Goal: Task Accomplishment & Management: Manage account settings

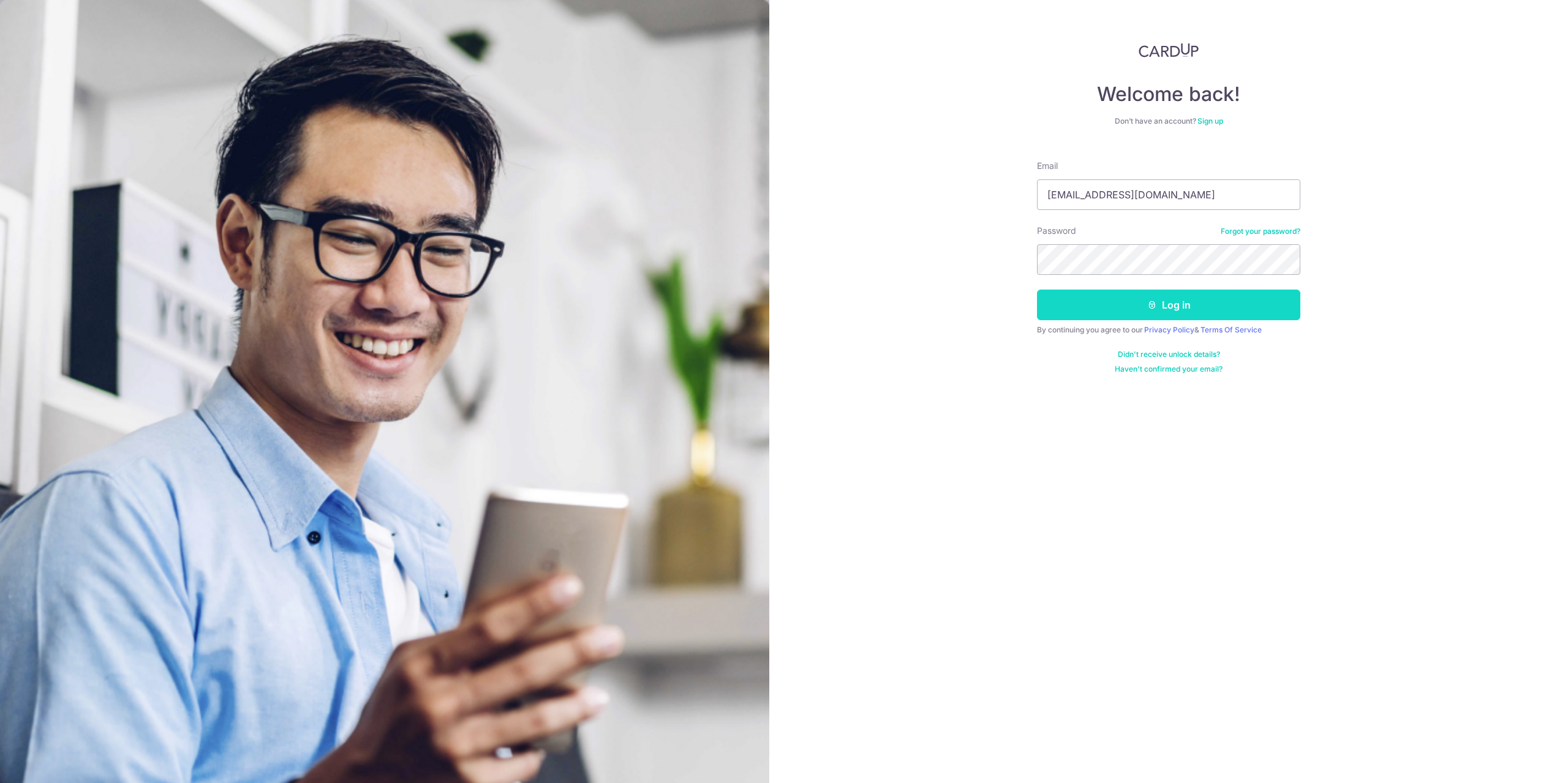
click at [1147, 314] on button "Log in" at bounding box center [1168, 305] width 264 height 31
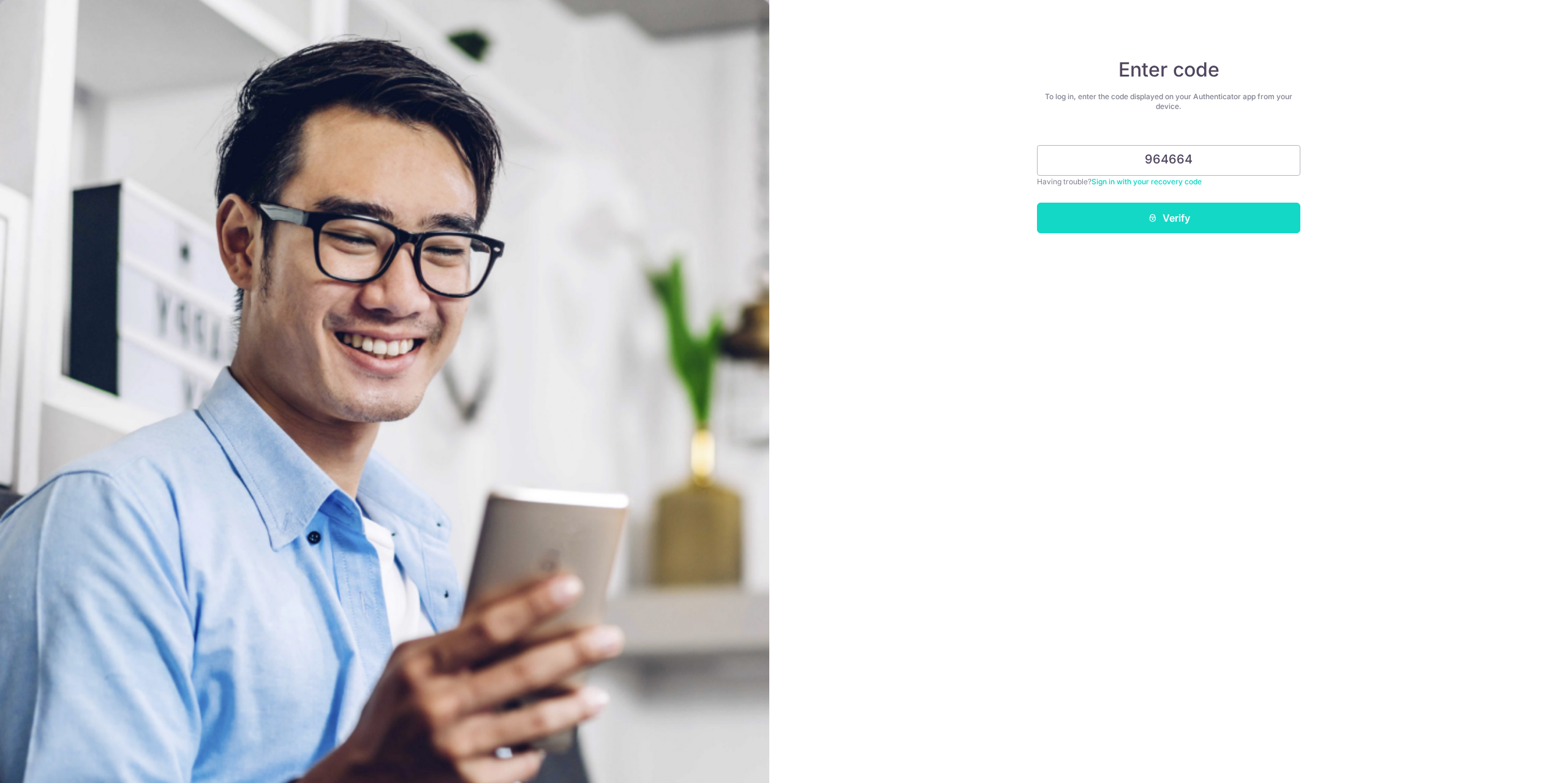
type input "964664"
click at [1120, 226] on button "Verify" at bounding box center [1168, 218] width 264 height 31
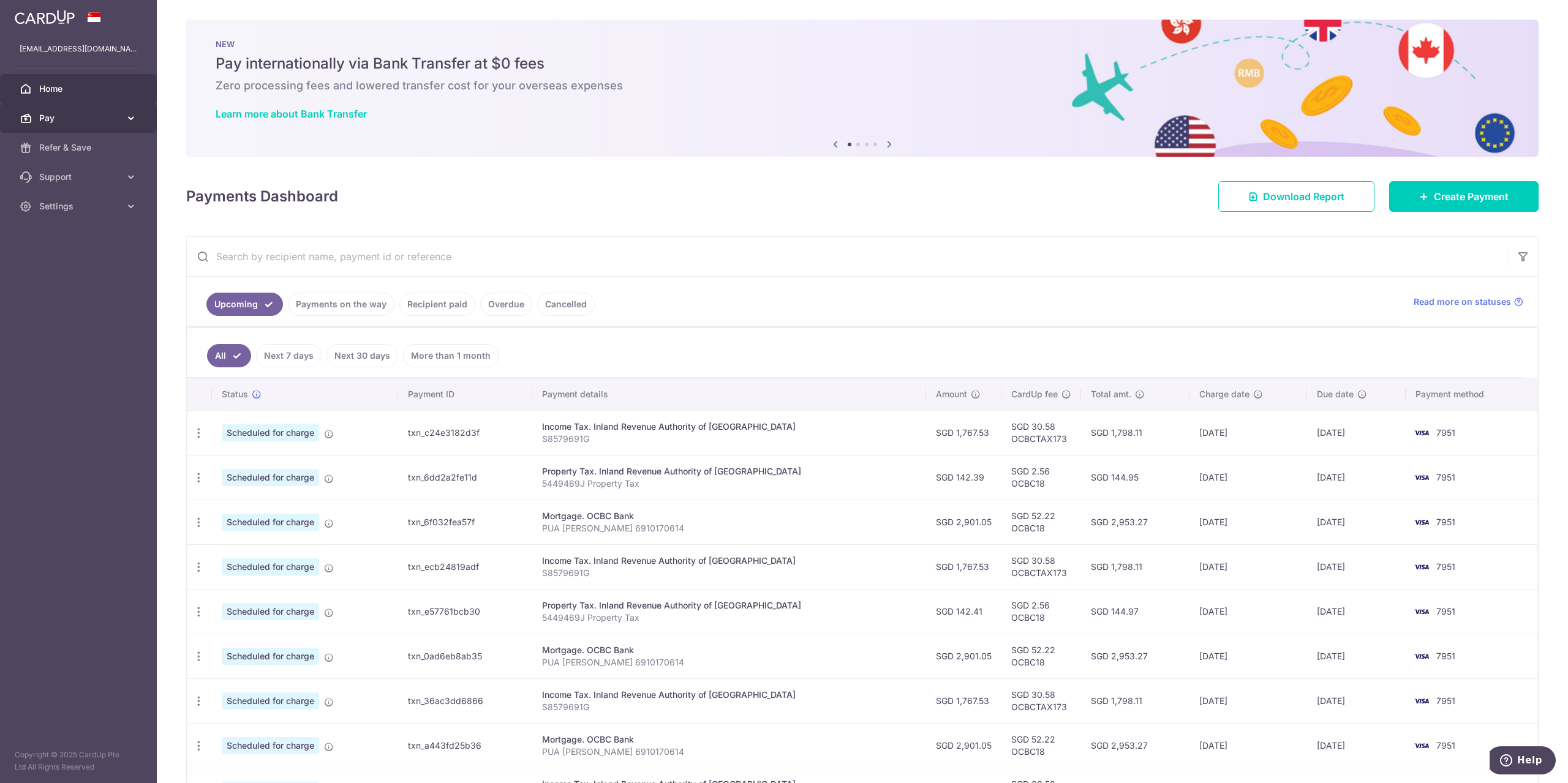
click at [117, 118] on span "Pay" at bounding box center [79, 118] width 81 height 12
click at [59, 200] on link "Cards" at bounding box center [78, 206] width 157 height 29
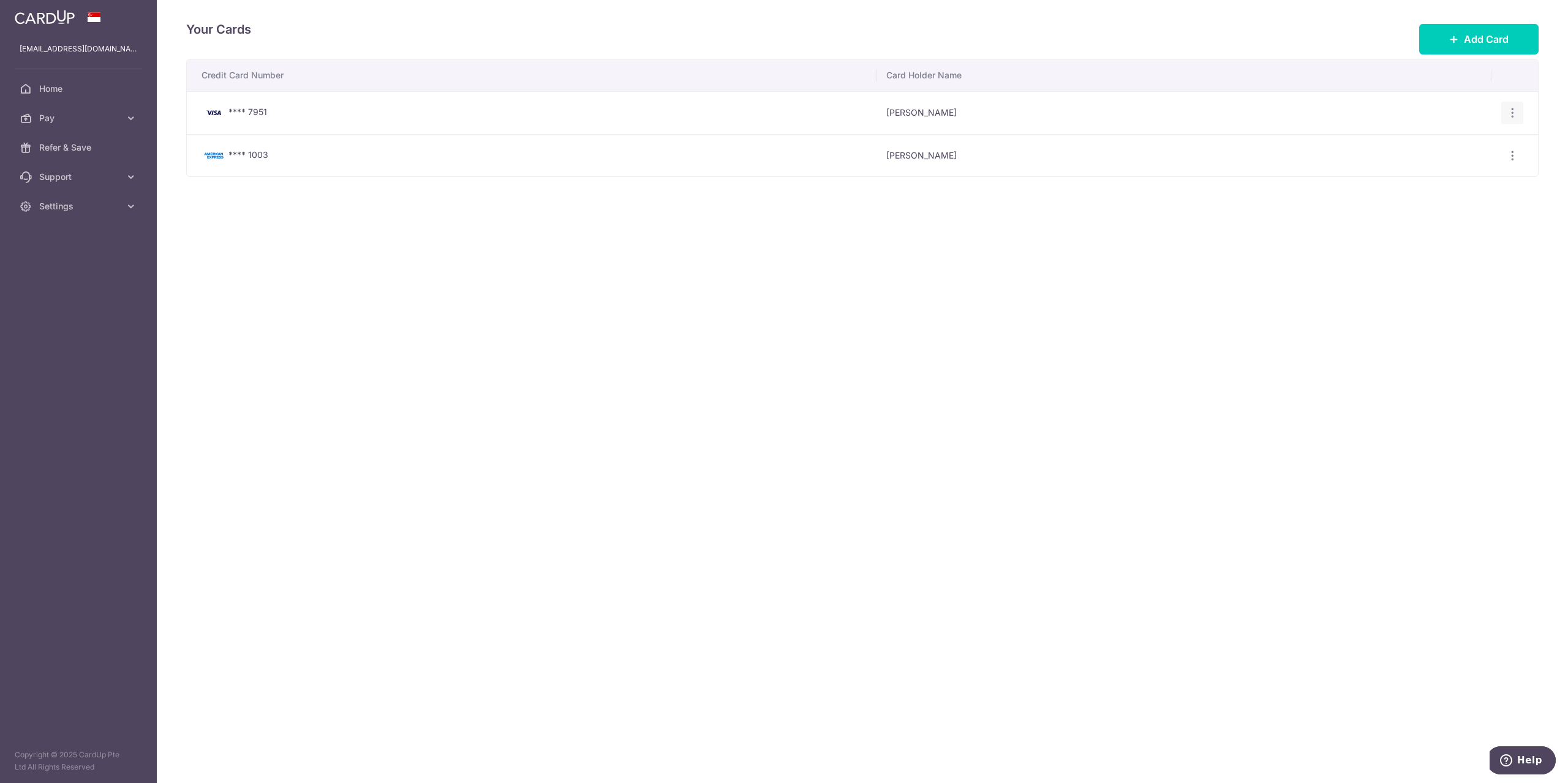
click at [1507, 110] on icon "button" at bounding box center [1513, 113] width 13 height 13
click at [1451, 147] on span "View/Edit" at bounding box center [1471, 147] width 83 height 15
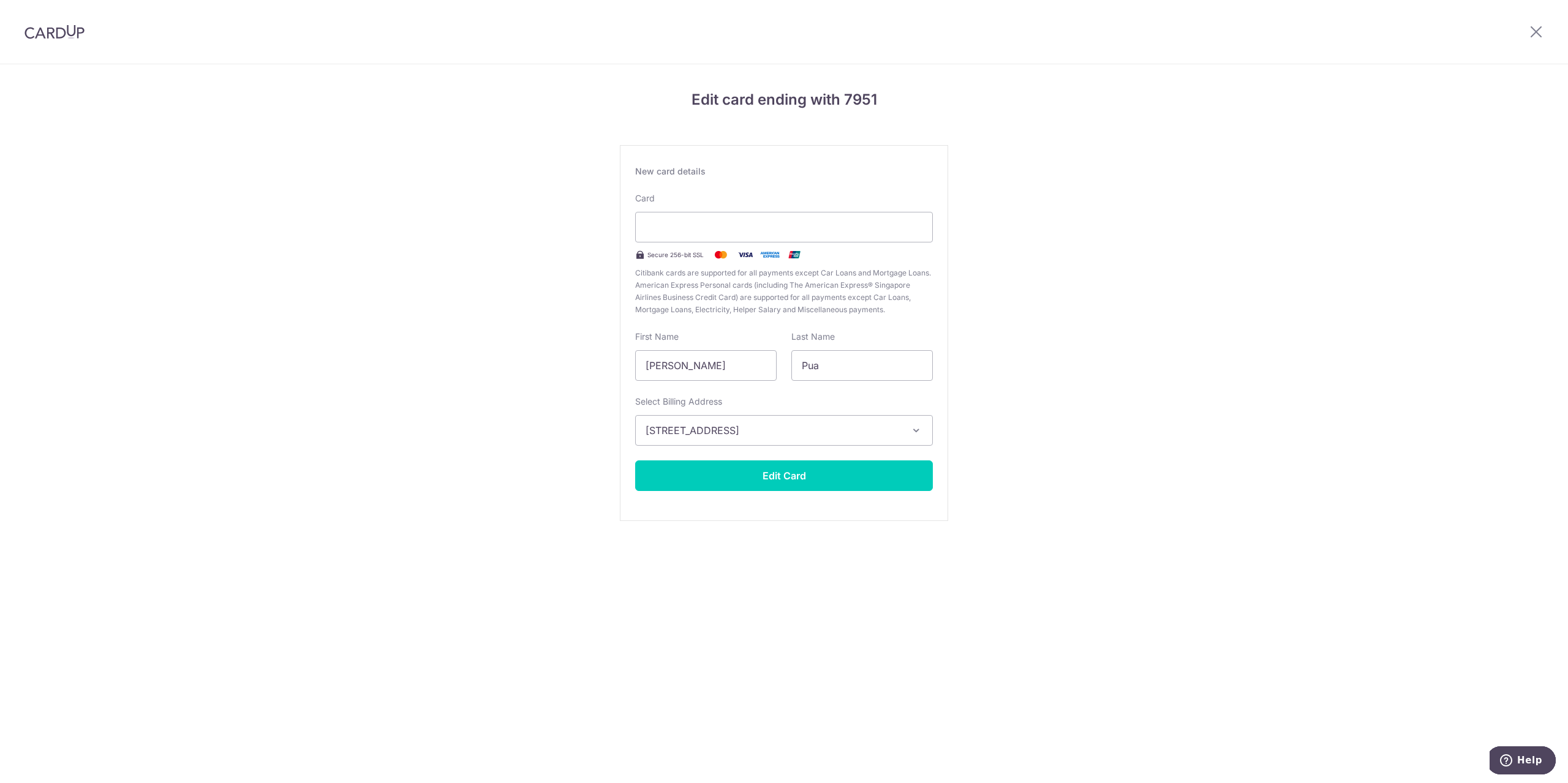
click at [1171, 252] on div "Edit card ending with 7951 New card details Card Secure 256-bit SSL Citibank ca…" at bounding box center [784, 321] width 1568 height 514
click at [1540, 34] on icon at bounding box center [1536, 32] width 15 height 15
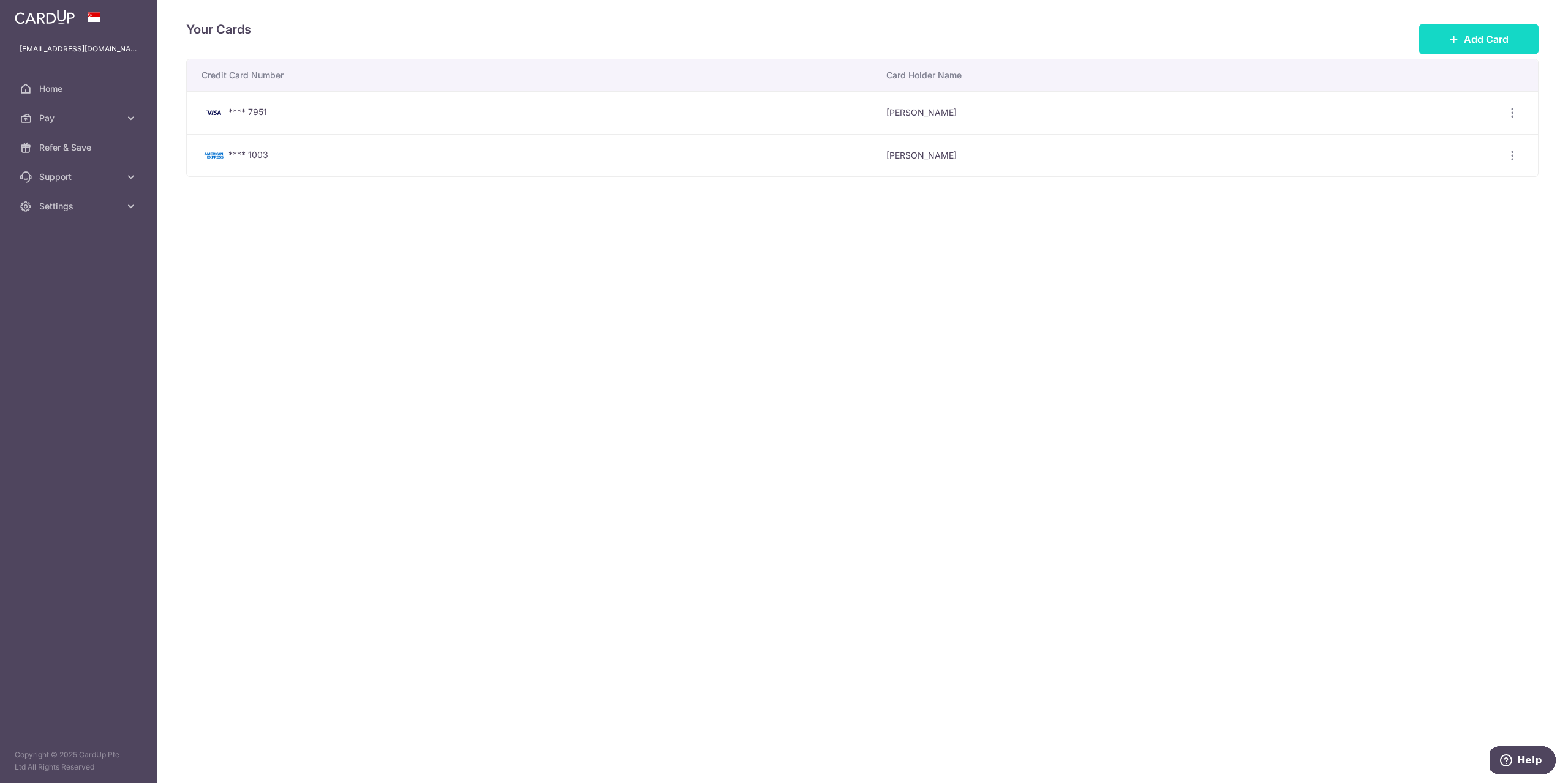
click at [1452, 38] on icon at bounding box center [1453, 39] width 10 height 10
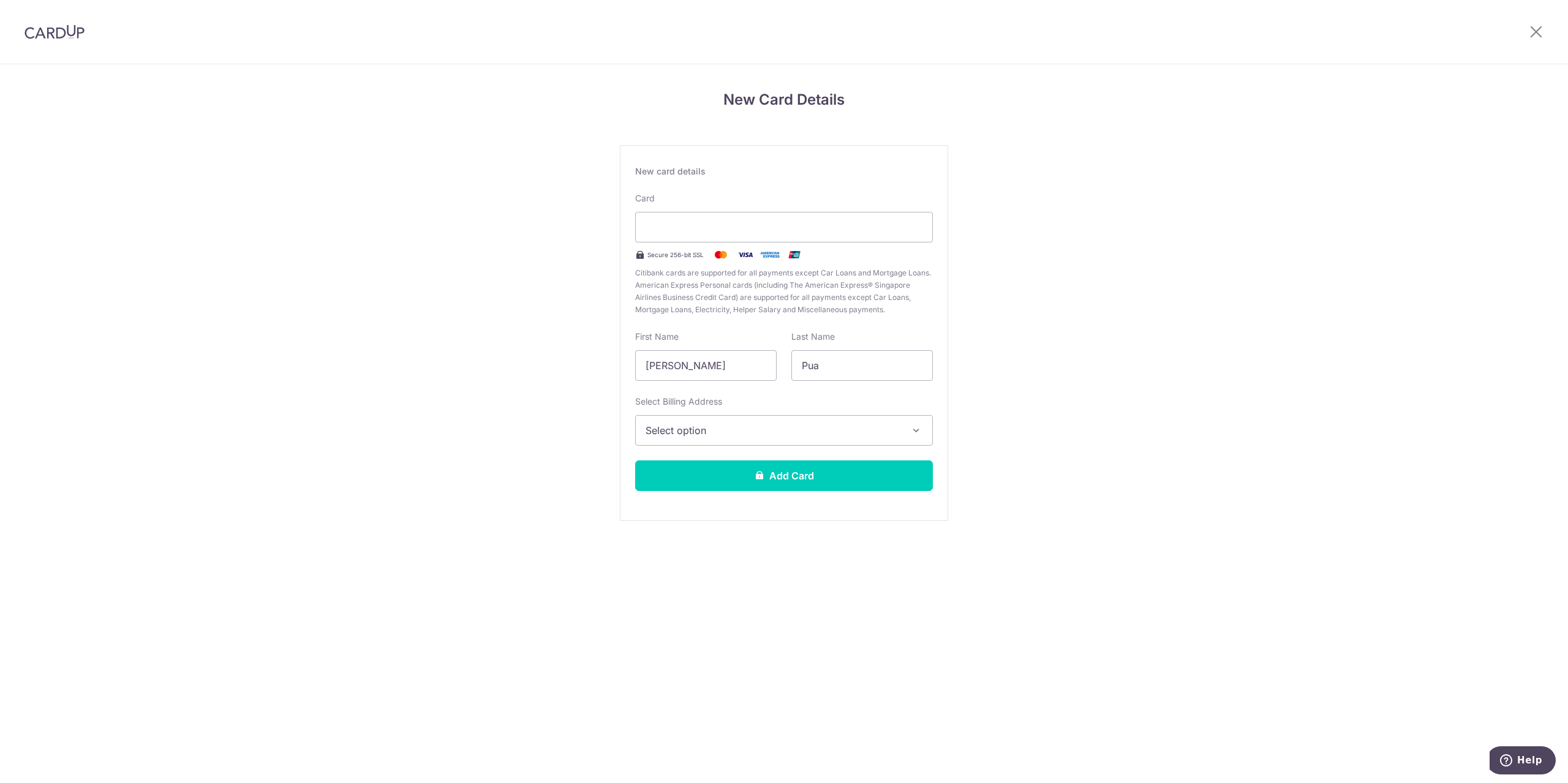
click at [766, 434] on span "Select option" at bounding box center [773, 430] width 255 height 15
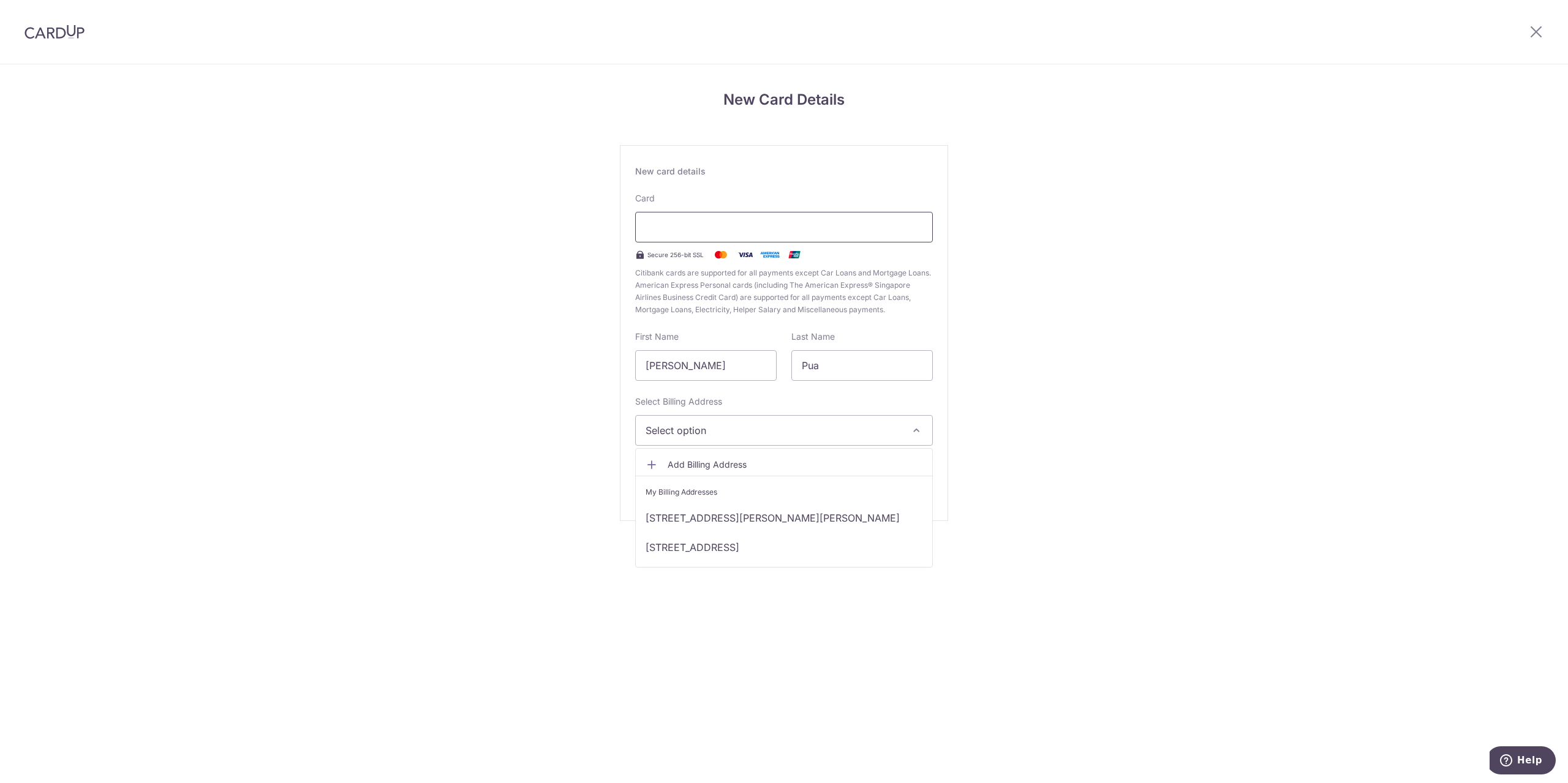
click at [731, 218] on div at bounding box center [783, 227] width 297 height 31
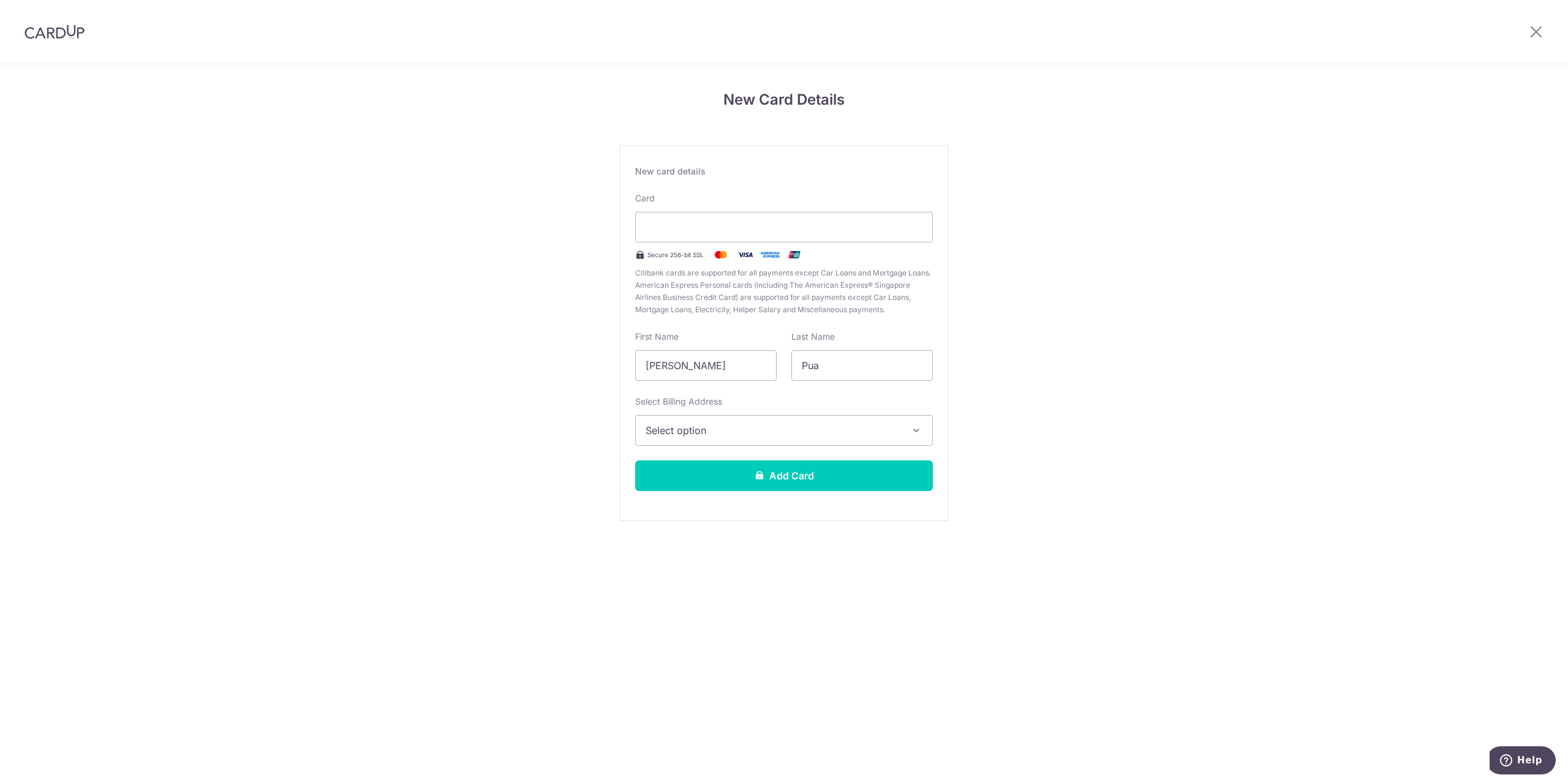
click at [569, 441] on div "New Card Details New card details Your card number is invalid. Card Secure 256-…" at bounding box center [784, 321] width 1568 height 514
click at [689, 434] on span "Select option" at bounding box center [773, 430] width 255 height 15
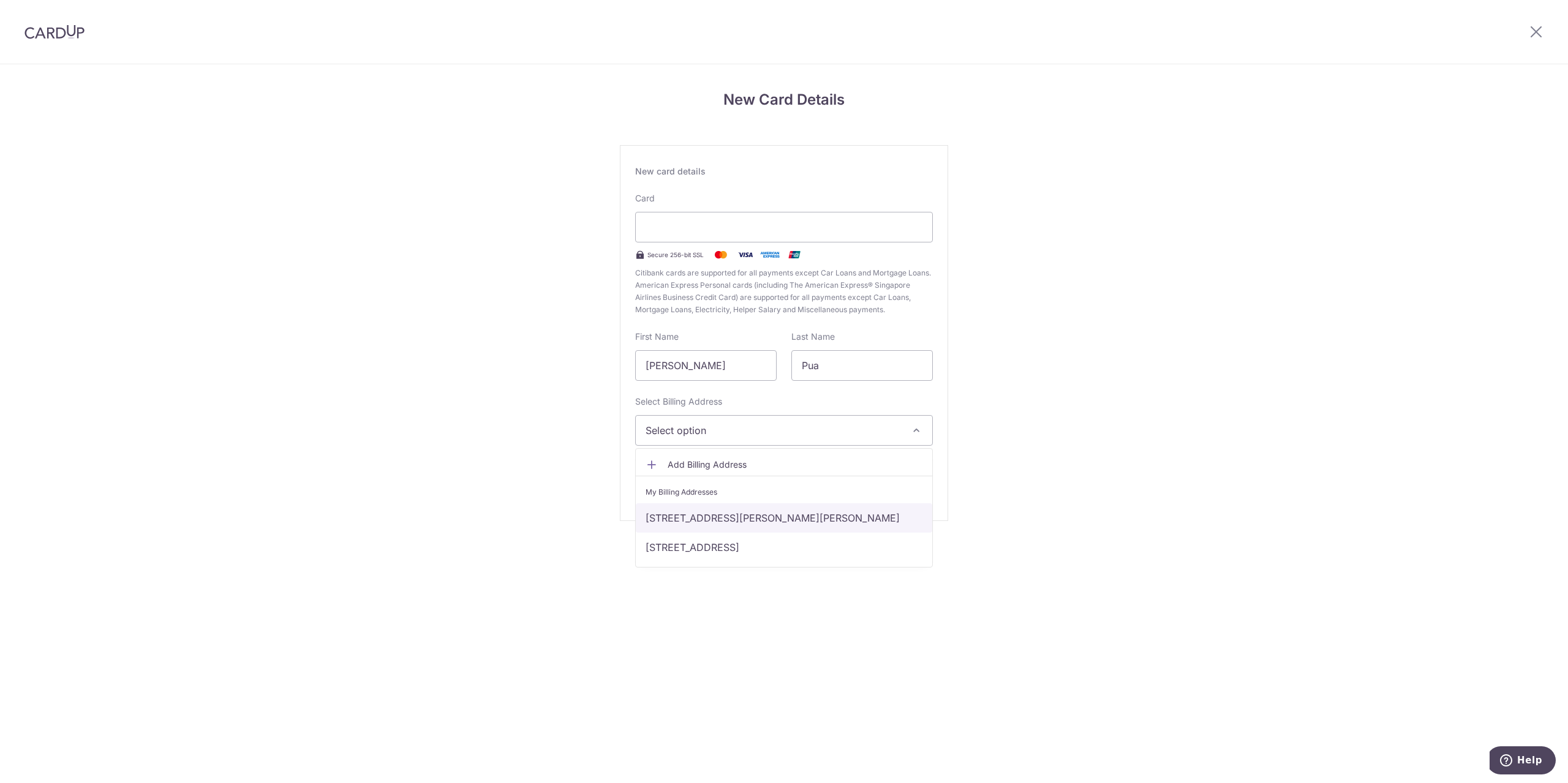
click at [714, 510] on link "30 Sims Drive #02-31 Penrose , Singapore 387400, Singapore, Singapore, Singapor…" at bounding box center [784, 518] width 297 height 29
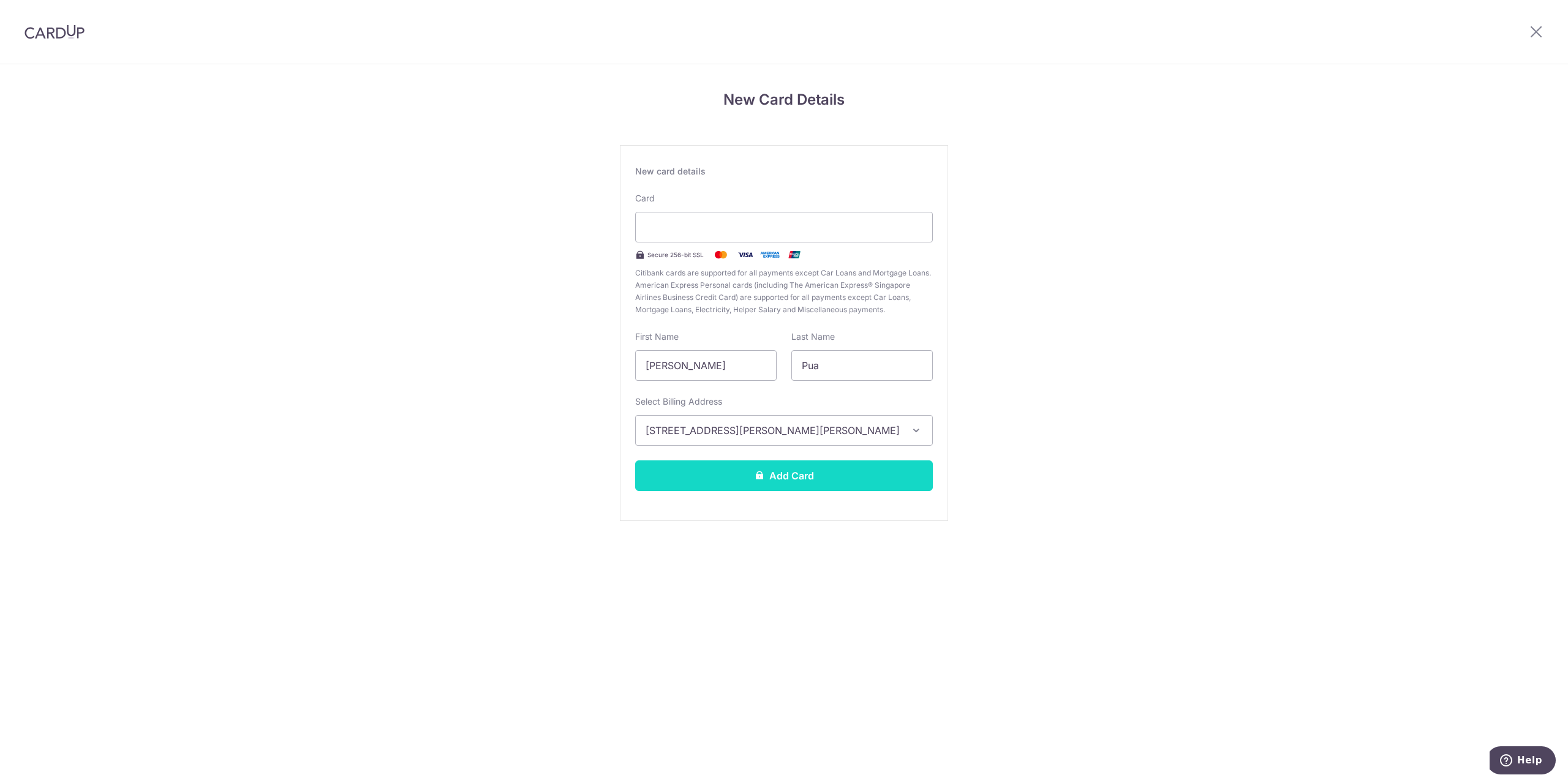
click at [755, 483] on button "Add Card" at bounding box center [783, 476] width 297 height 31
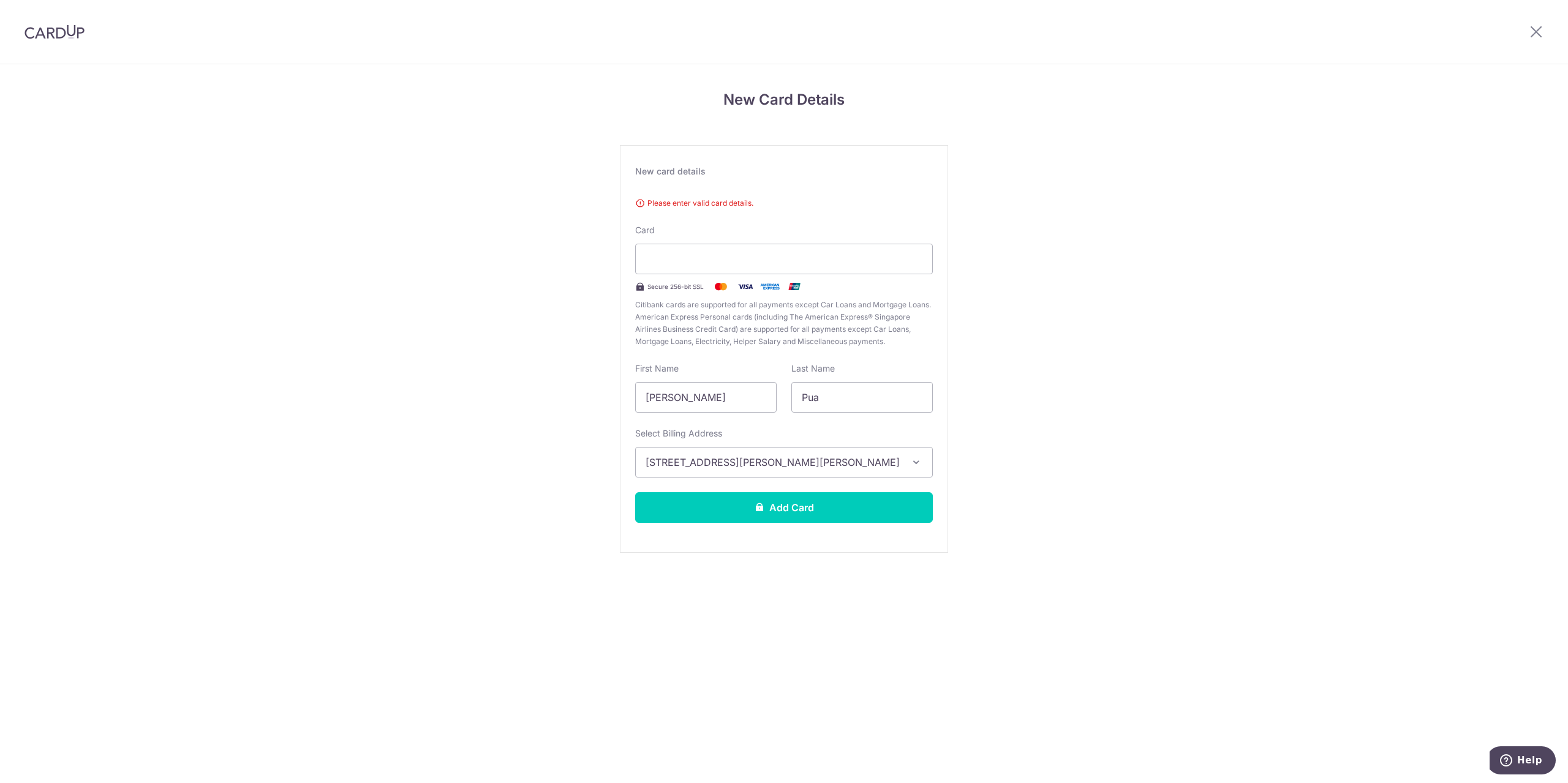
click at [749, 211] on div "Please enter valid card details. Card Secure 256-bit SSL Citibank cards are sup…" at bounding box center [783, 270] width 297 height 155
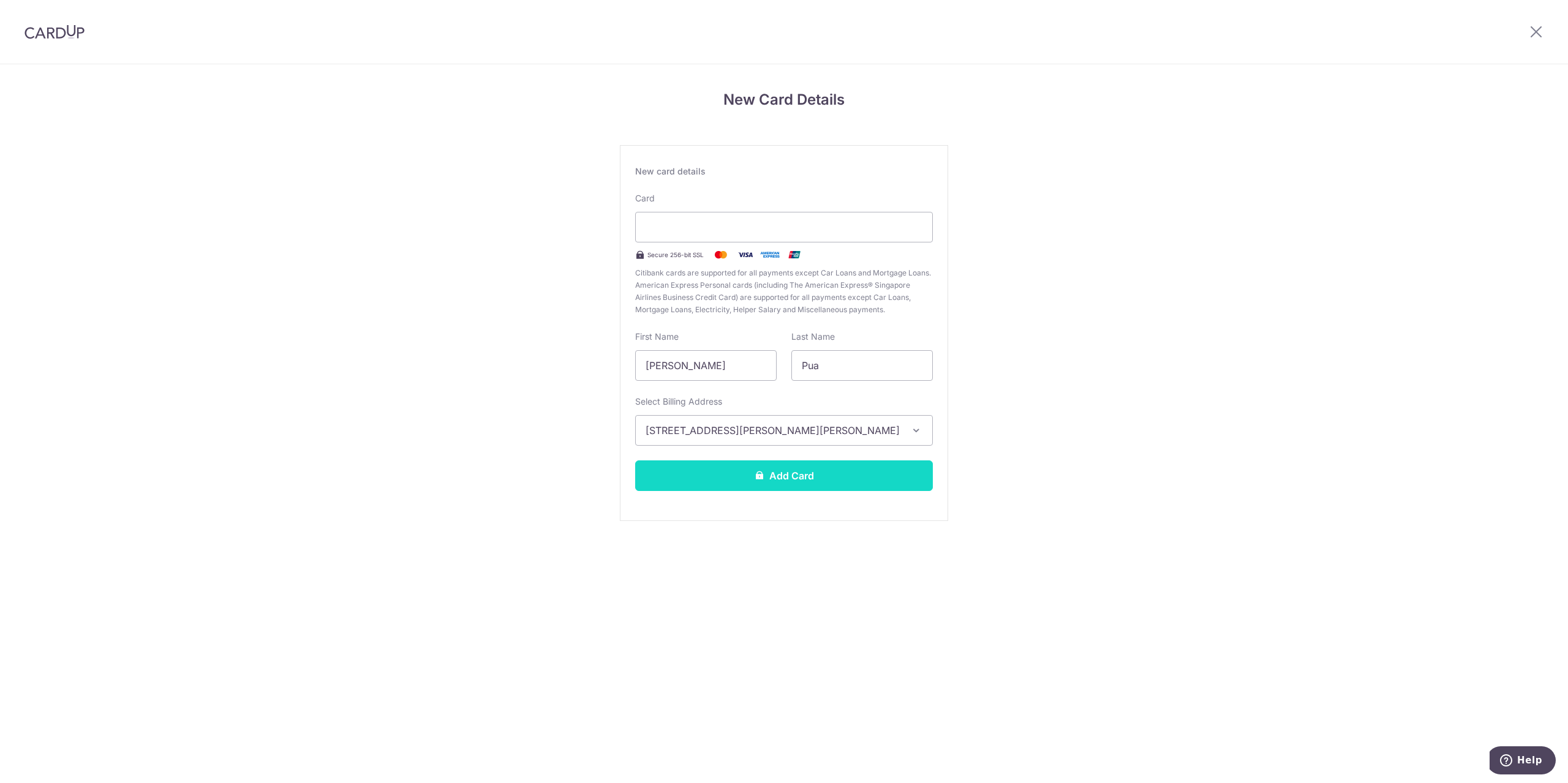
click at [828, 466] on button "Add Card" at bounding box center [783, 476] width 297 height 31
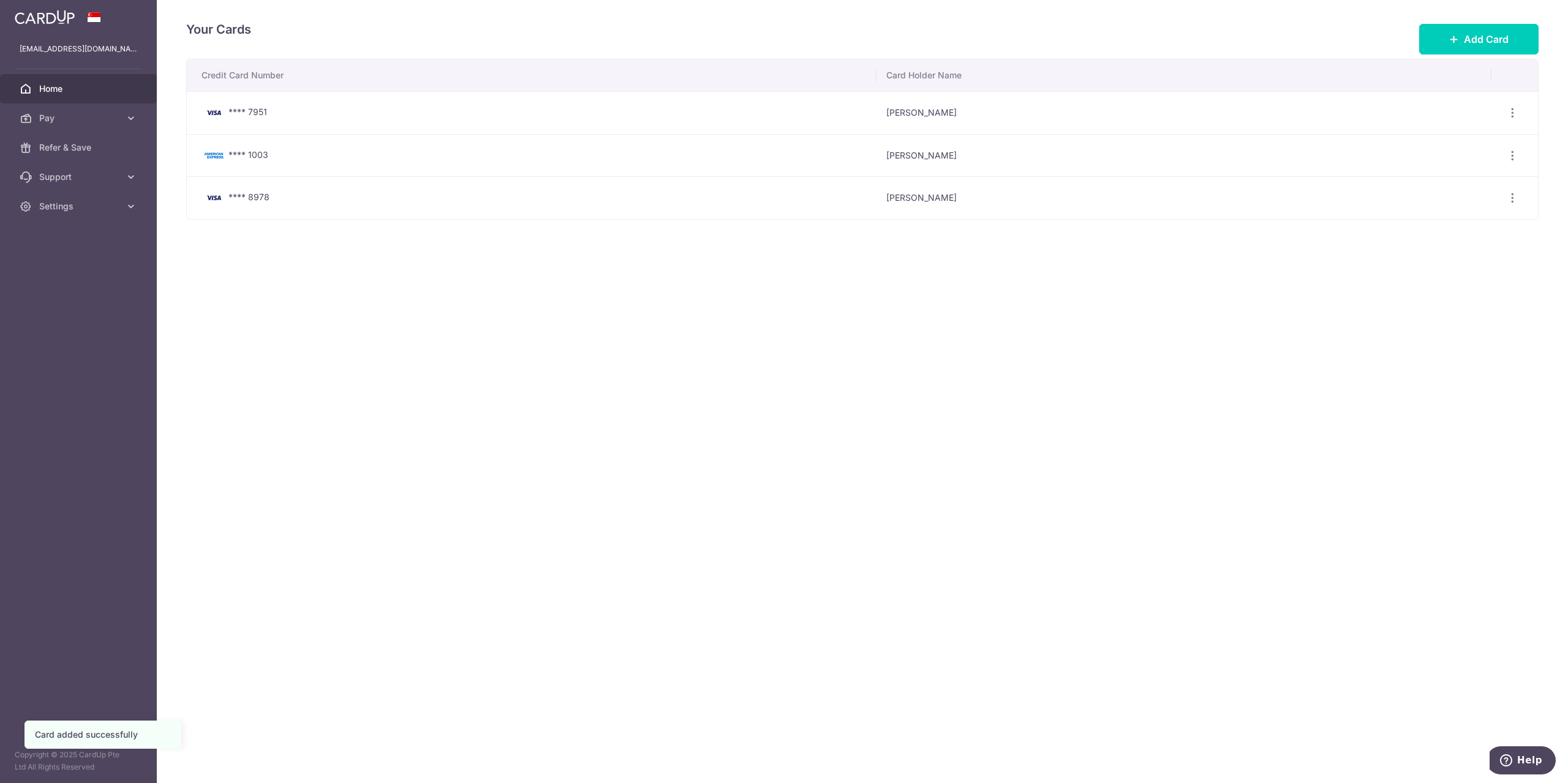
click at [78, 80] on link "Home" at bounding box center [78, 88] width 157 height 29
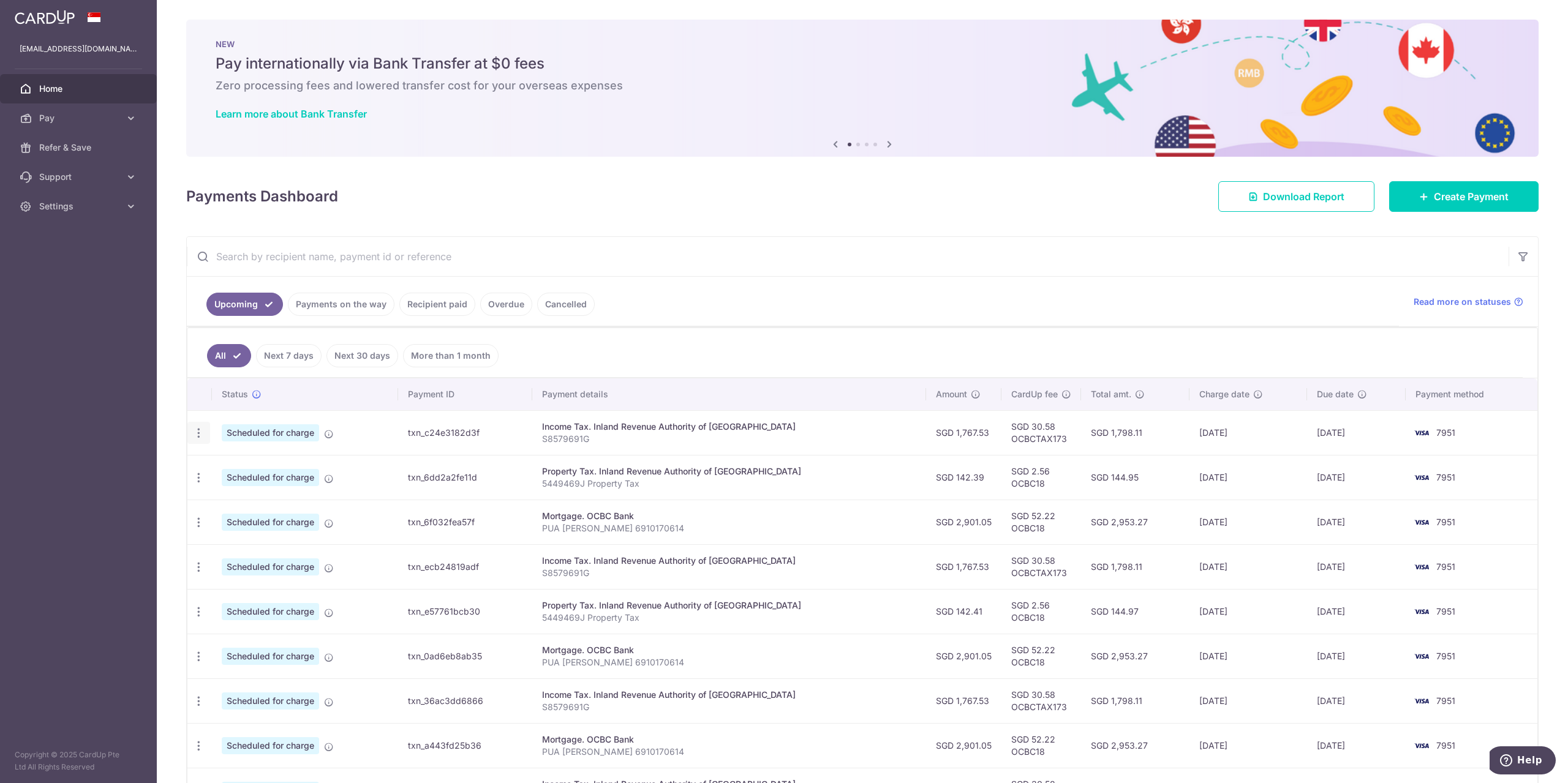
click at [196, 430] on icon "button" at bounding box center [198, 433] width 13 height 13
click at [241, 463] on span "Update payment" at bounding box center [264, 466] width 83 height 15
radio input "true"
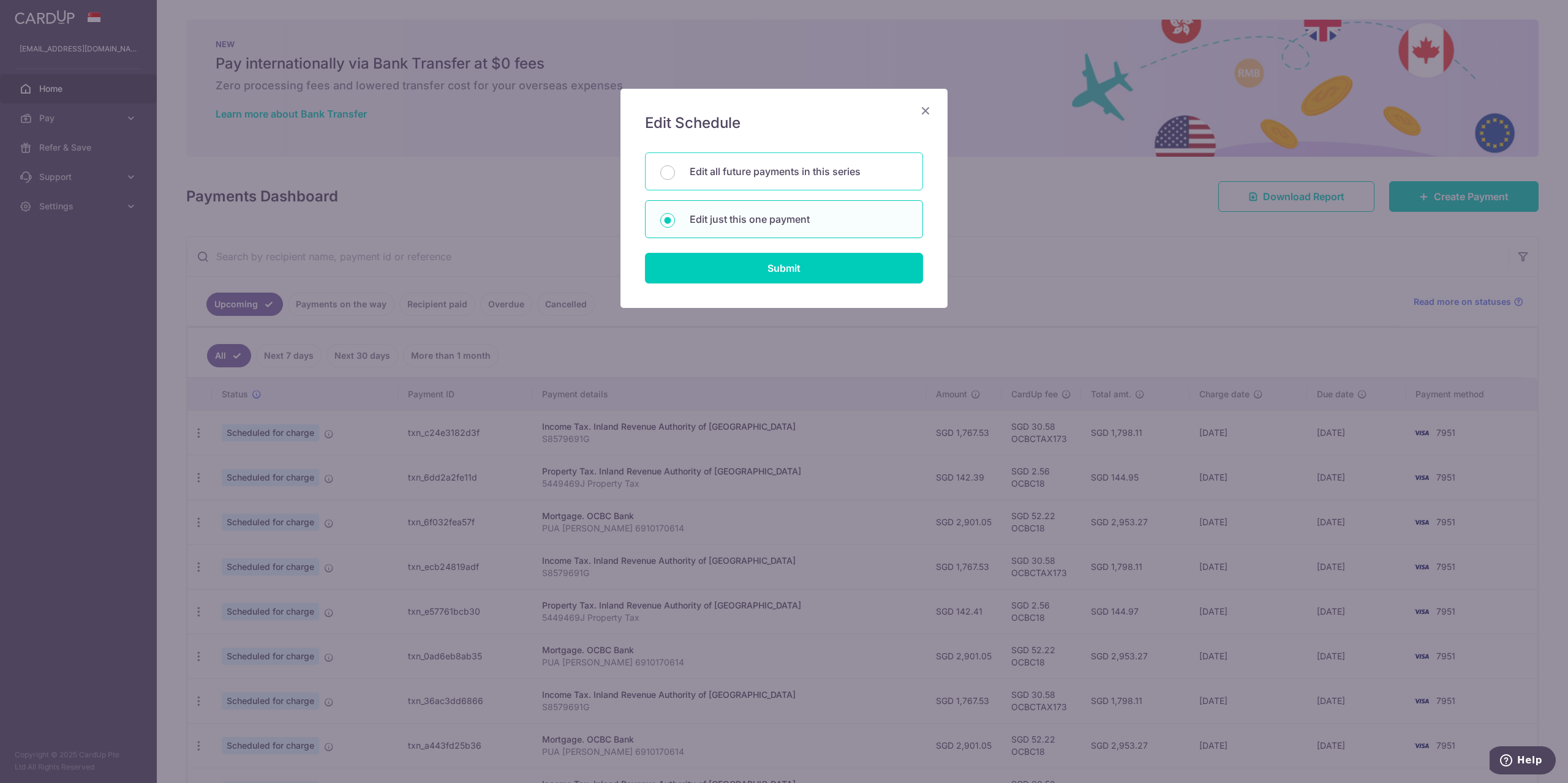
click at [776, 182] on div "Edit all future payments in this series" at bounding box center [784, 171] width 278 height 38
radio input "true"
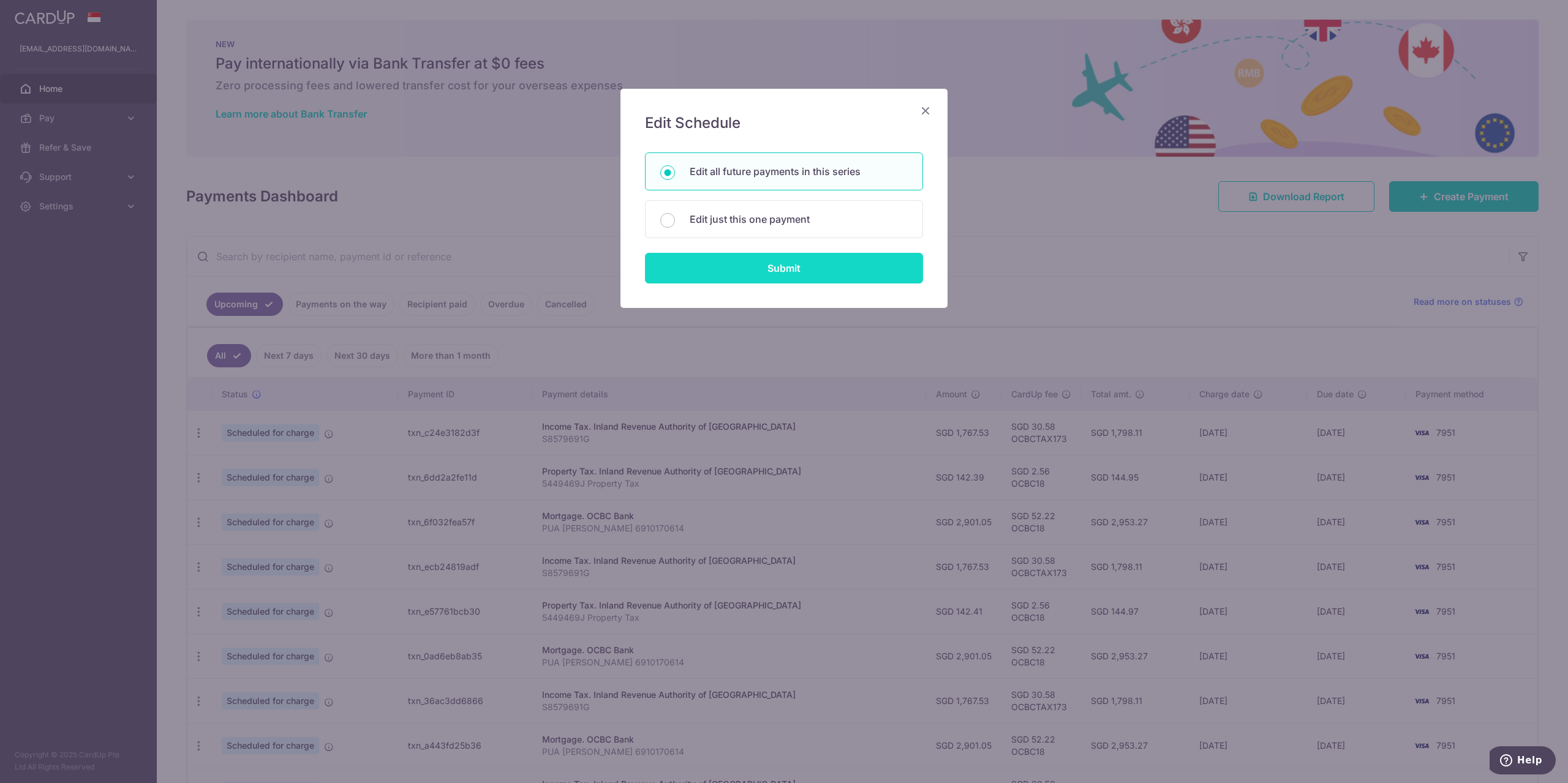
click at [749, 266] on input "Submit" at bounding box center [784, 268] width 278 height 31
radio input "true"
type input "1,767.53"
type input "S8579691G"
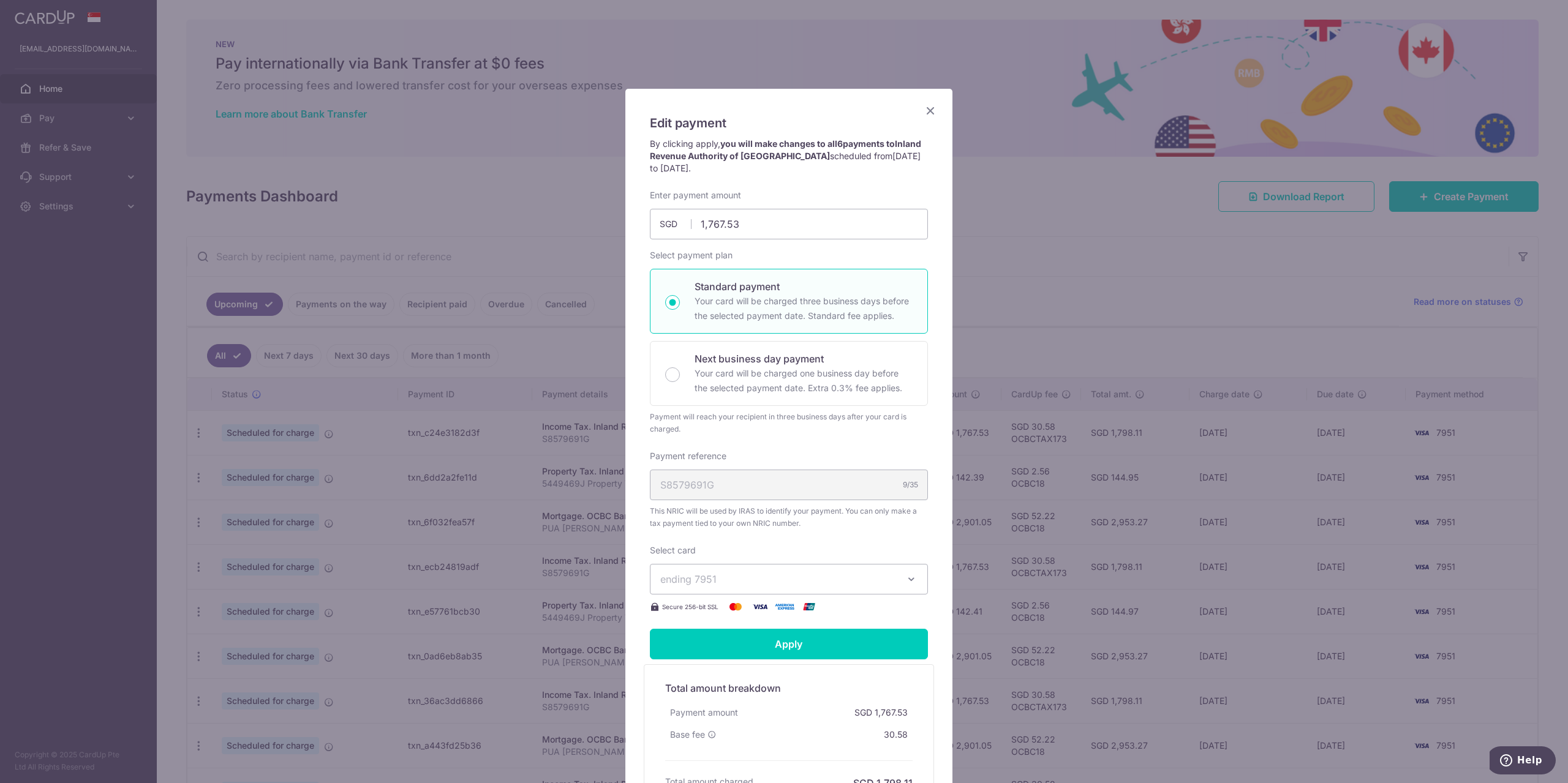
click at [834, 577] on span "ending 7951" at bounding box center [778, 579] width 235 height 15
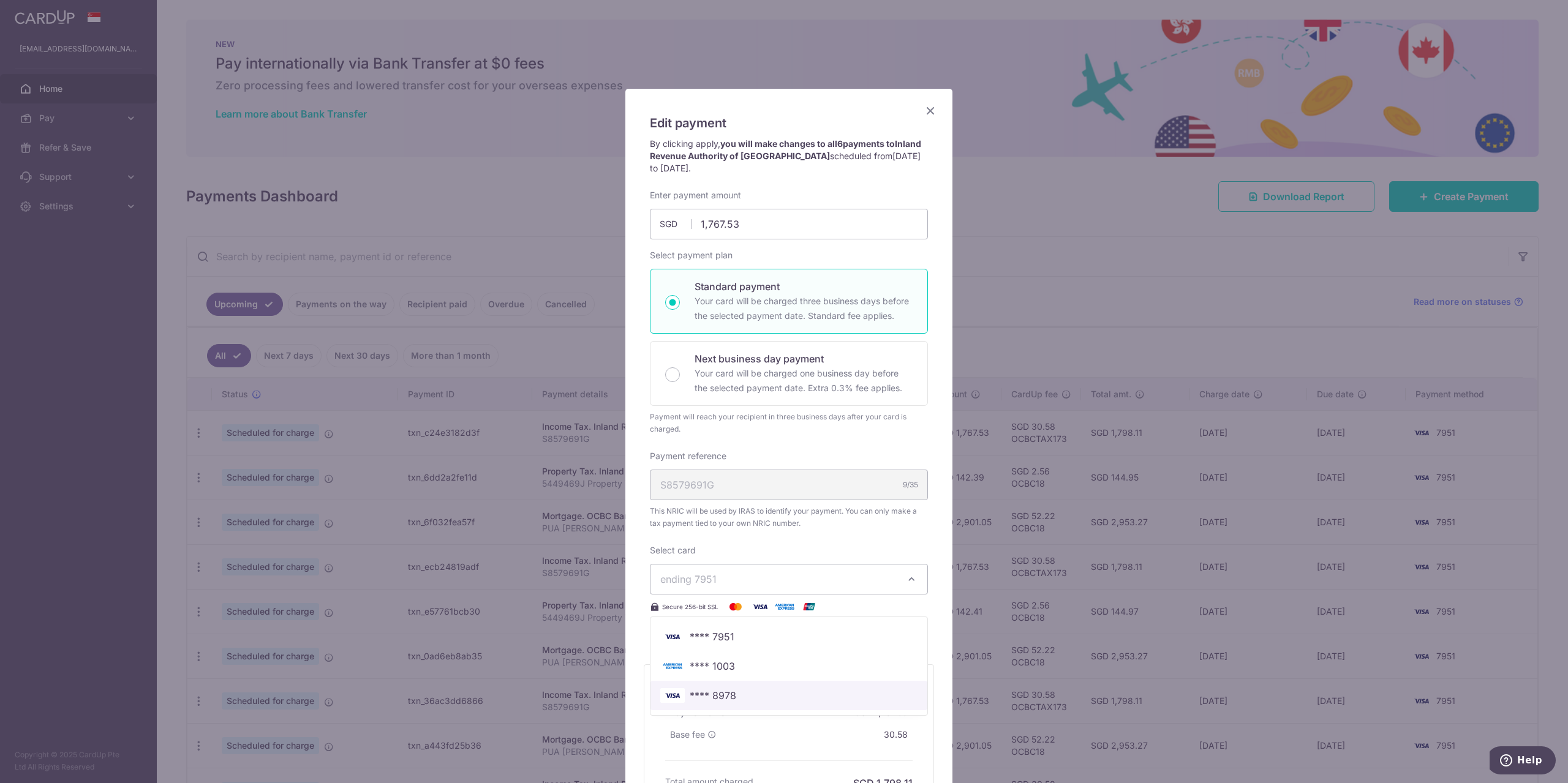
click at [761, 697] on span "**** 8978" at bounding box center [789, 695] width 257 height 15
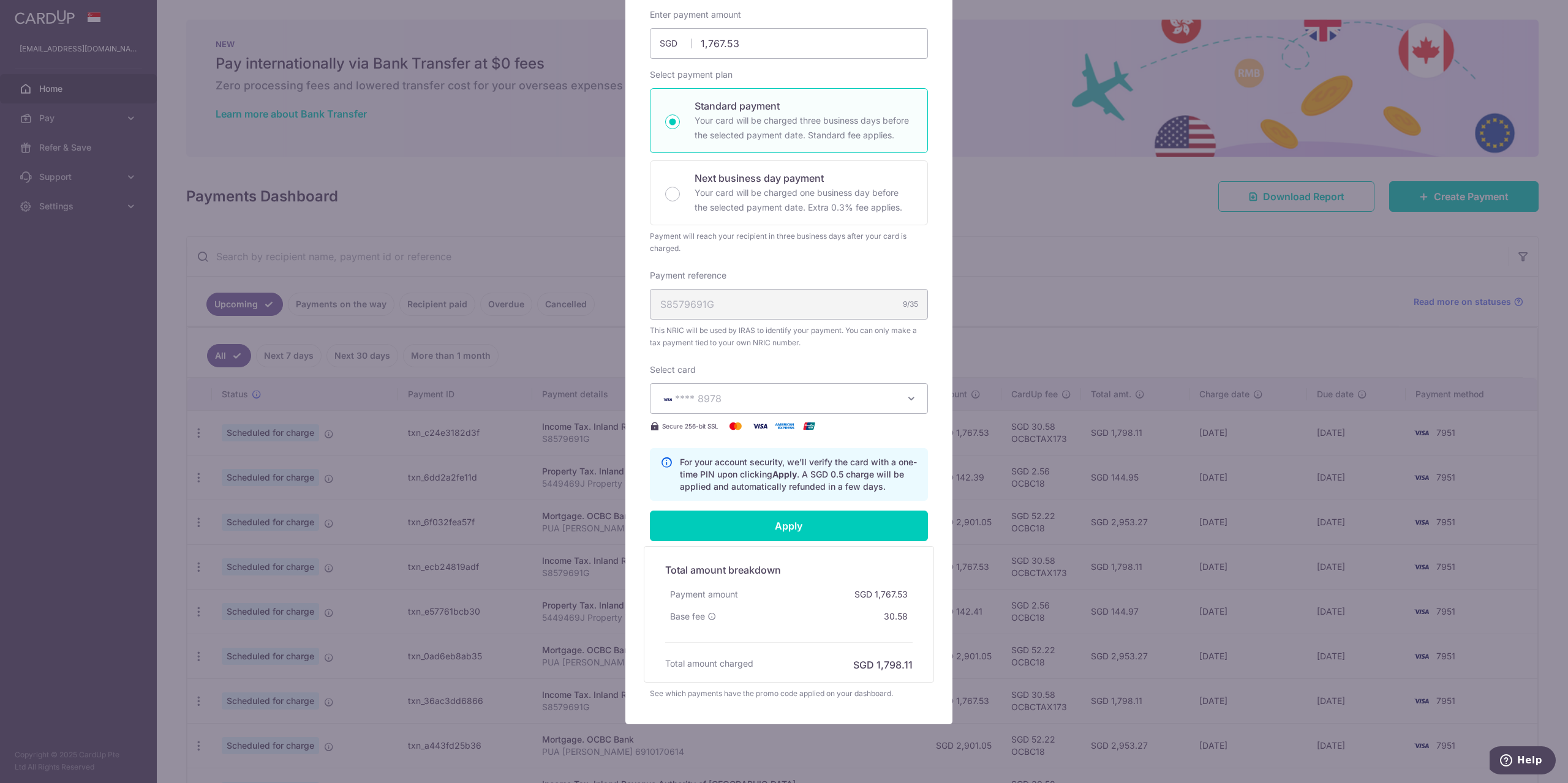
scroll to position [184, 0]
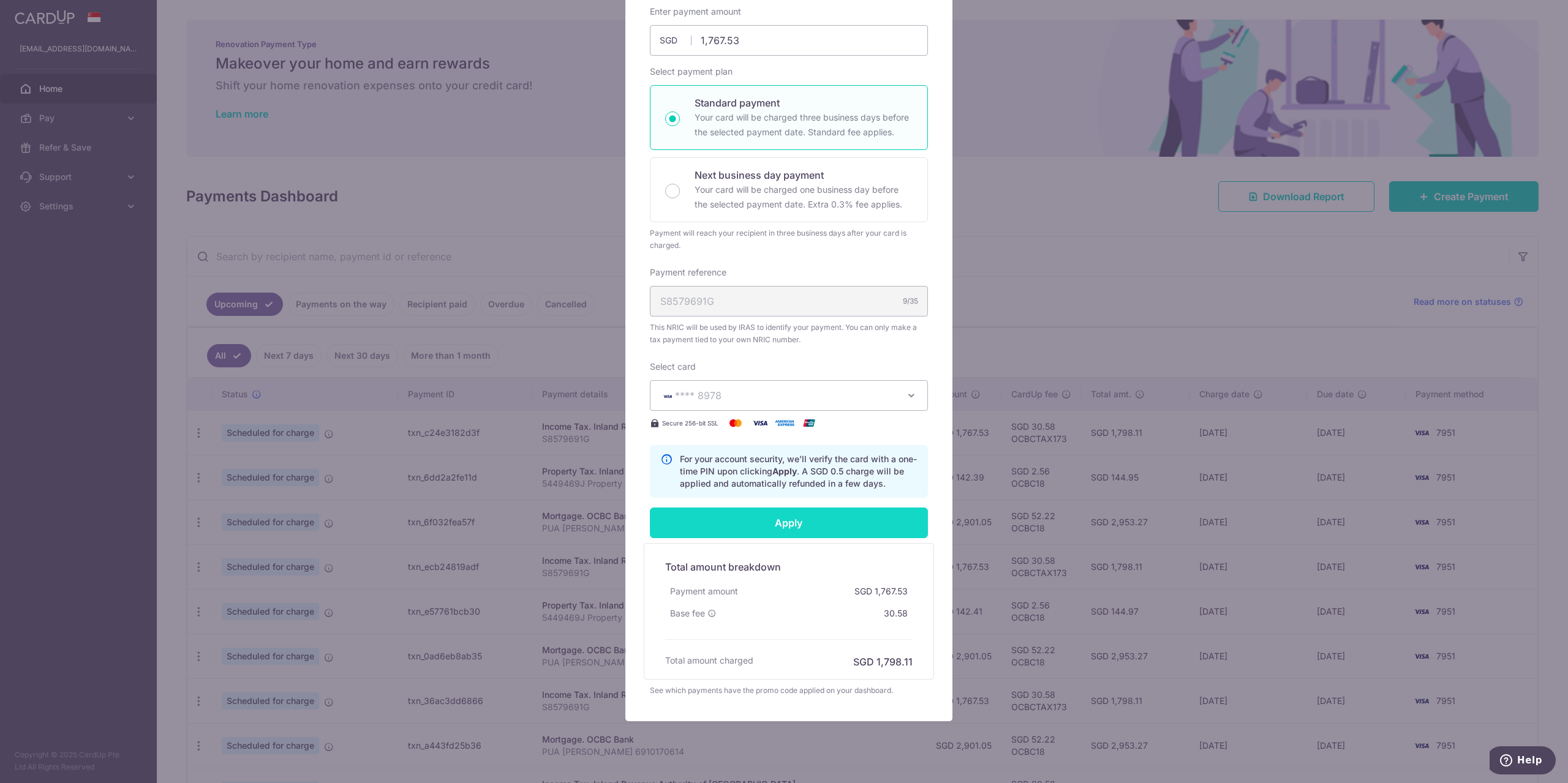
click at [812, 523] on input "Apply" at bounding box center [789, 523] width 278 height 31
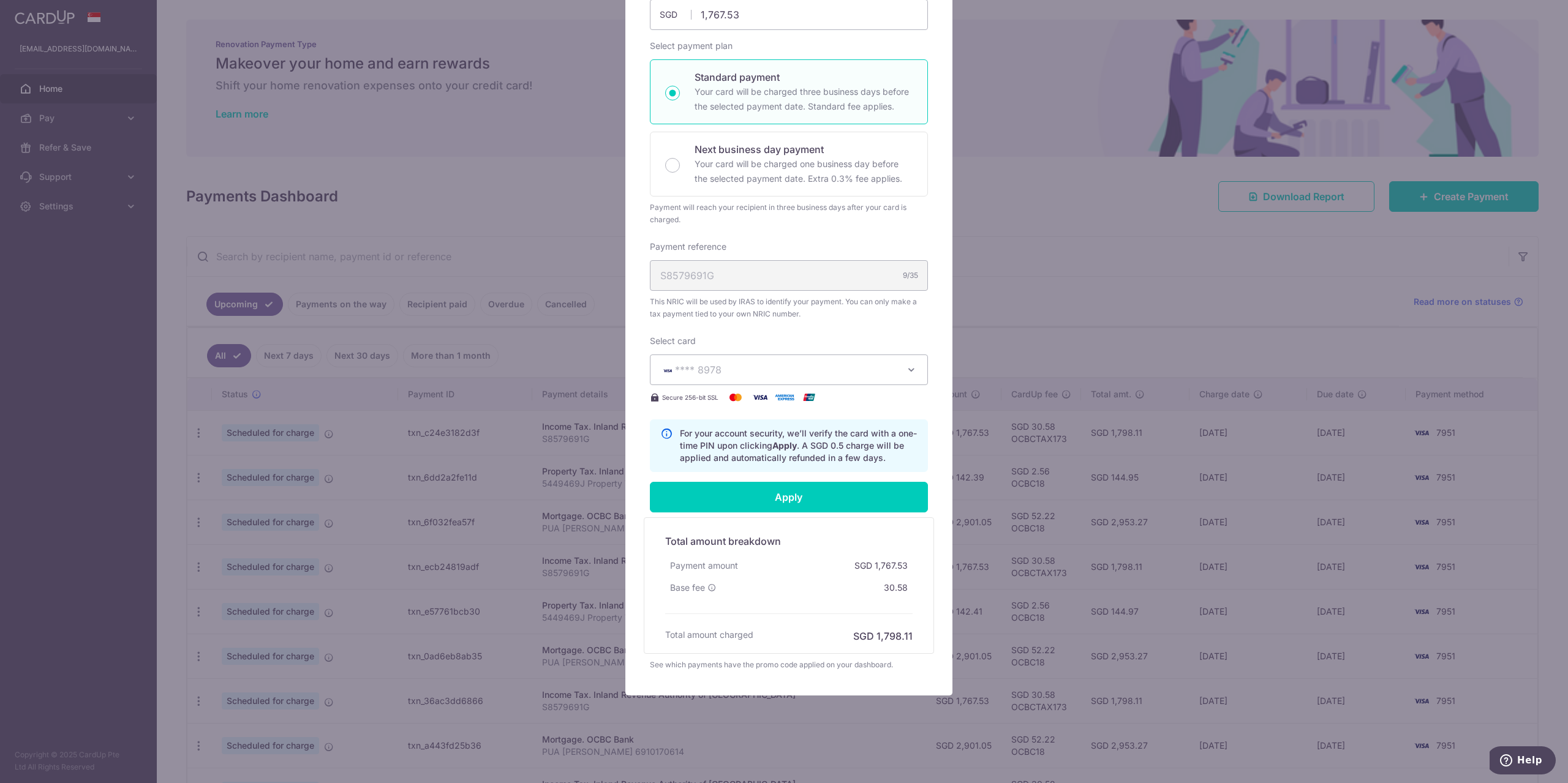
scroll to position [211, 0]
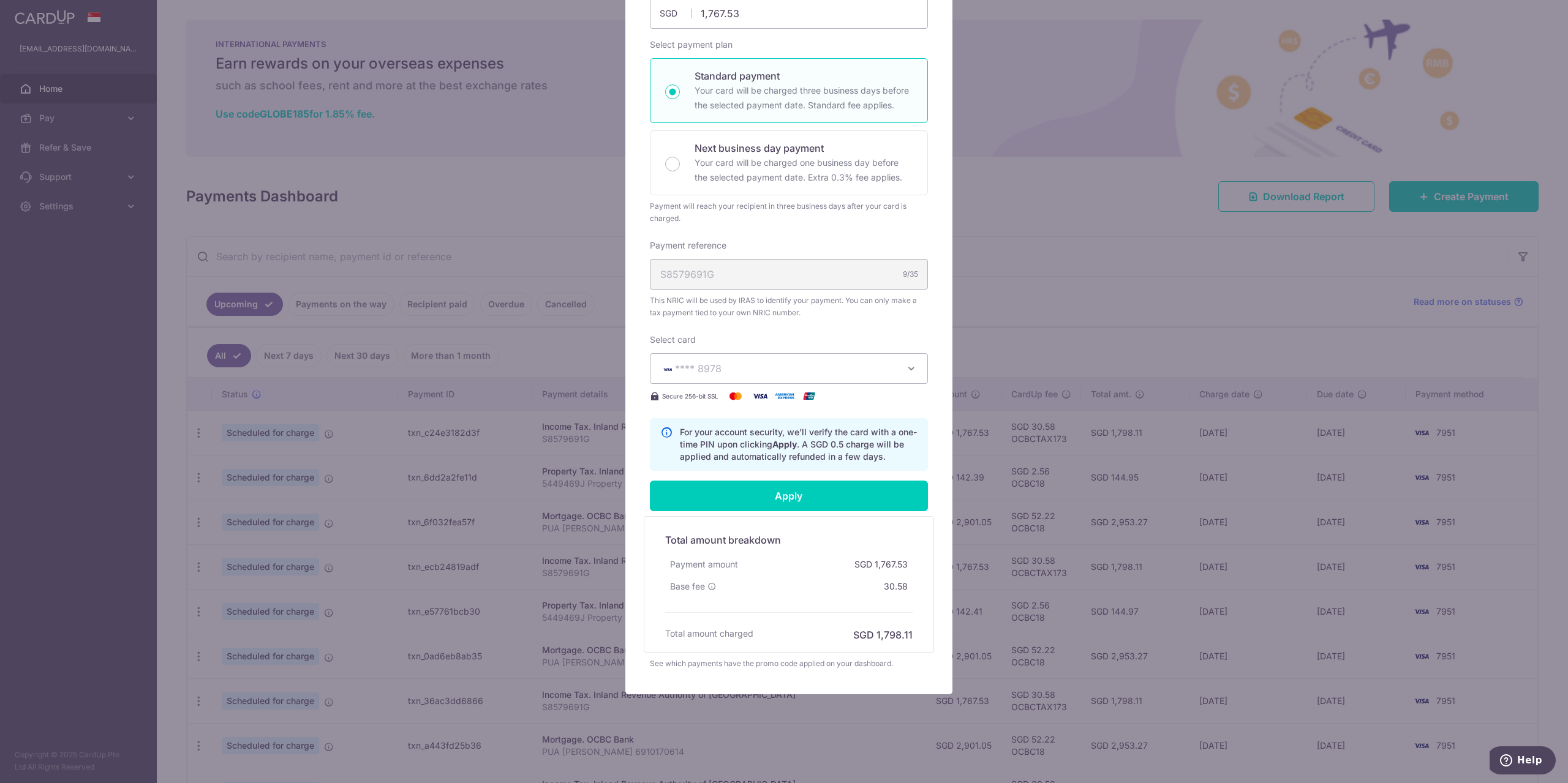
type input "Successfully Applied"
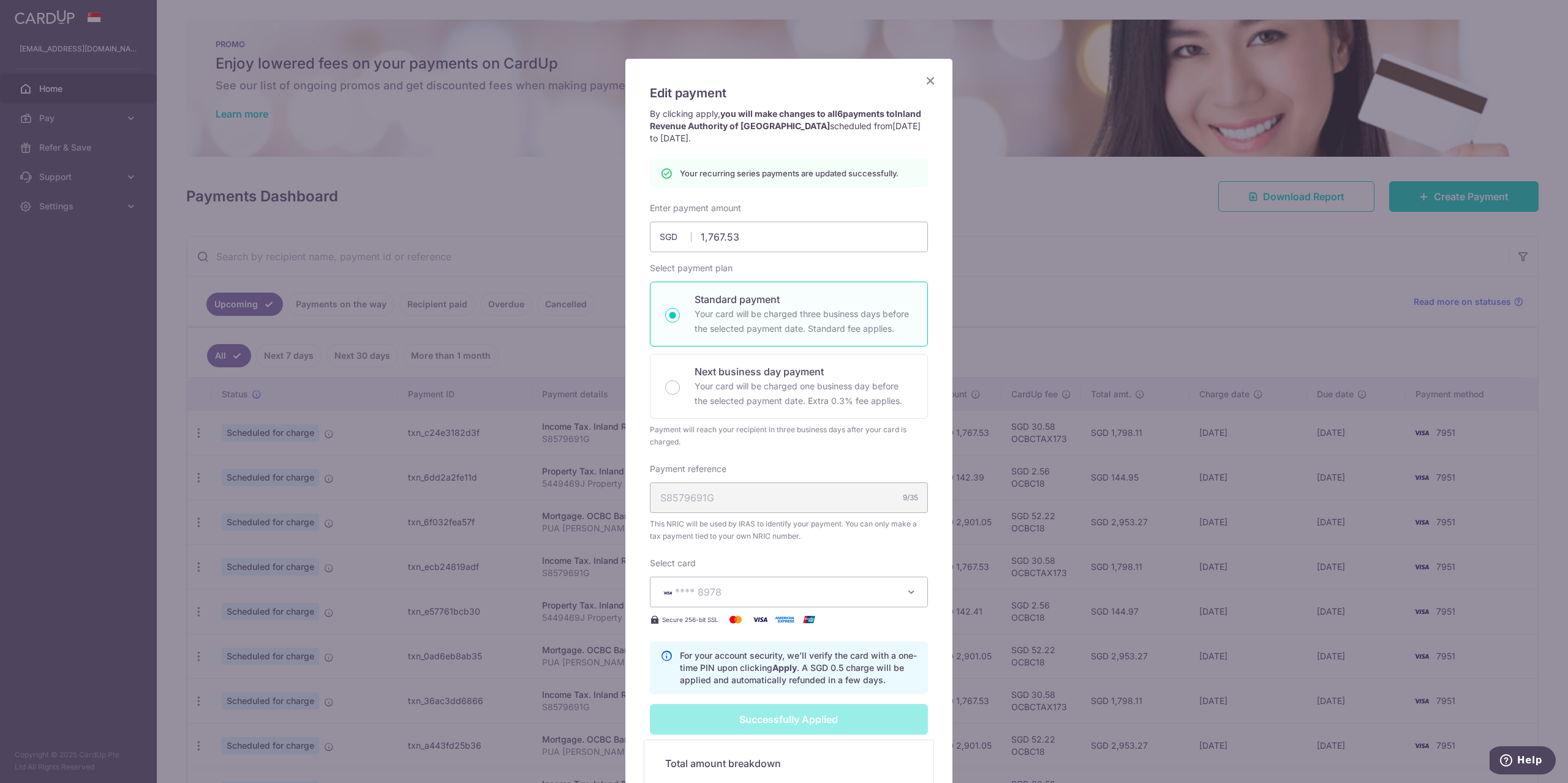
scroll to position [8, 0]
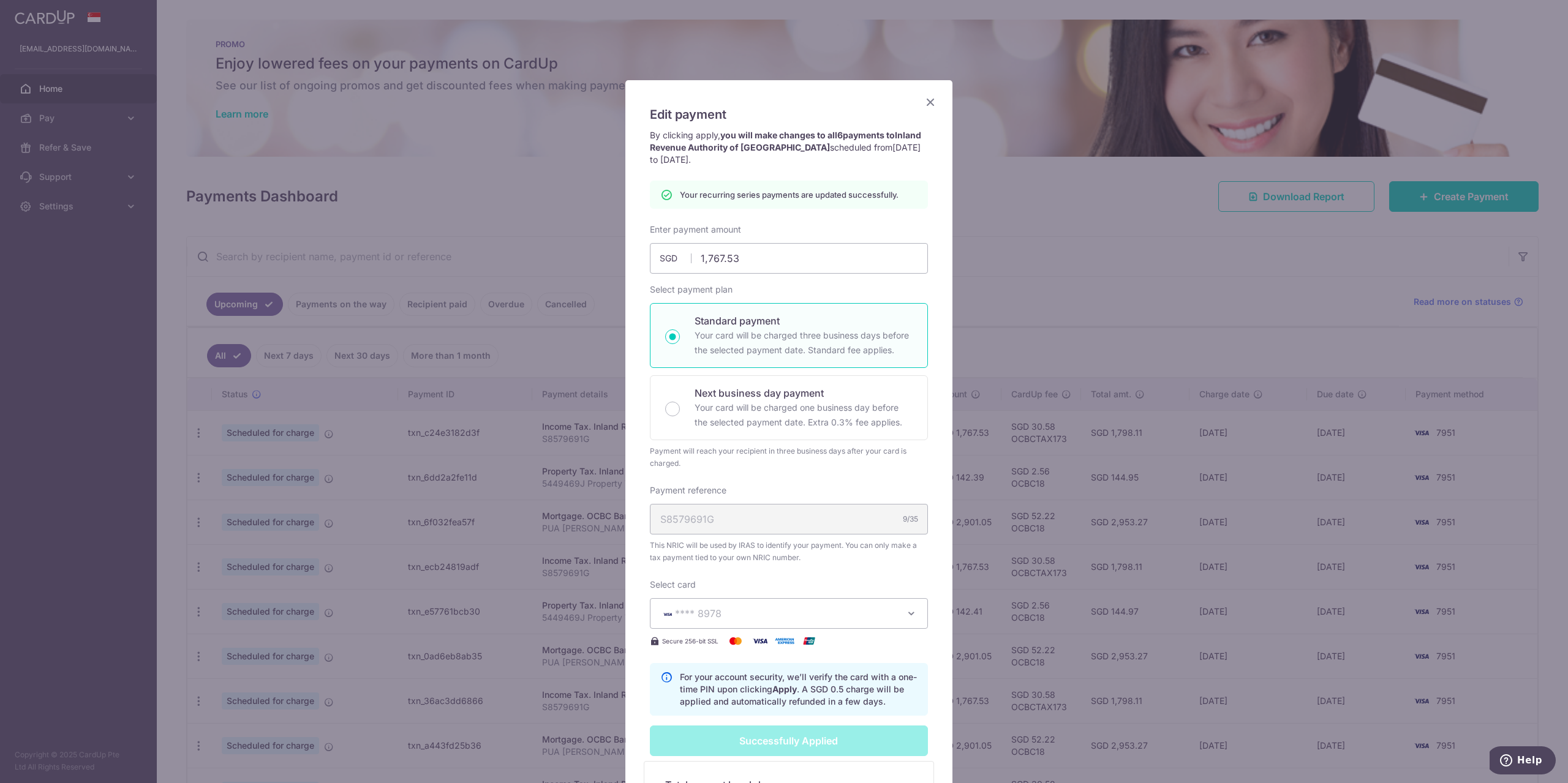
click at [926, 99] on icon "Close" at bounding box center [930, 102] width 15 height 15
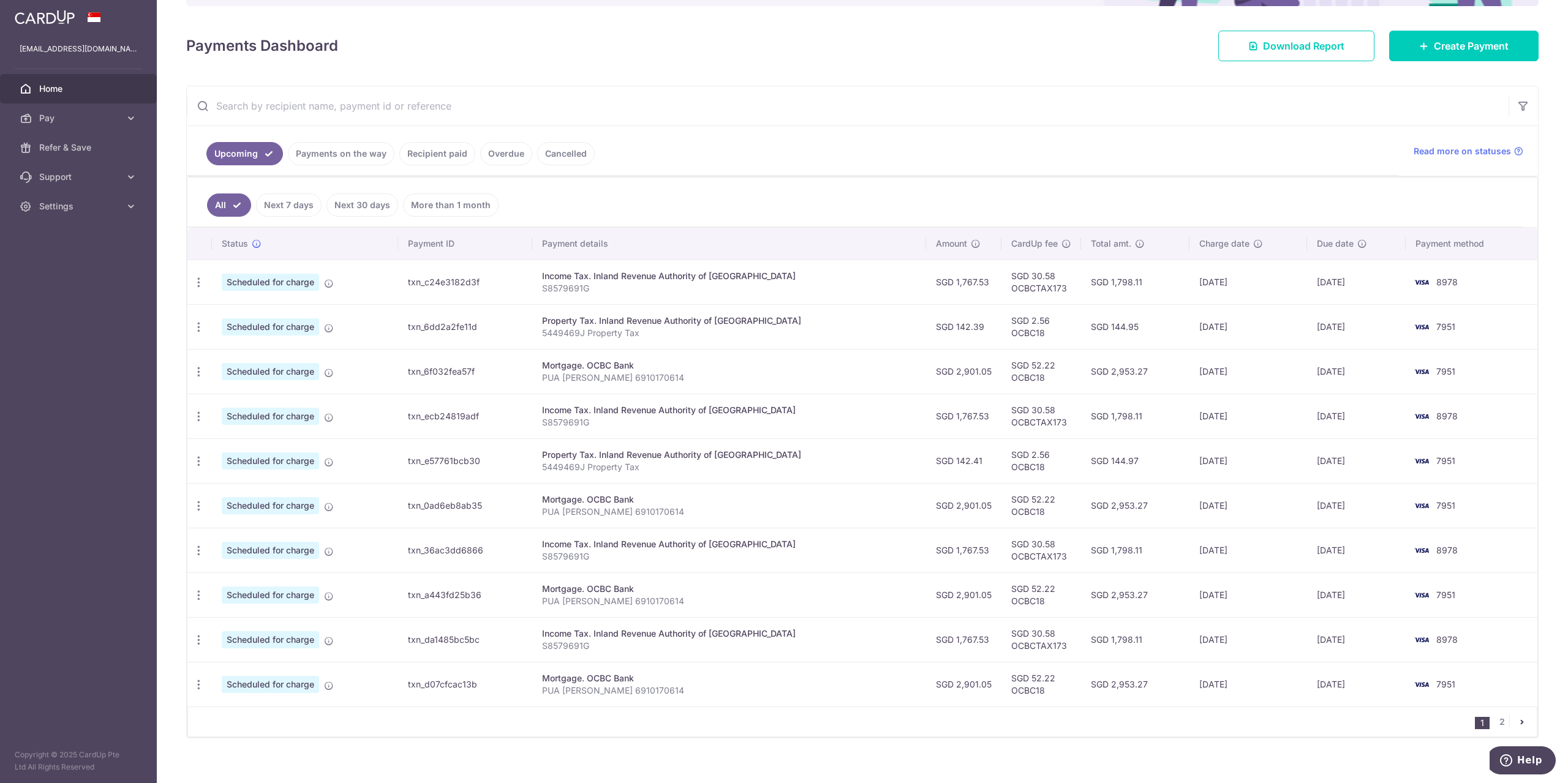
scroll to position [164, 0]
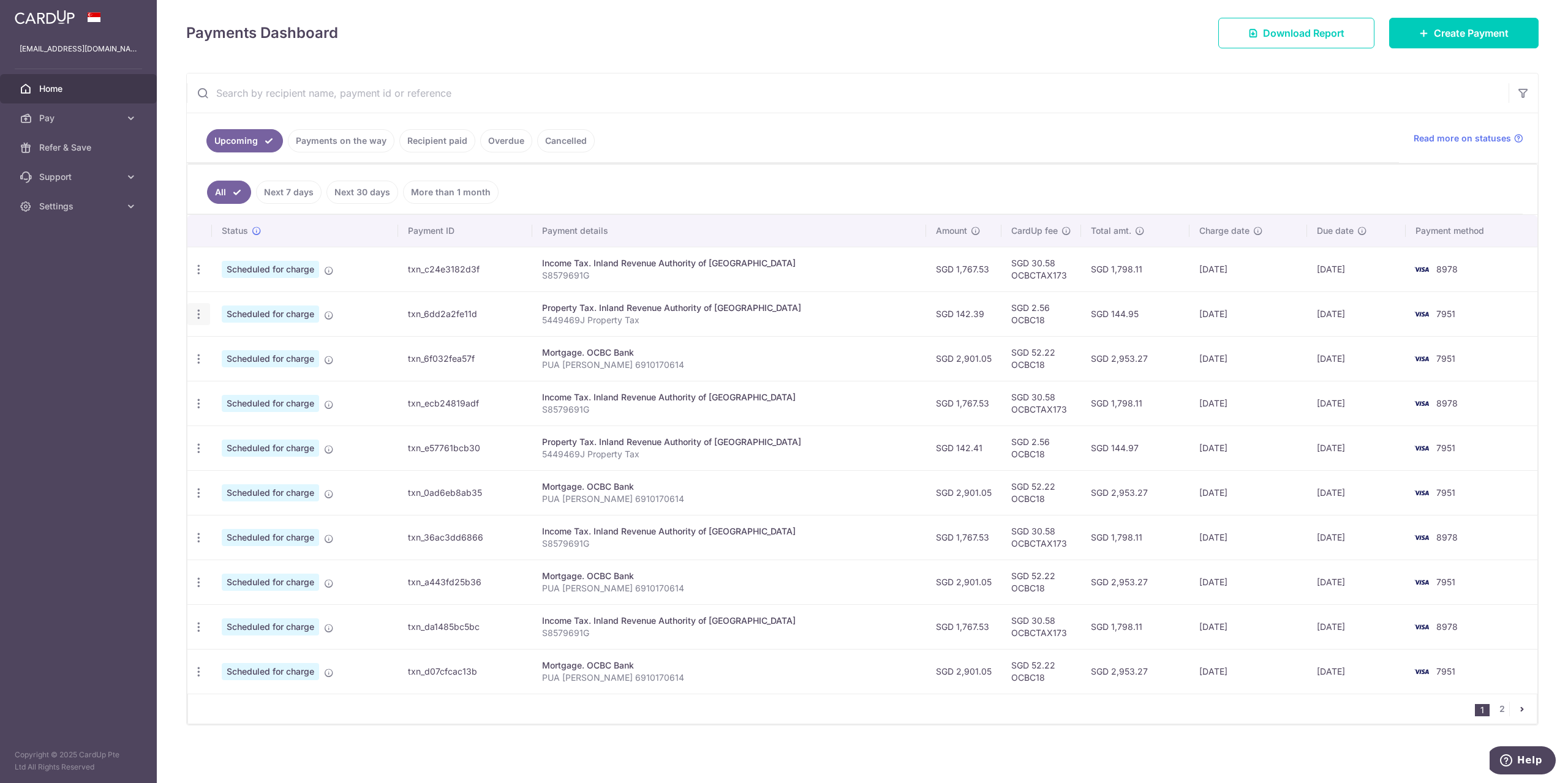
click at [202, 315] on icon "button" at bounding box center [198, 314] width 13 height 13
click at [233, 347] on span "Update payment" at bounding box center [264, 347] width 83 height 15
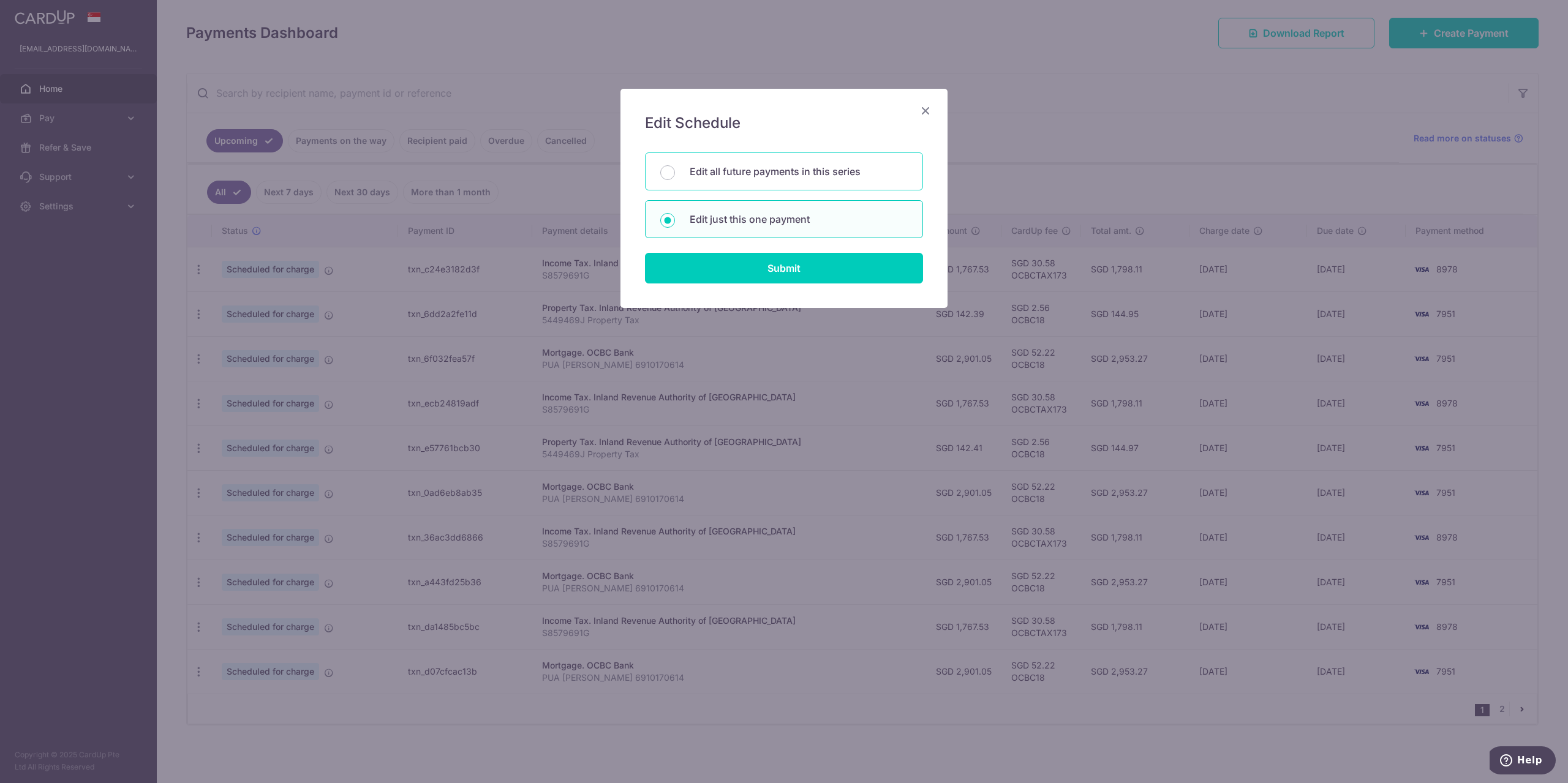
click at [702, 174] on p "Edit all future payments in this series" at bounding box center [799, 171] width 218 height 15
click at [675, 174] on input "Edit all future payments in this series" at bounding box center [667, 172] width 15 height 15
radio input "true"
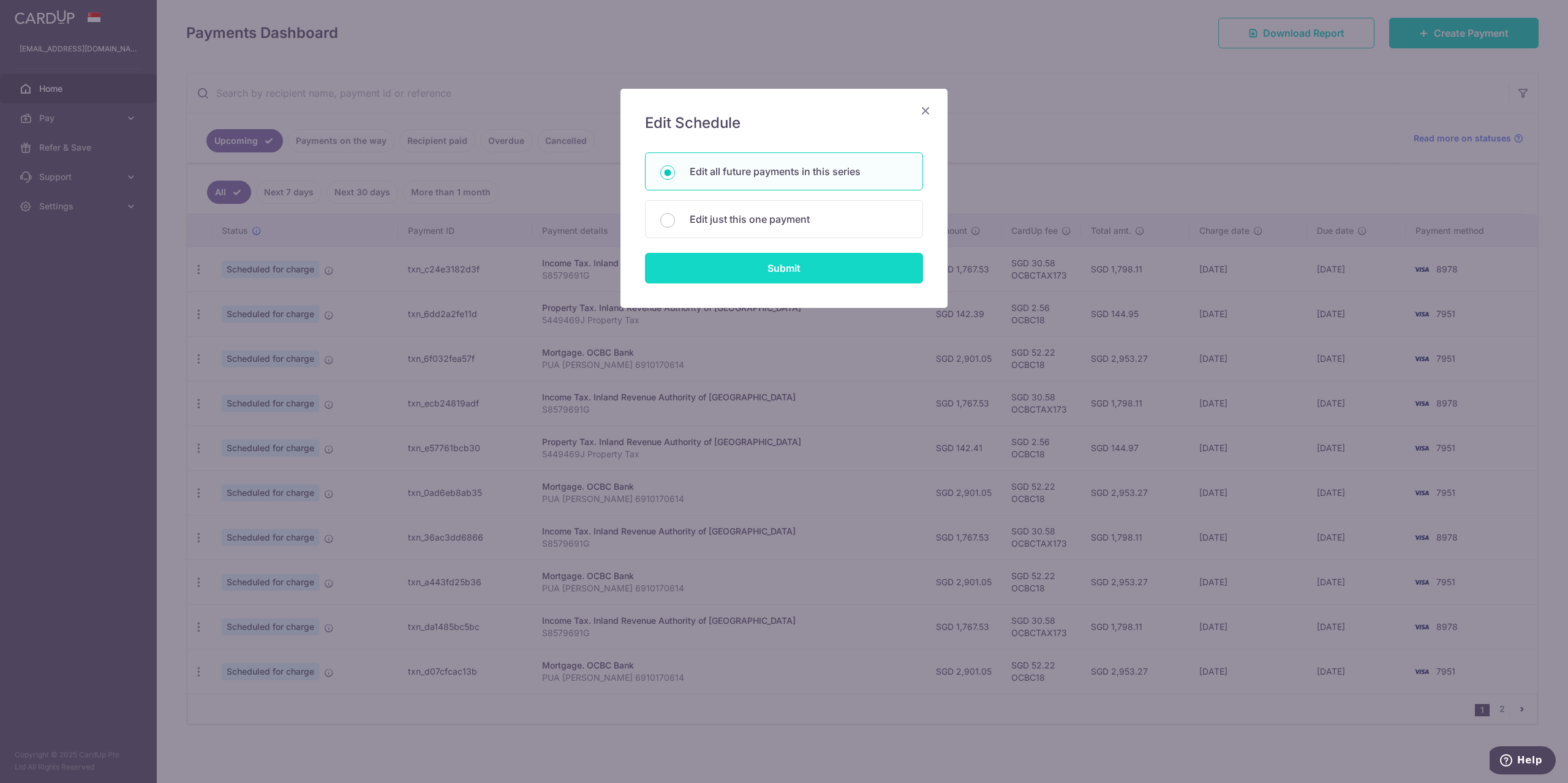
click at [709, 268] on input "Submit" at bounding box center [784, 268] width 278 height 31
radio input "true"
type input "142.39"
type input "5449469J"
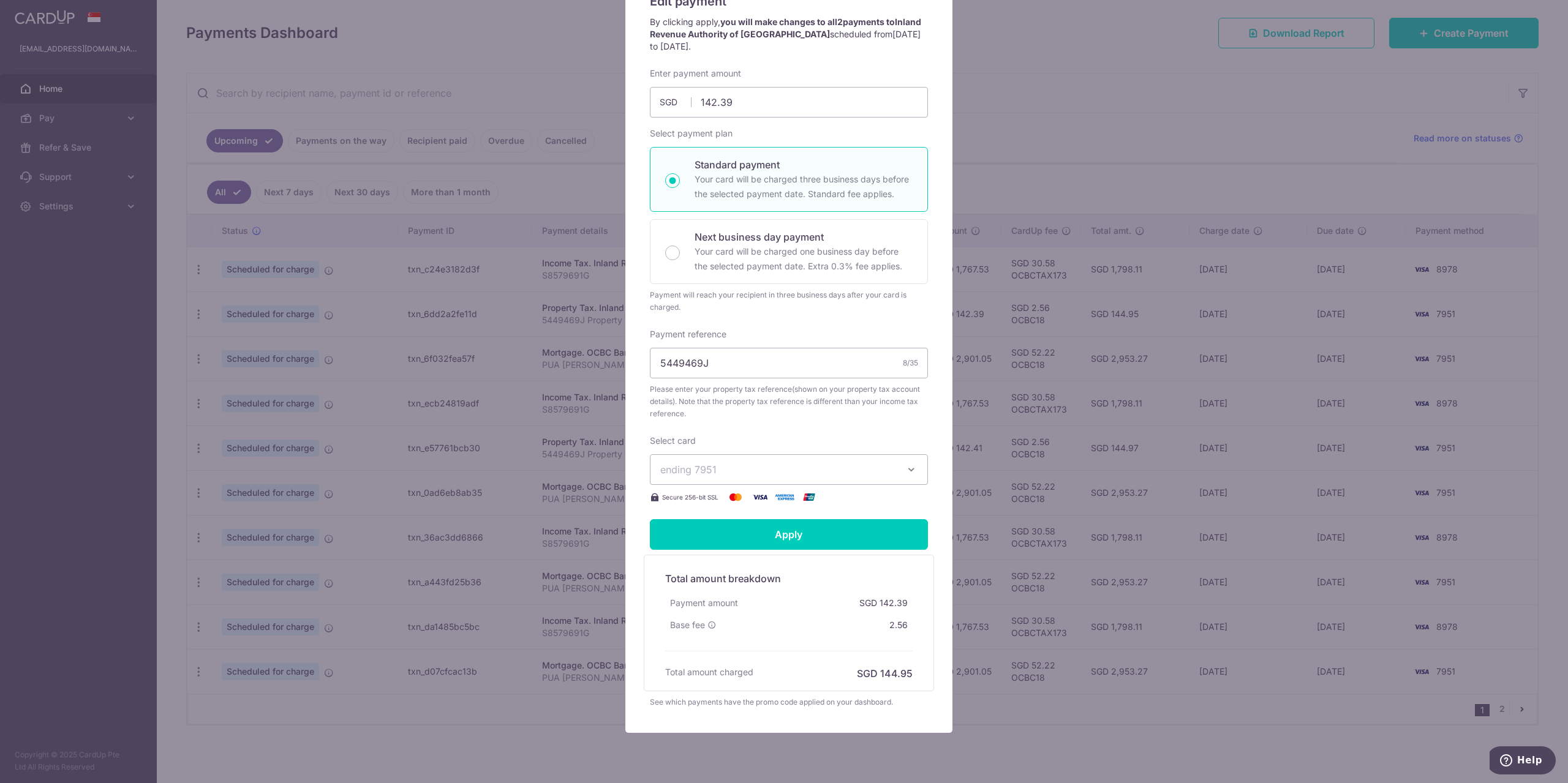
scroll to position [122, 0]
click at [895, 464] on button "ending 7951" at bounding box center [789, 469] width 278 height 31
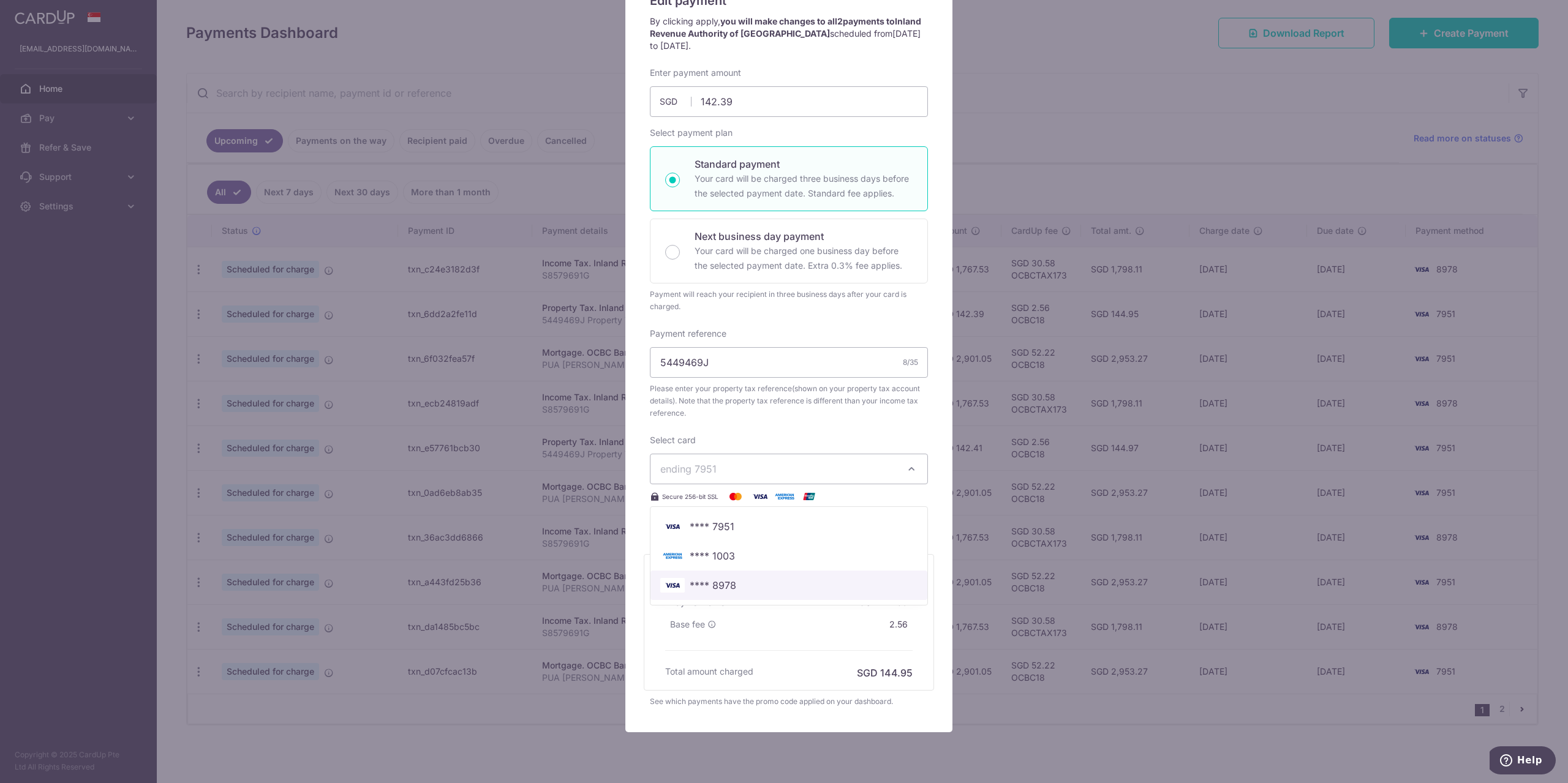
click at [728, 590] on span "**** 8978" at bounding box center [713, 585] width 47 height 15
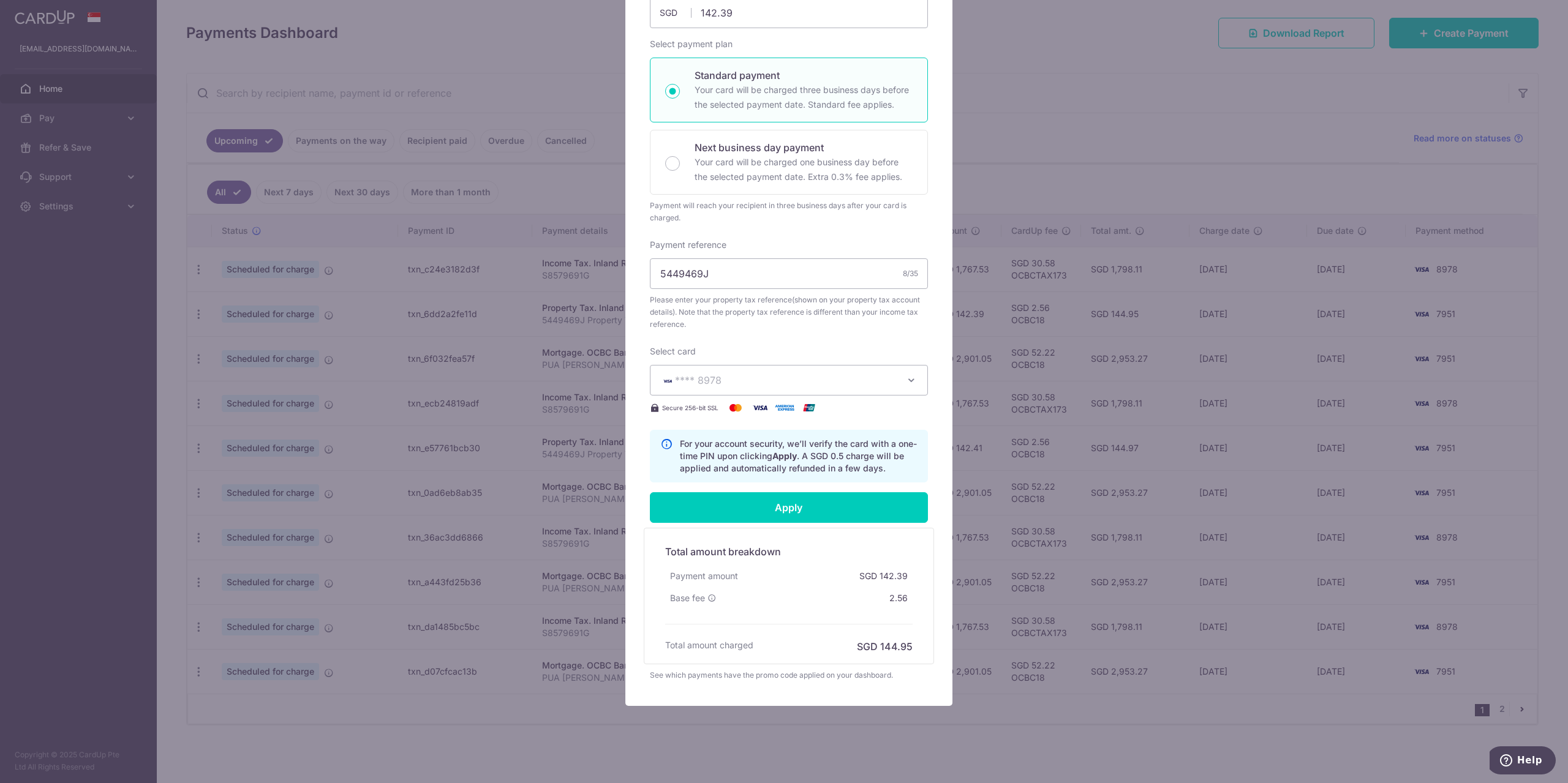
scroll to position [223, 0]
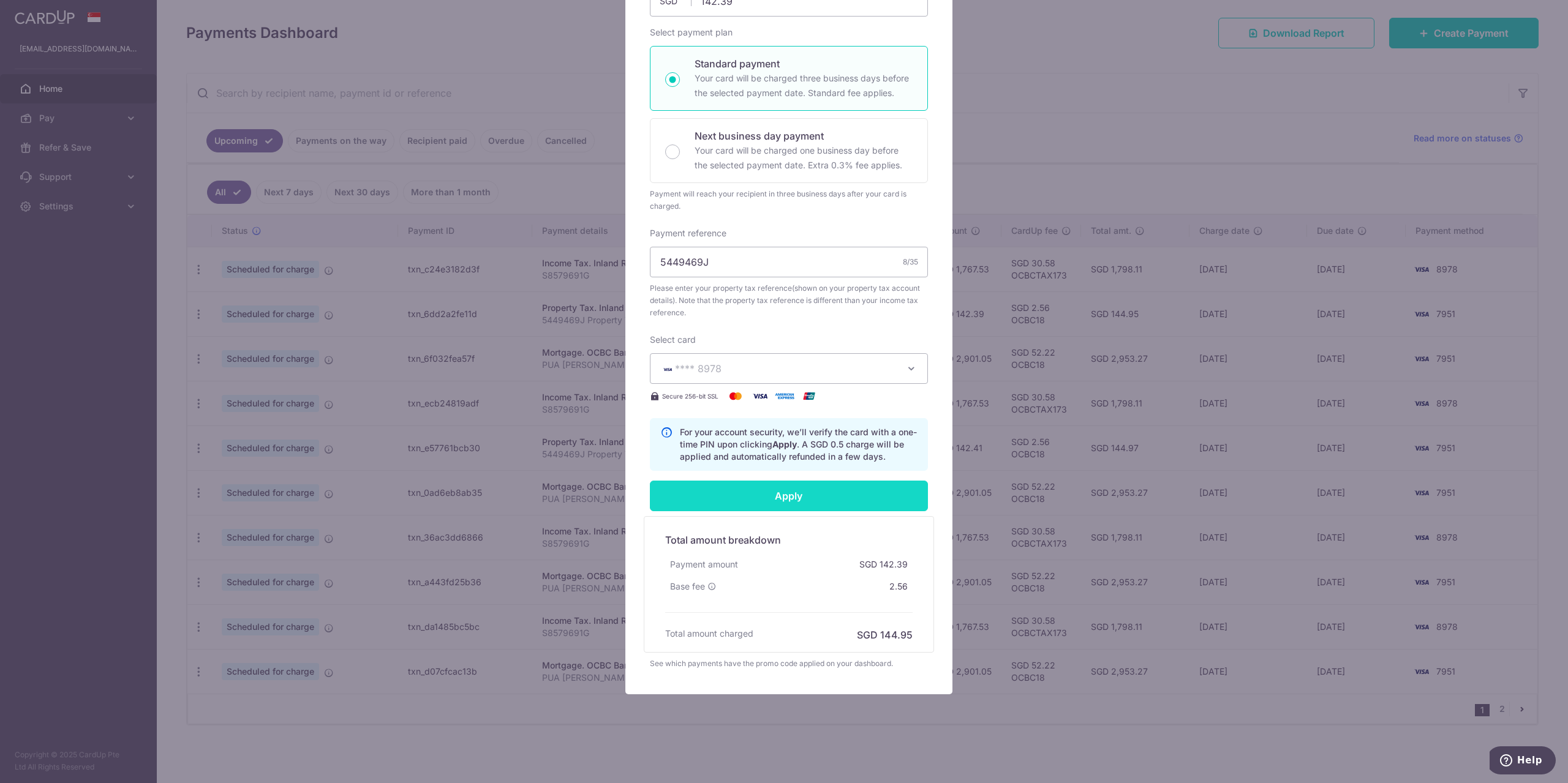
click at [802, 499] on input "Apply" at bounding box center [789, 496] width 278 height 31
type input "Successfully Applied"
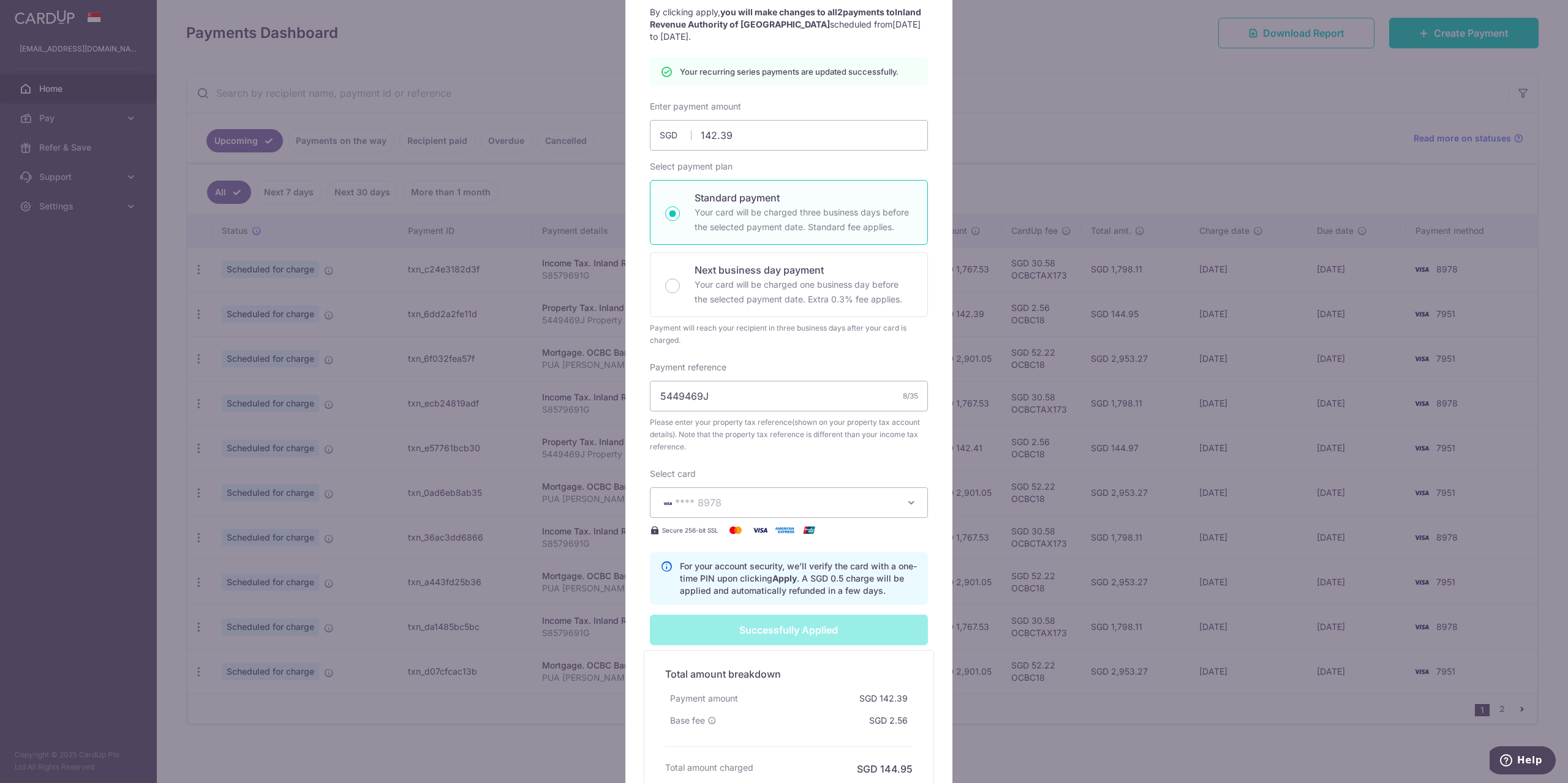
scroll to position [82, 0]
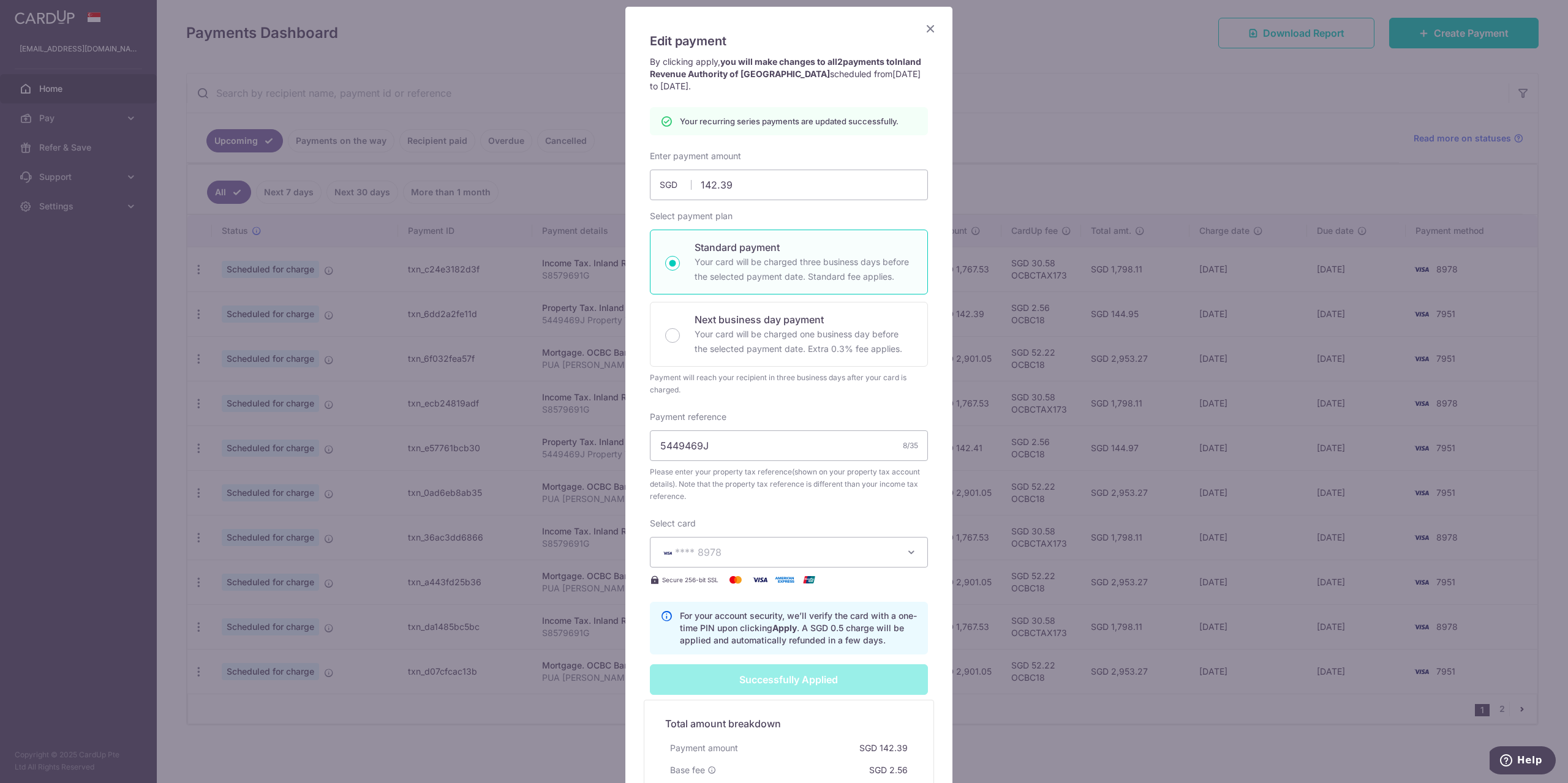
click at [923, 27] on icon "Close" at bounding box center [930, 28] width 15 height 15
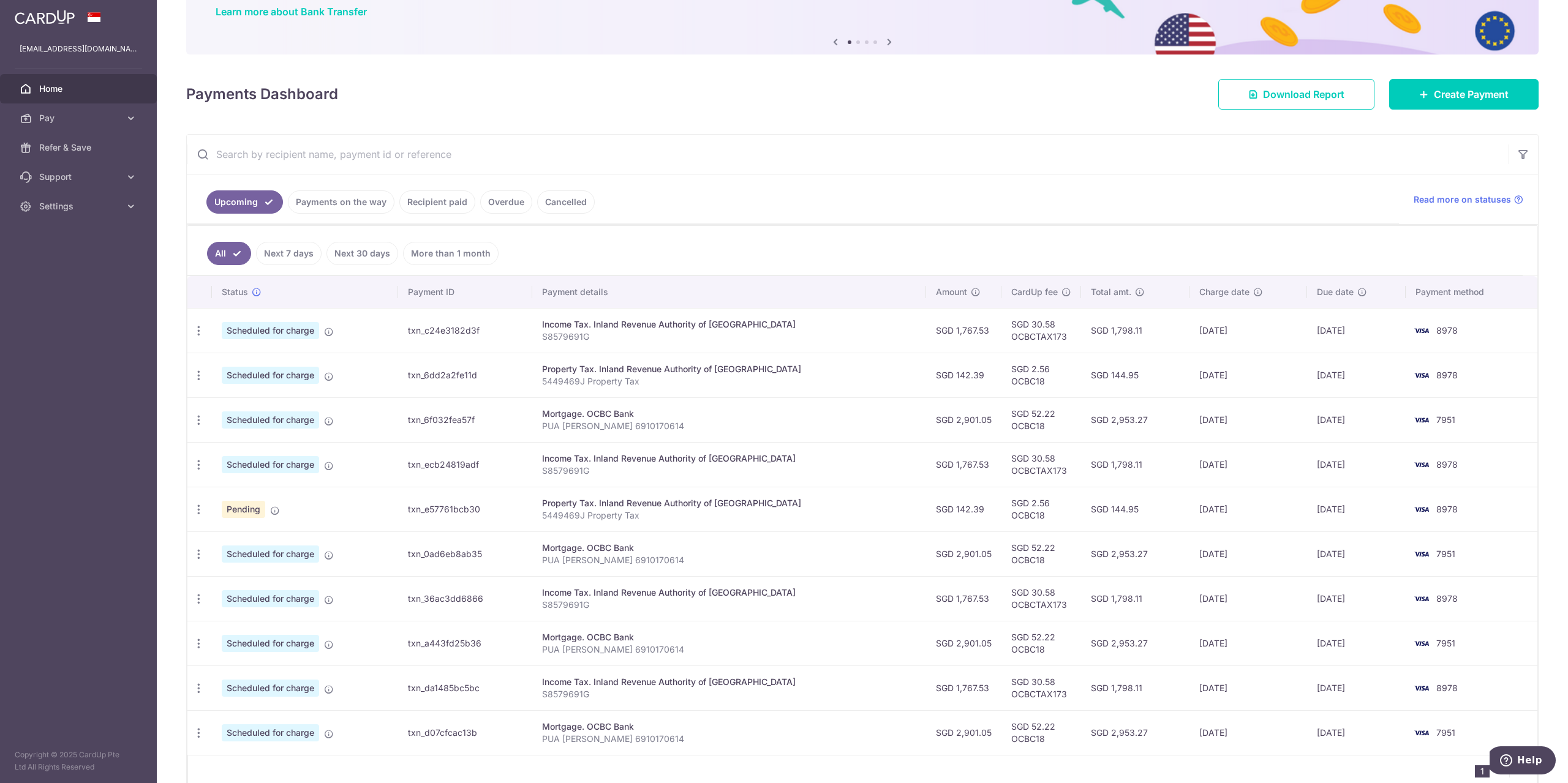
scroll to position [122, 0]
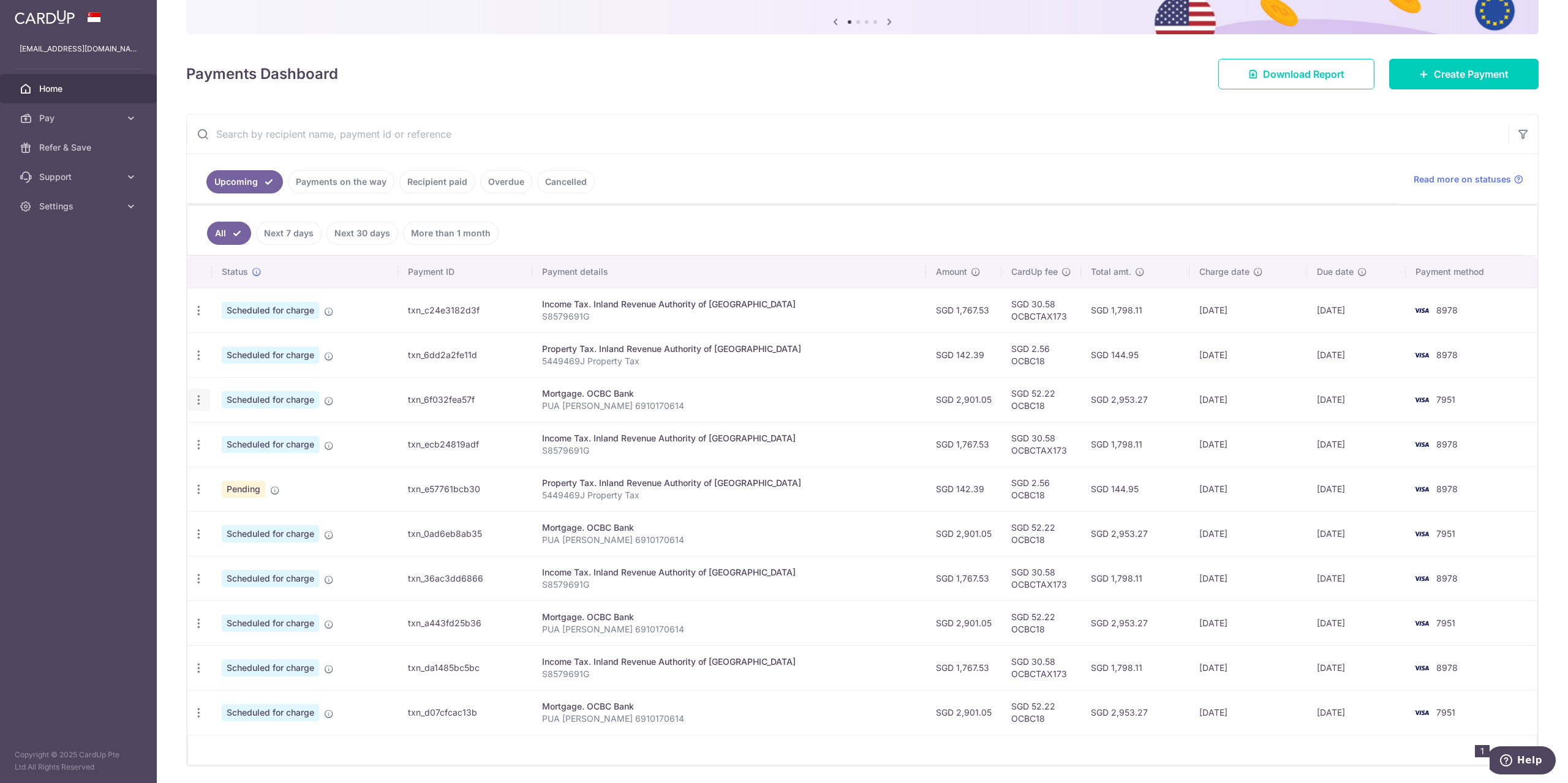
click at [201, 403] on icon "button" at bounding box center [198, 400] width 13 height 13
click at [246, 438] on span "Update payment" at bounding box center [264, 433] width 83 height 15
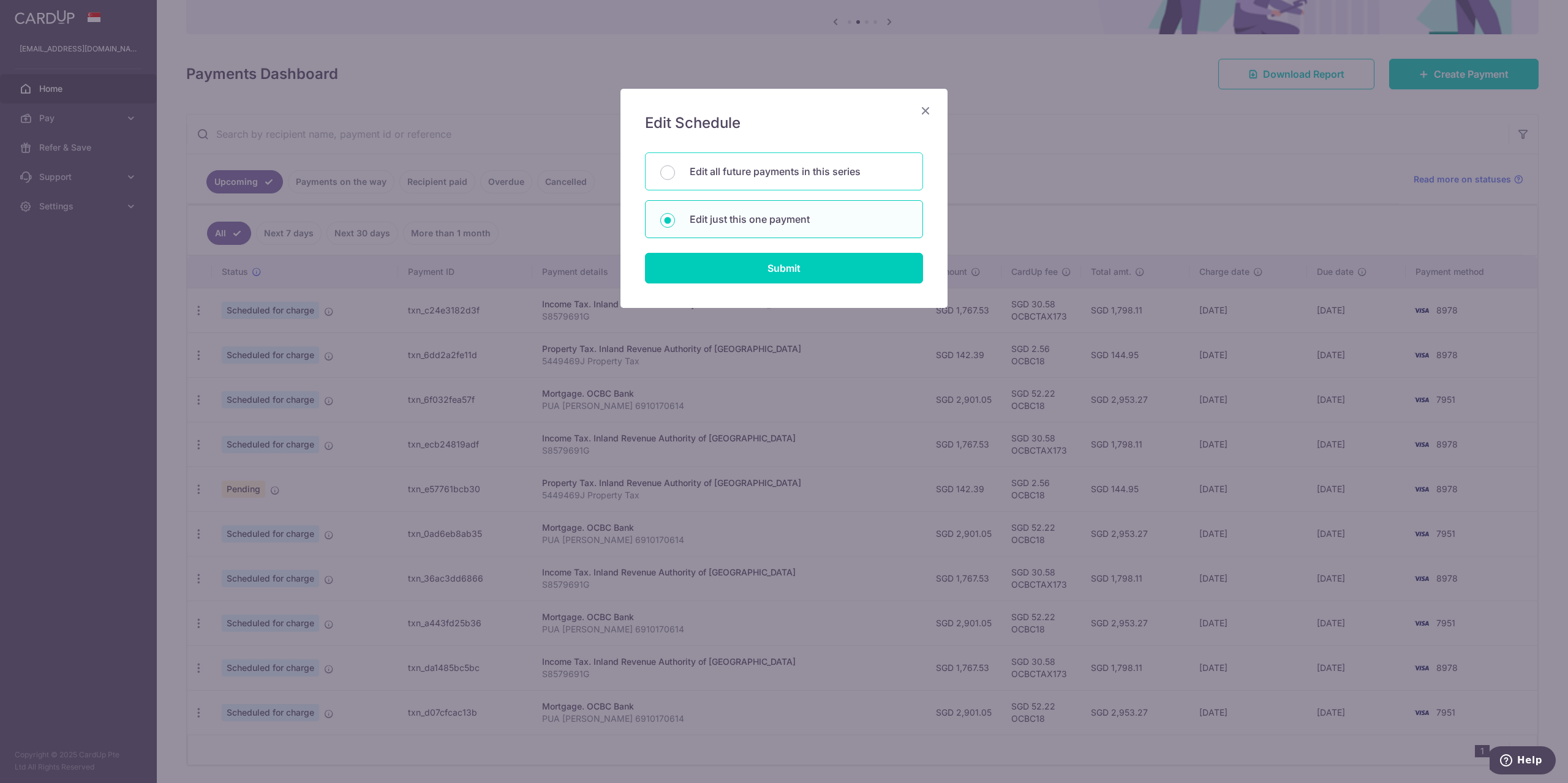
click at [755, 168] on p "Edit all future payments in this series" at bounding box center [799, 171] width 218 height 15
click at [675, 168] on input "Edit all future payments in this series" at bounding box center [667, 172] width 15 height 15
radio input "true"
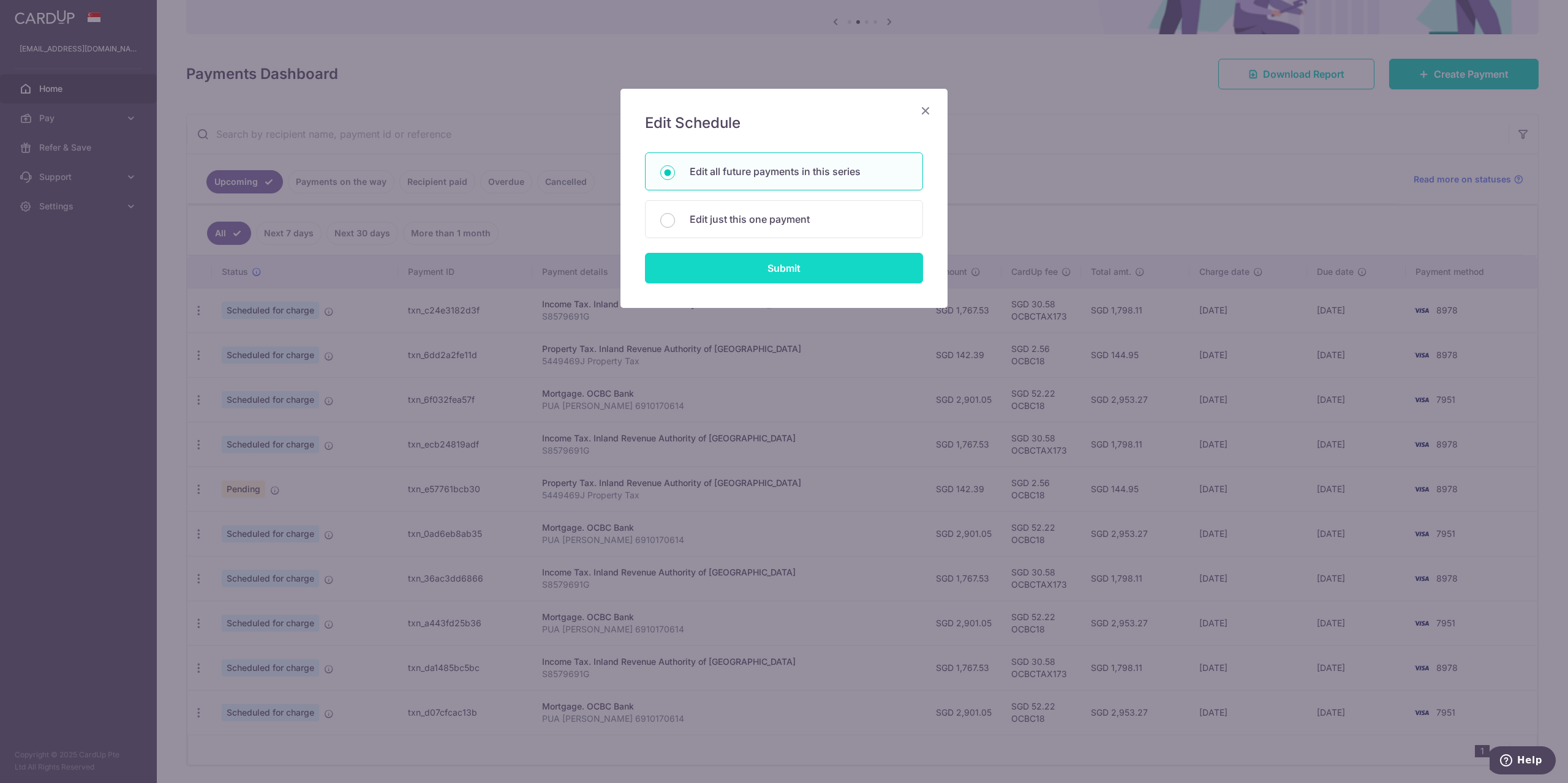
click at [772, 275] on input "Submit" at bounding box center [784, 268] width 278 height 31
radio input "true"
type input "2,901.05"
type input "PUA [PERSON_NAME] 6910170614"
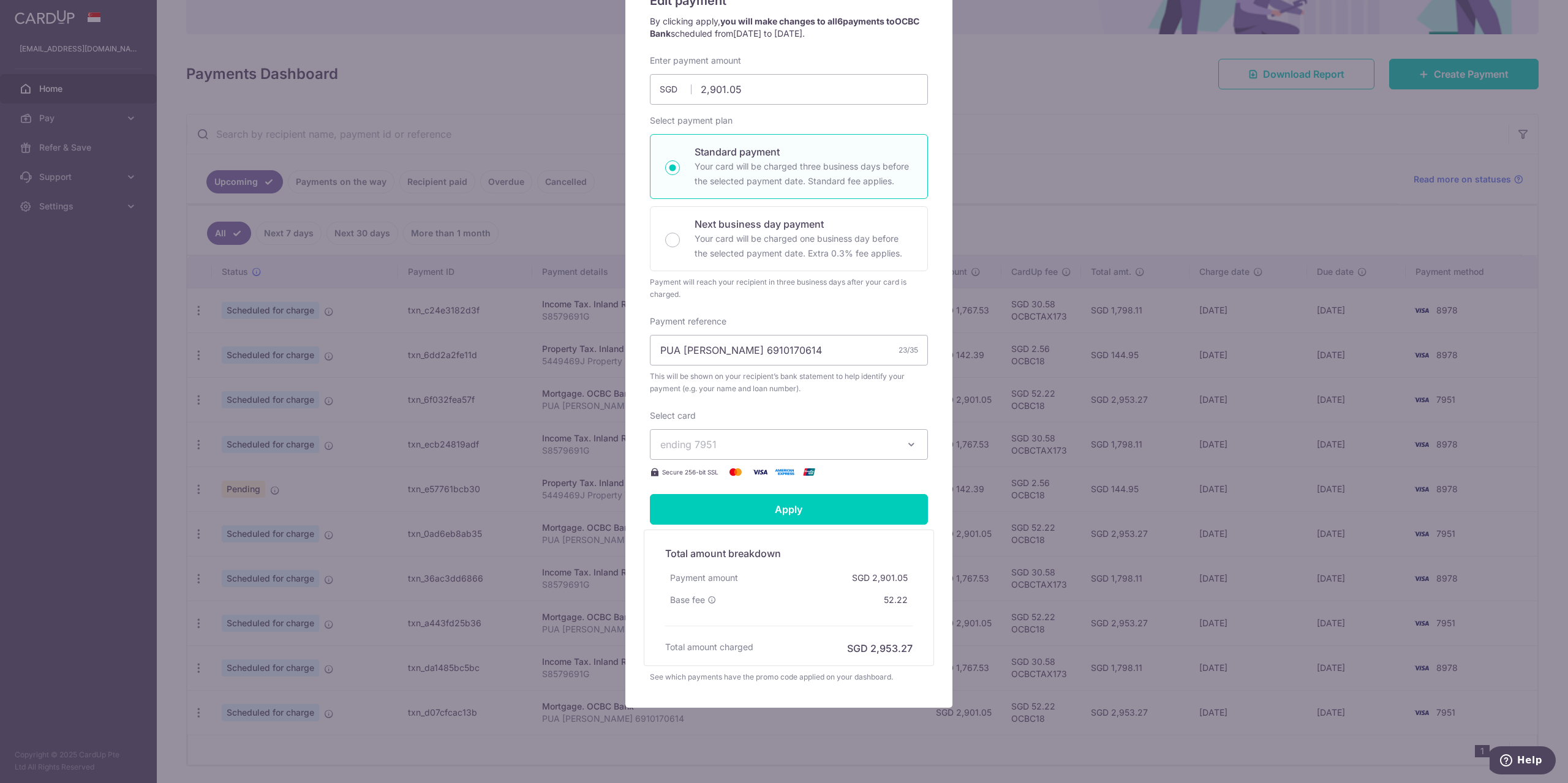
click at [905, 439] on icon "button" at bounding box center [912, 445] width 12 height 12
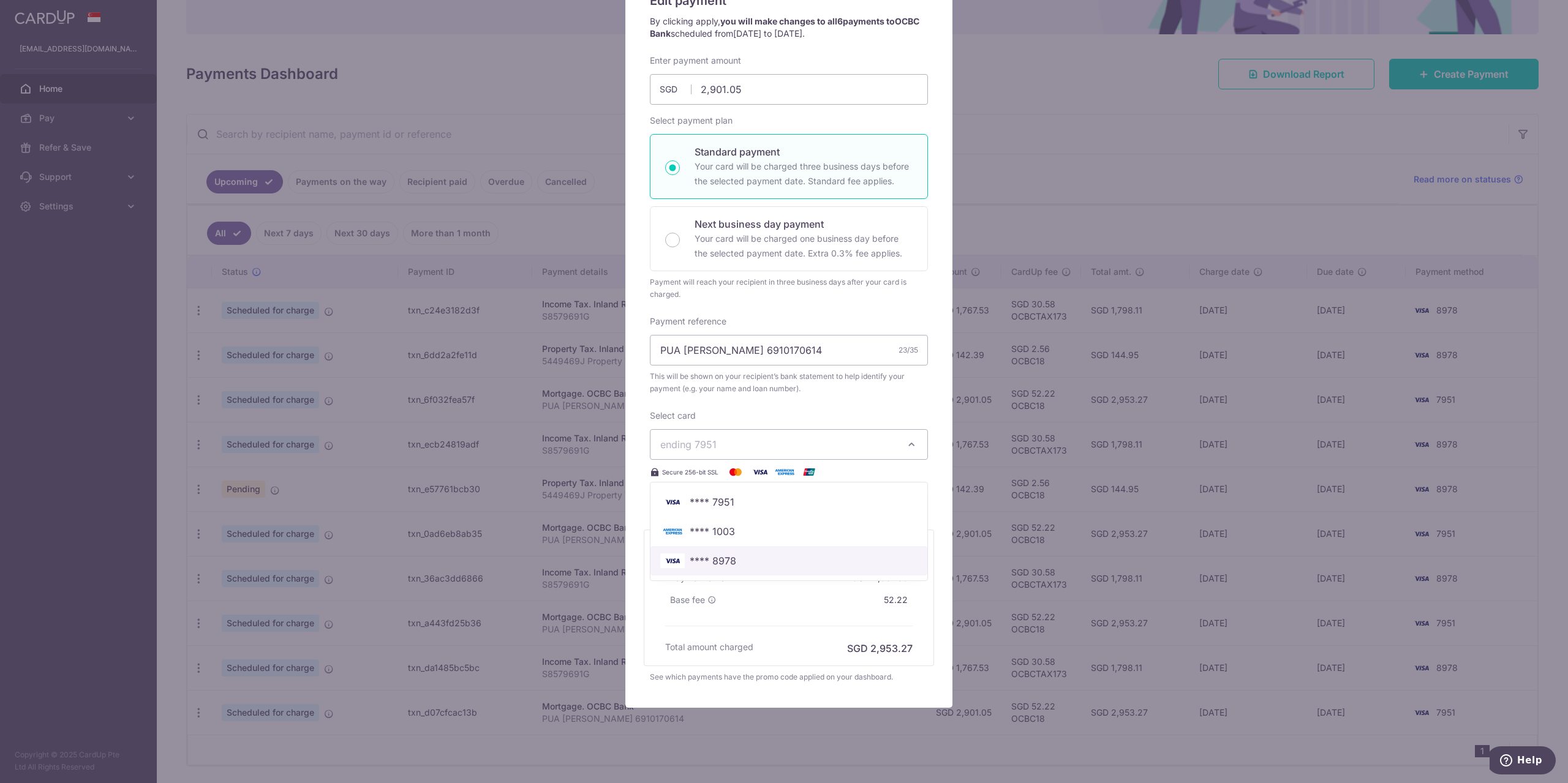
click at [780, 558] on span "**** 8978" at bounding box center [789, 560] width 257 height 15
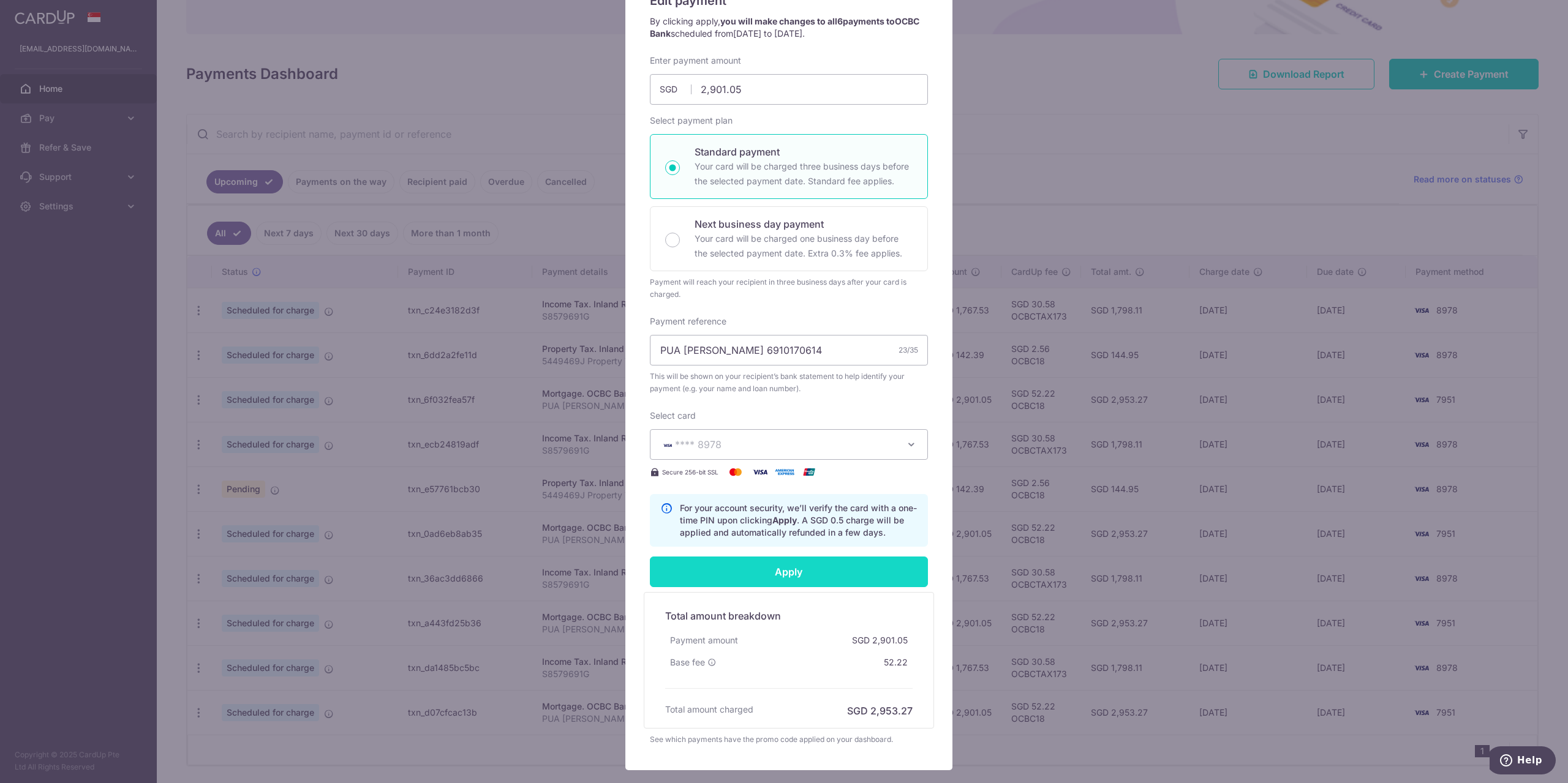
click at [816, 569] on input "Apply" at bounding box center [789, 572] width 278 height 31
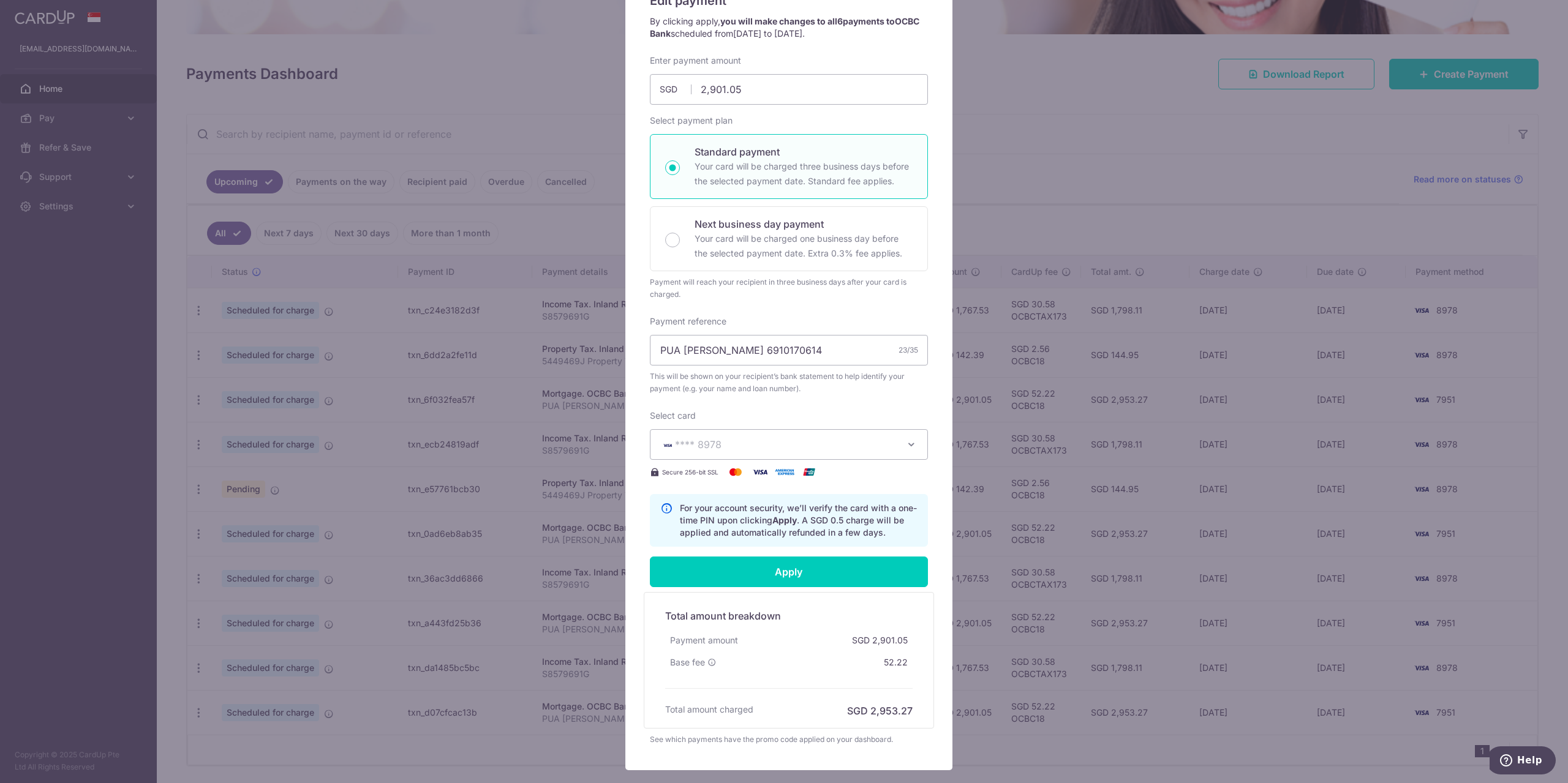
type input "Successfully Applied"
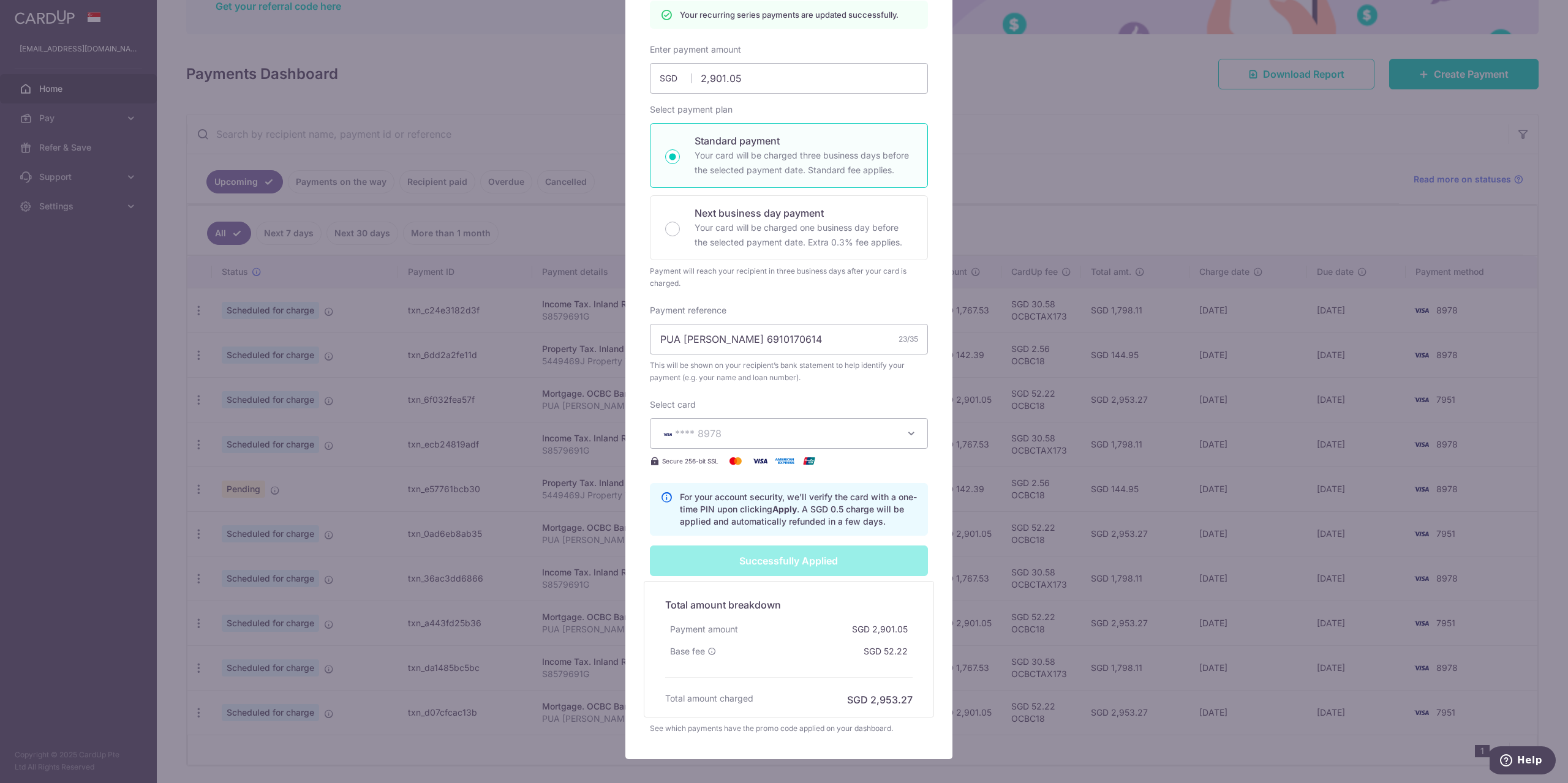
scroll to position [0, 0]
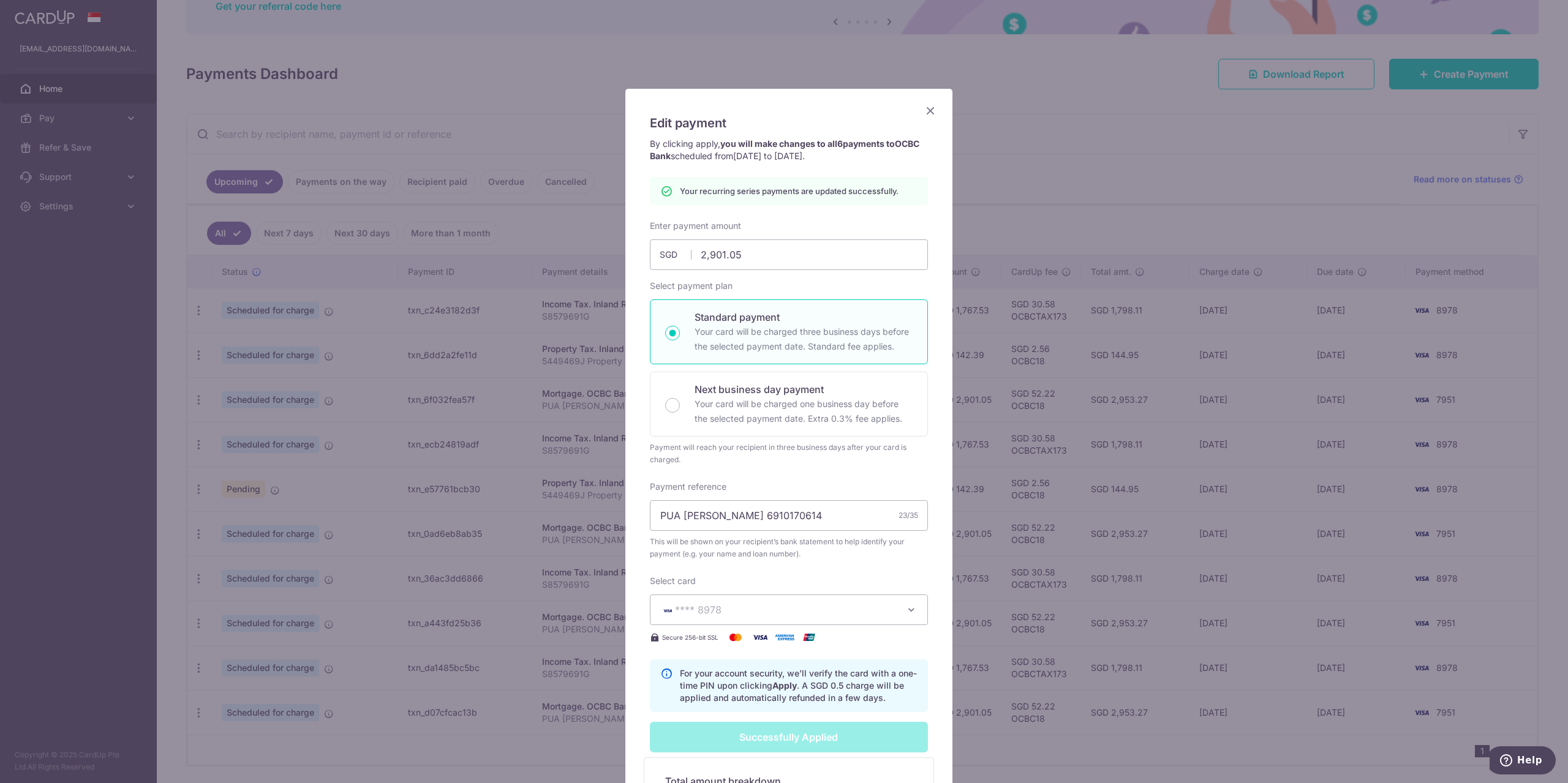
click at [923, 108] on icon "Close" at bounding box center [930, 111] width 15 height 15
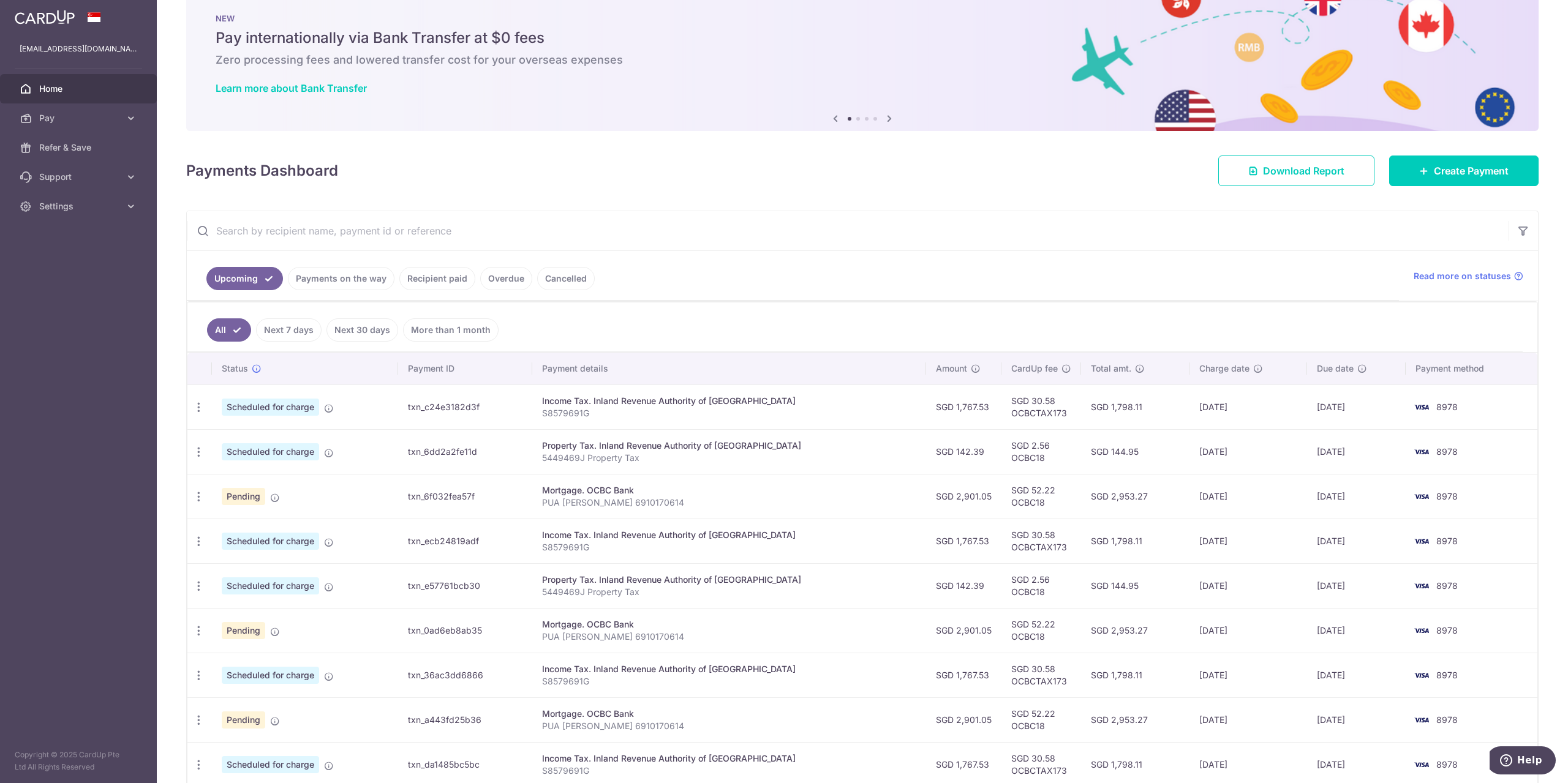
scroll to position [164, 0]
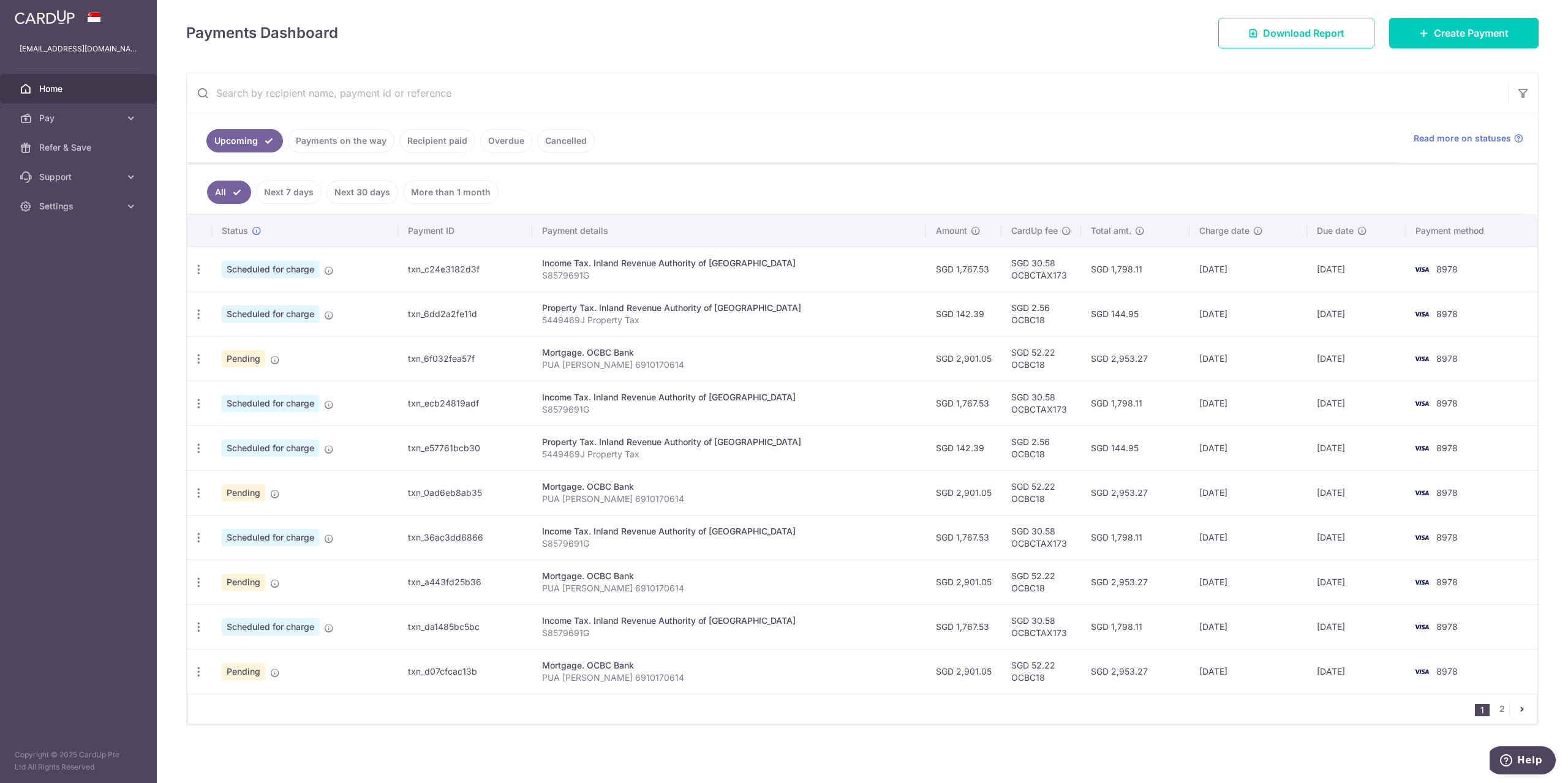
click at [90, 82] on link "Home" at bounding box center [78, 88] width 157 height 29
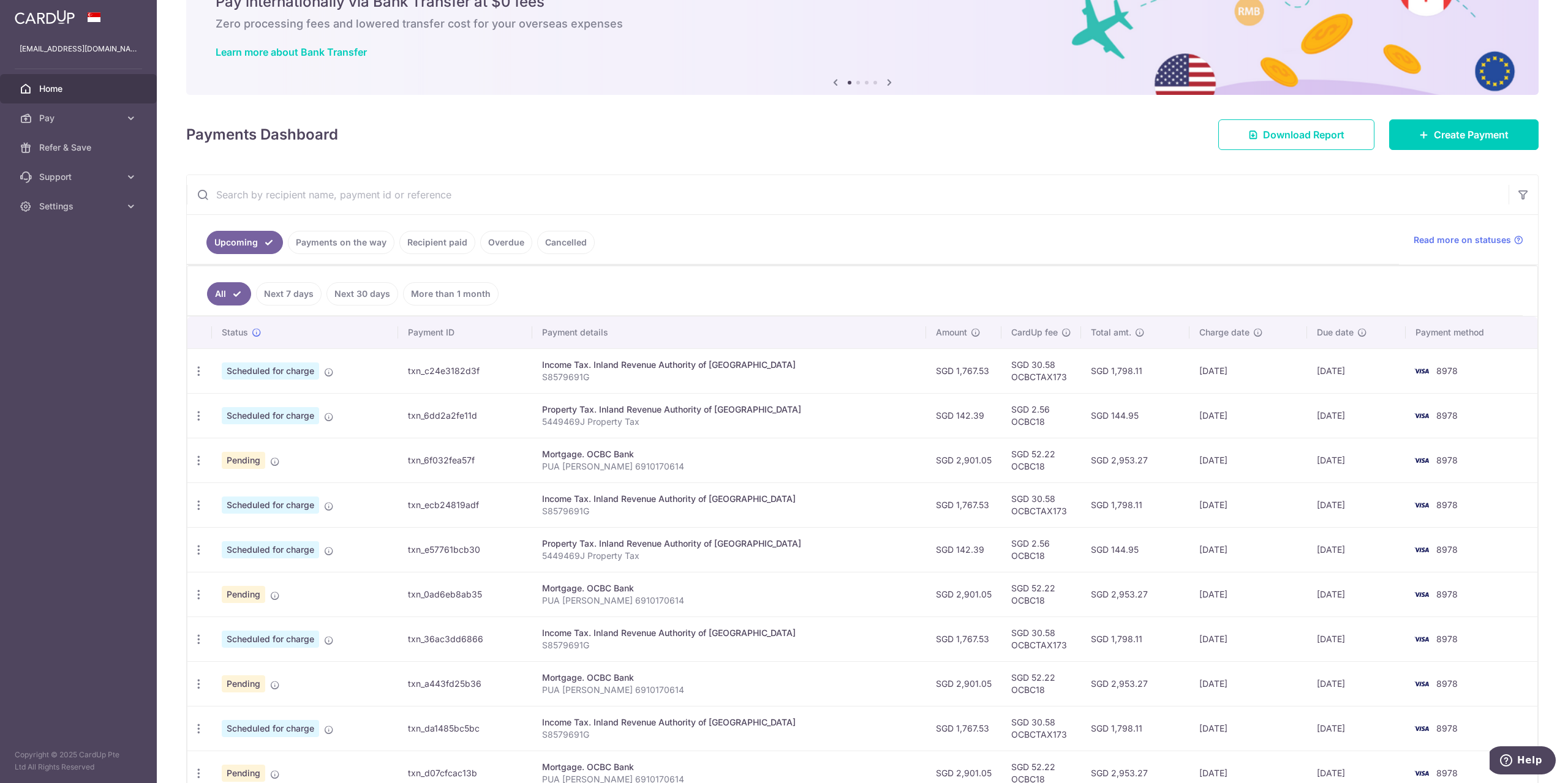
scroll to position [164, 0]
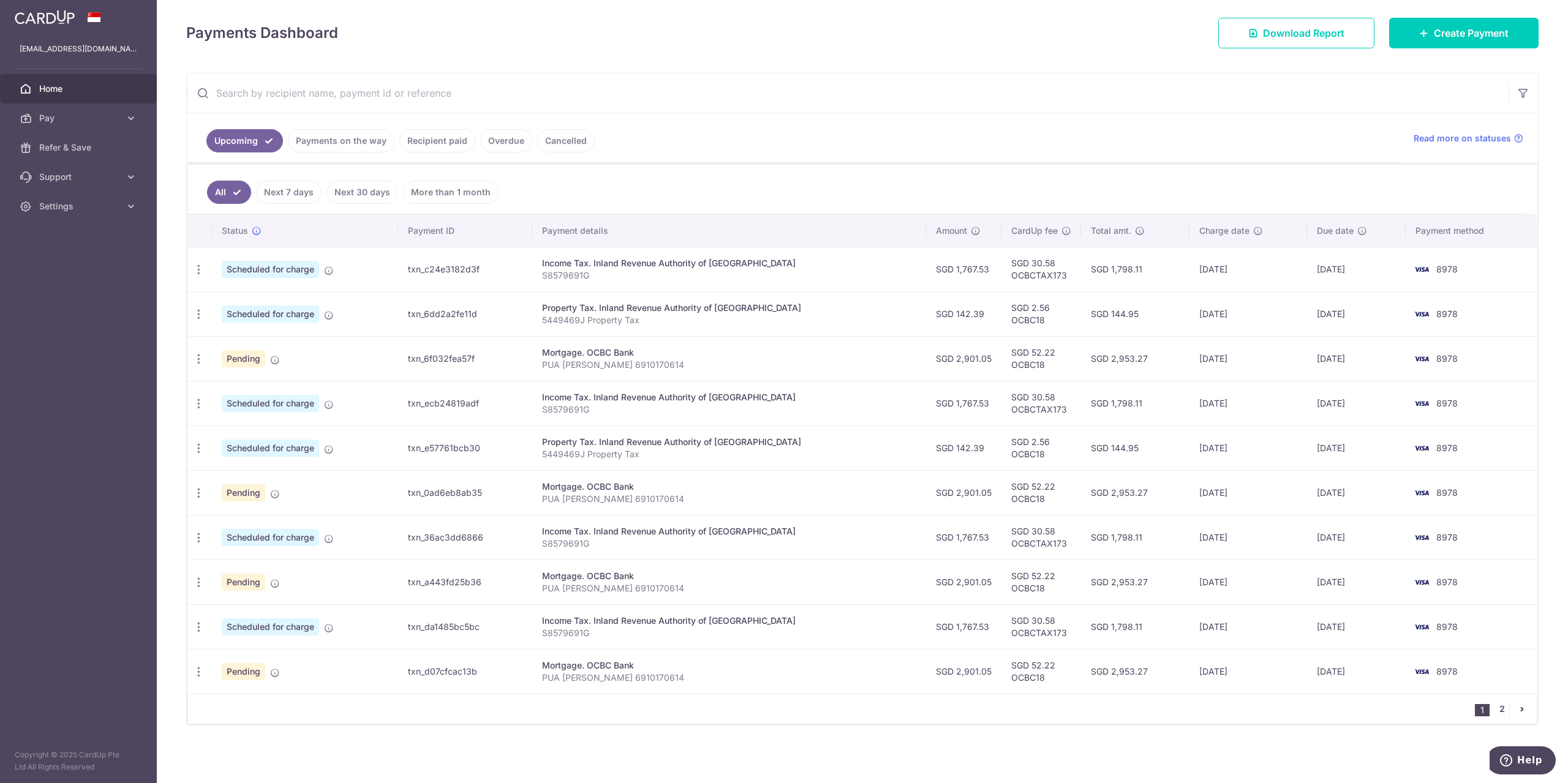
click at [1500, 711] on link "2" at bounding box center [1501, 708] width 15 height 15
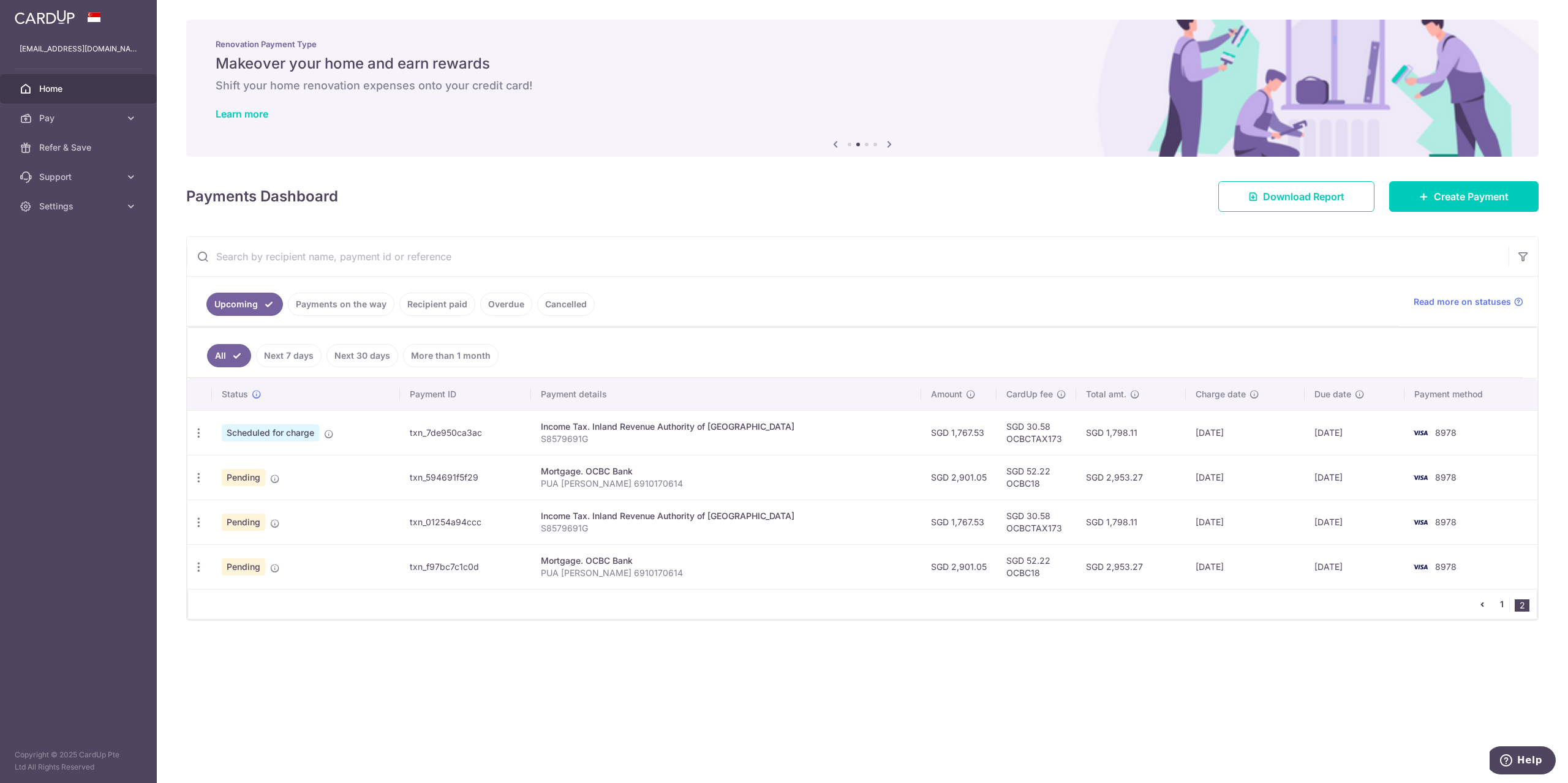
click at [1497, 603] on link "1" at bounding box center [1501, 604] width 15 height 15
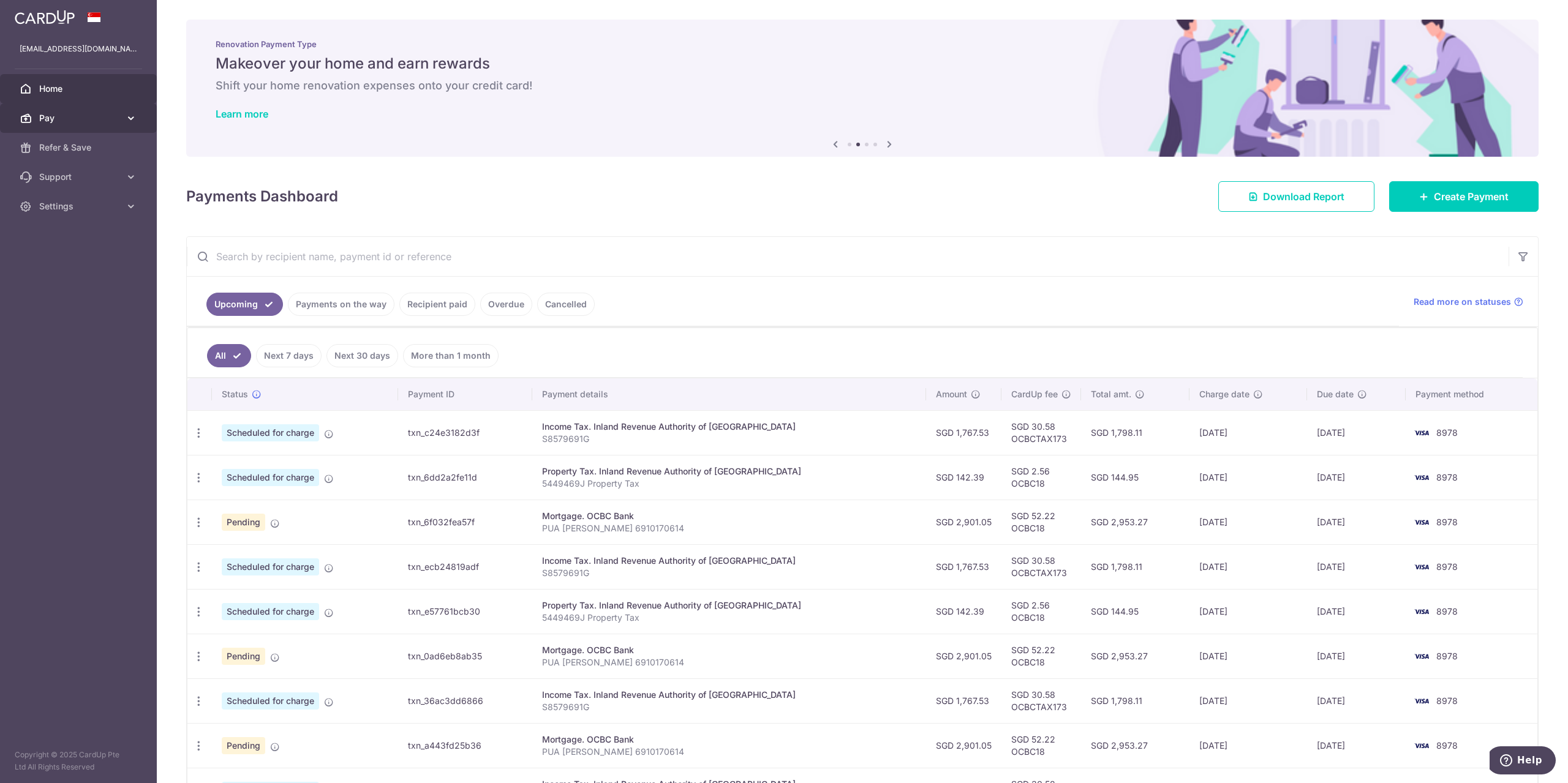
click at [98, 118] on span "Pay" at bounding box center [79, 118] width 81 height 12
click at [58, 204] on span "Cards" at bounding box center [79, 207] width 81 height 12
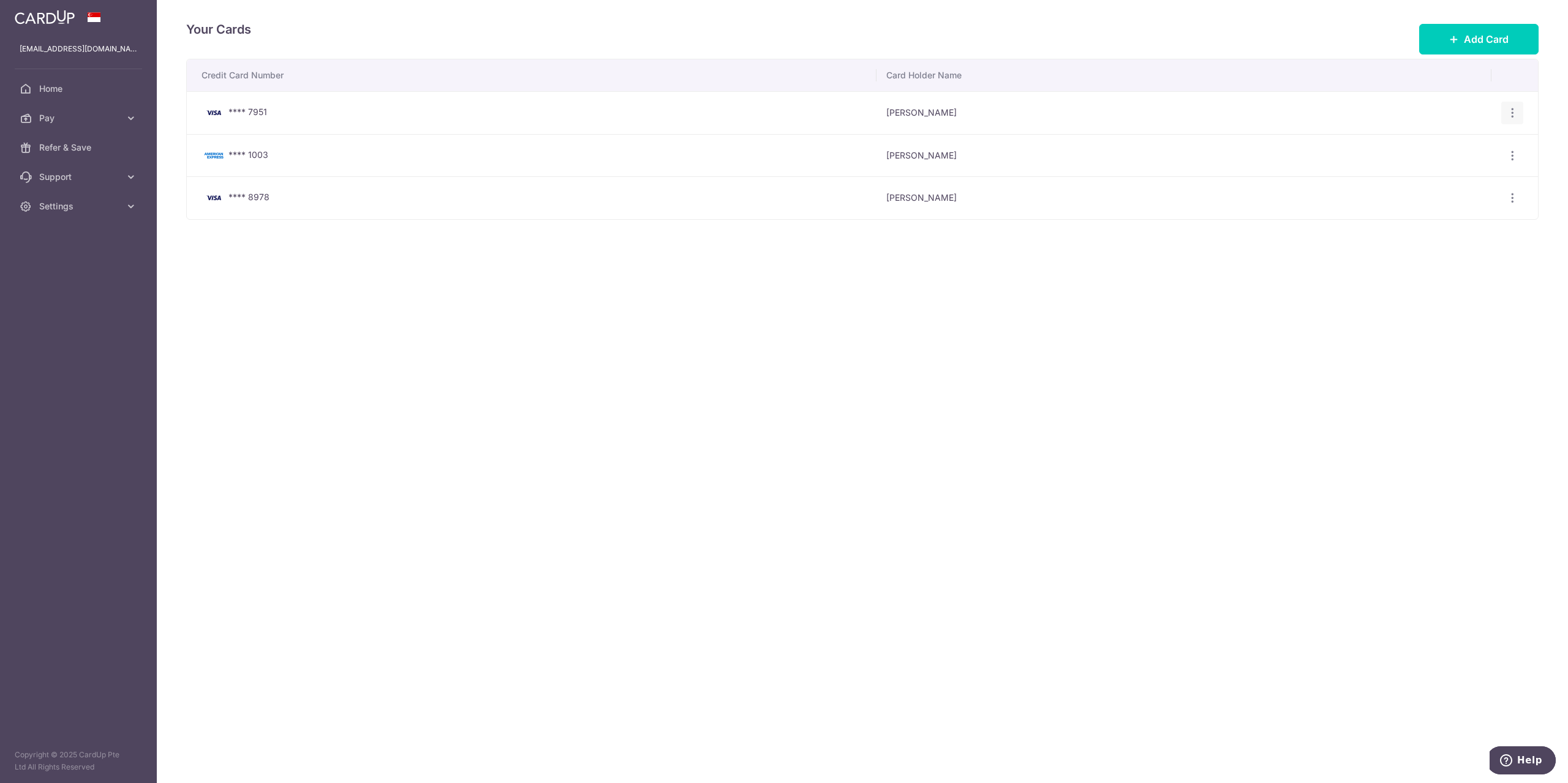
click at [1512, 118] on icon "button" at bounding box center [1513, 113] width 13 height 13
click at [1460, 179] on span "Delete" at bounding box center [1471, 176] width 83 height 15
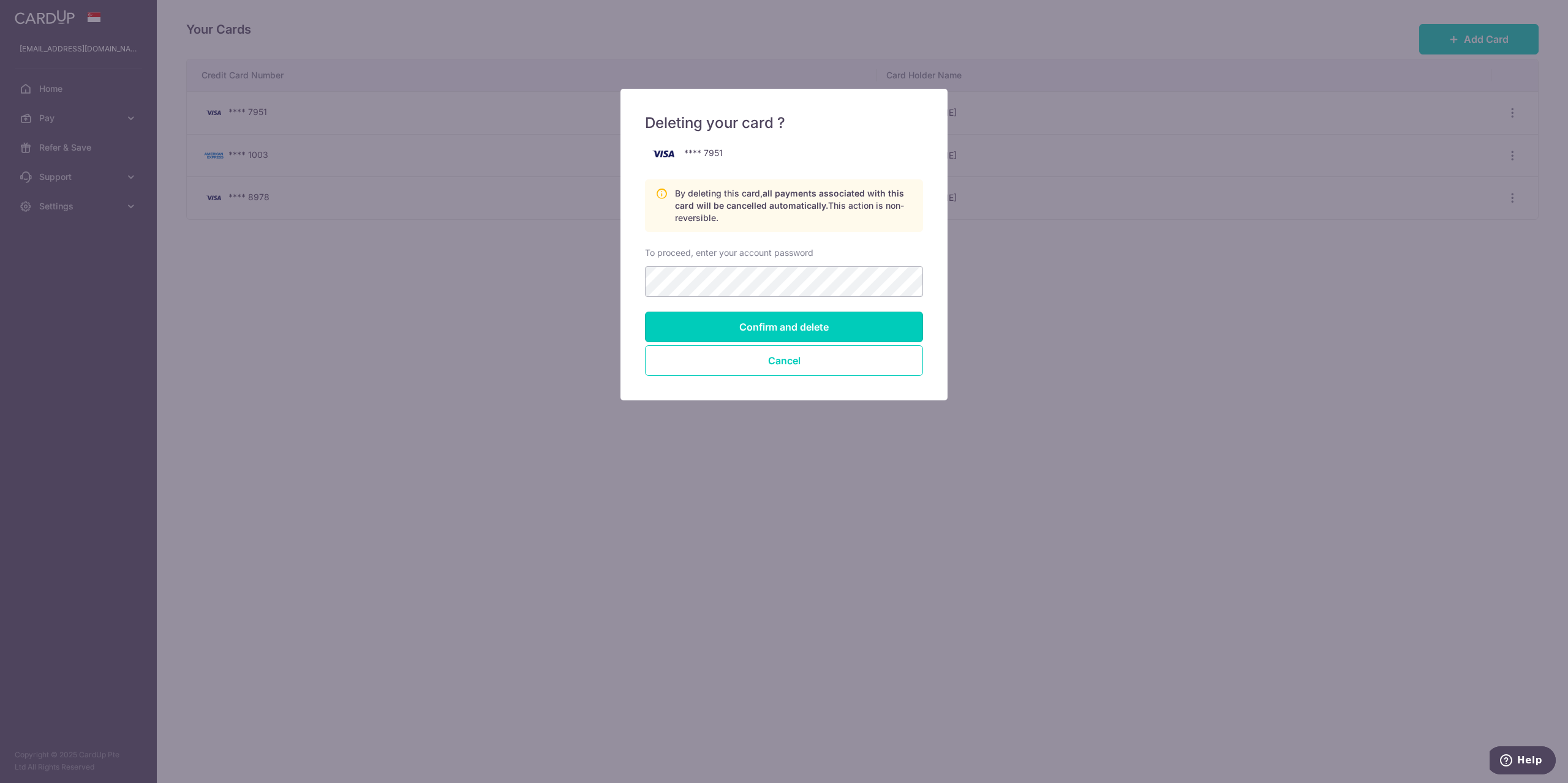
click at [837, 323] on input "Confirm and delete" at bounding box center [784, 327] width 278 height 31
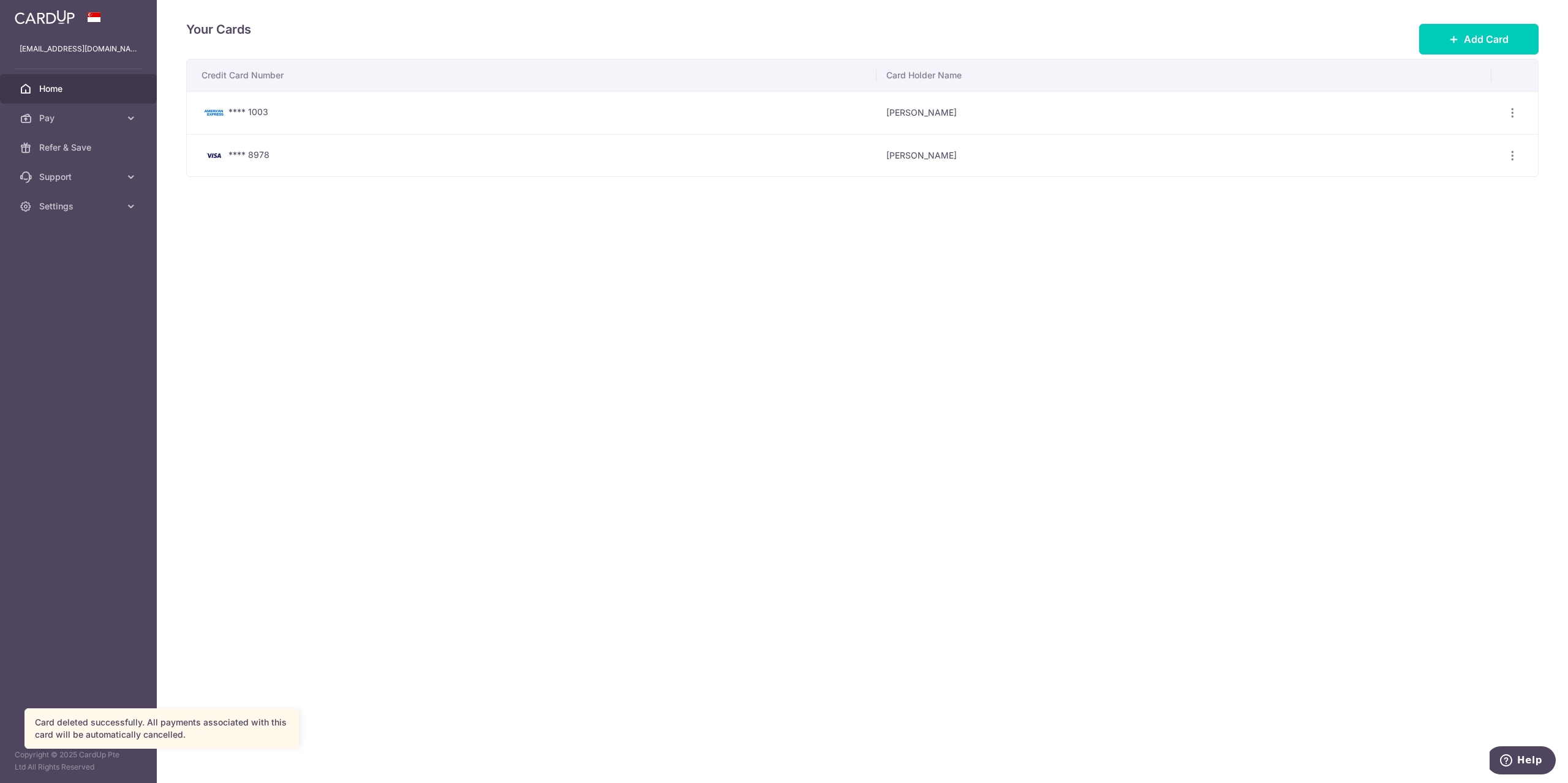
click at [68, 91] on span "Home" at bounding box center [79, 89] width 81 height 12
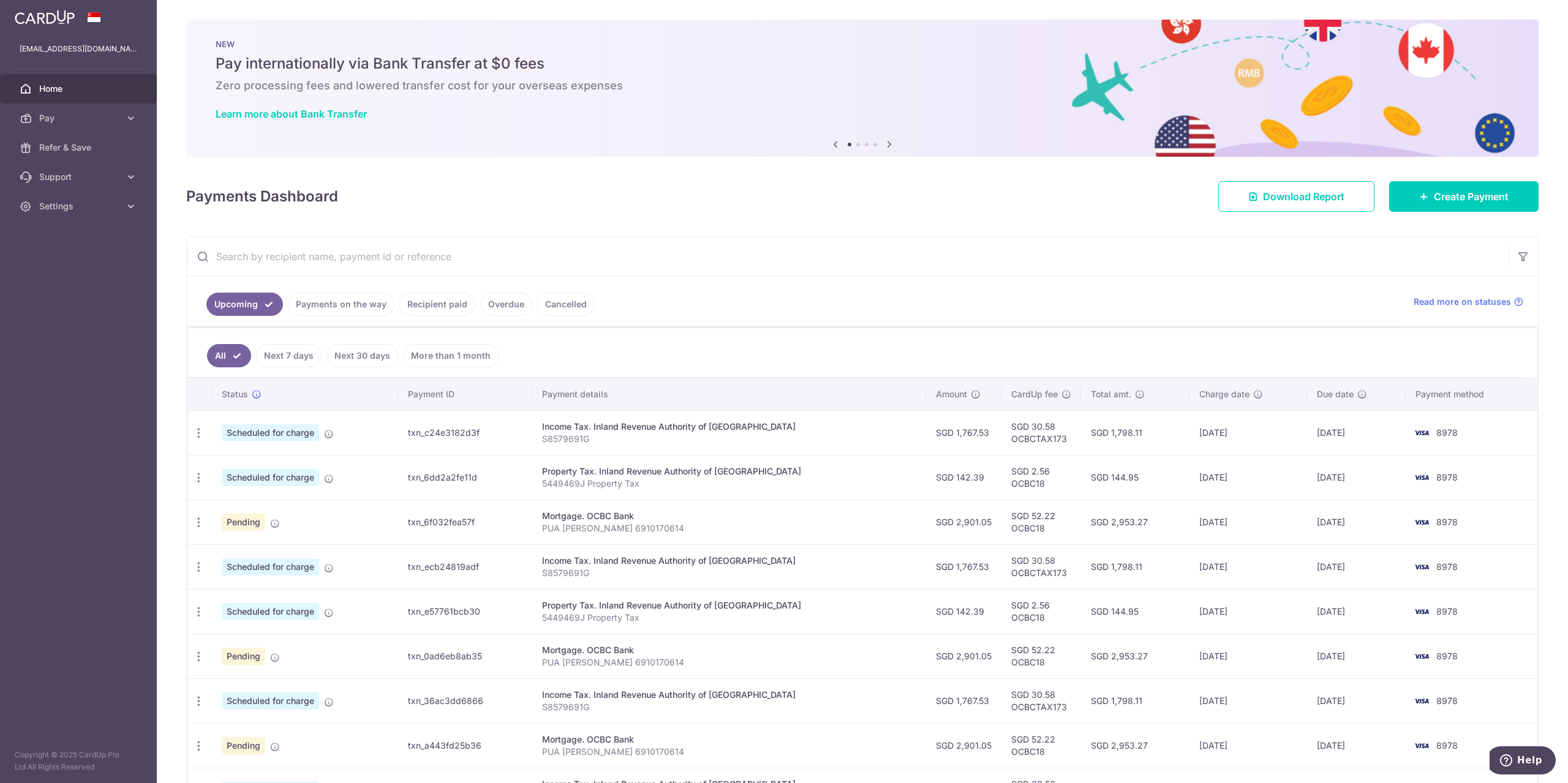
click at [547, 302] on link "Cancelled" at bounding box center [566, 304] width 58 height 23
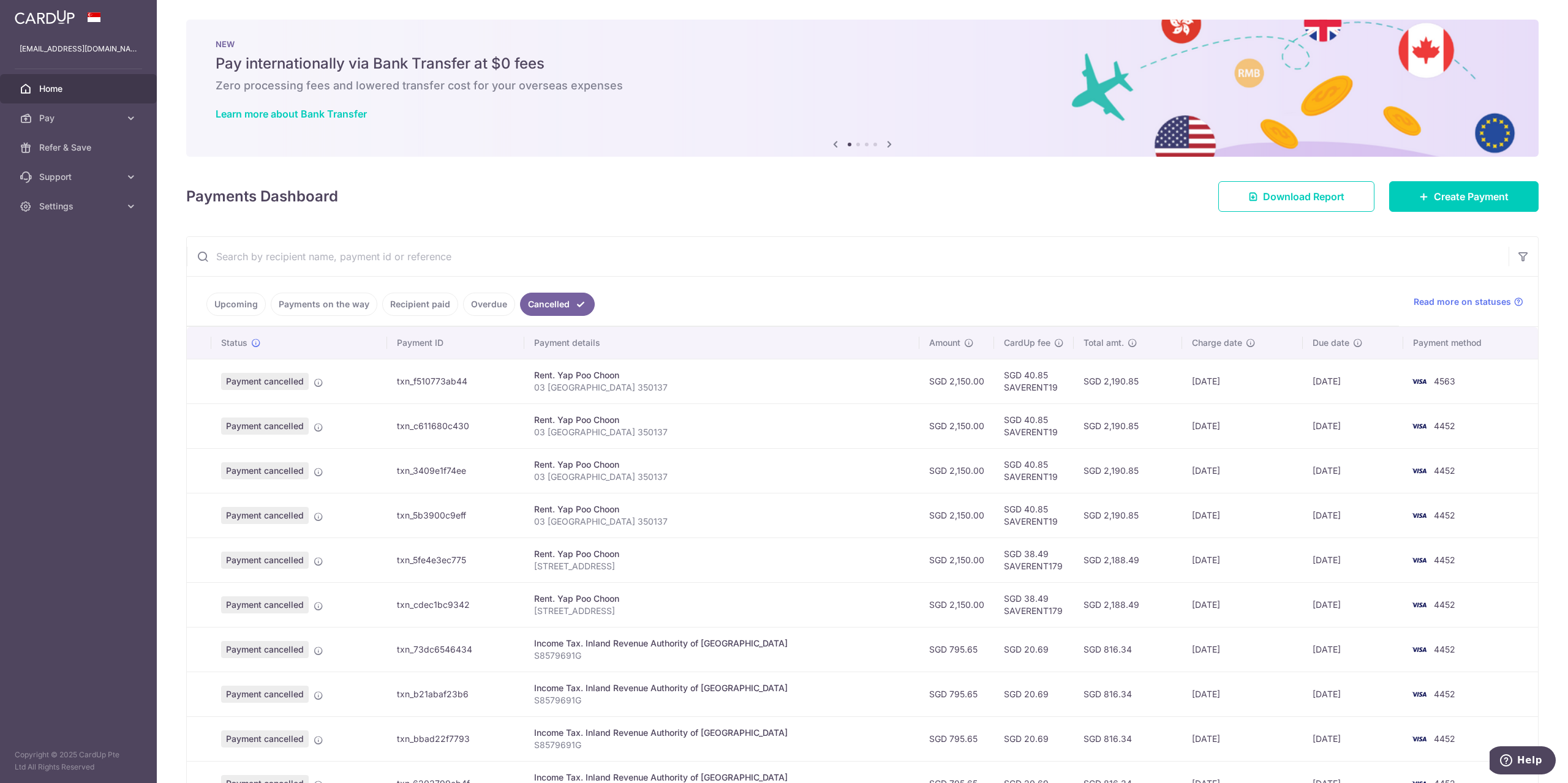
click at [231, 310] on link "Upcoming" at bounding box center [236, 304] width 59 height 23
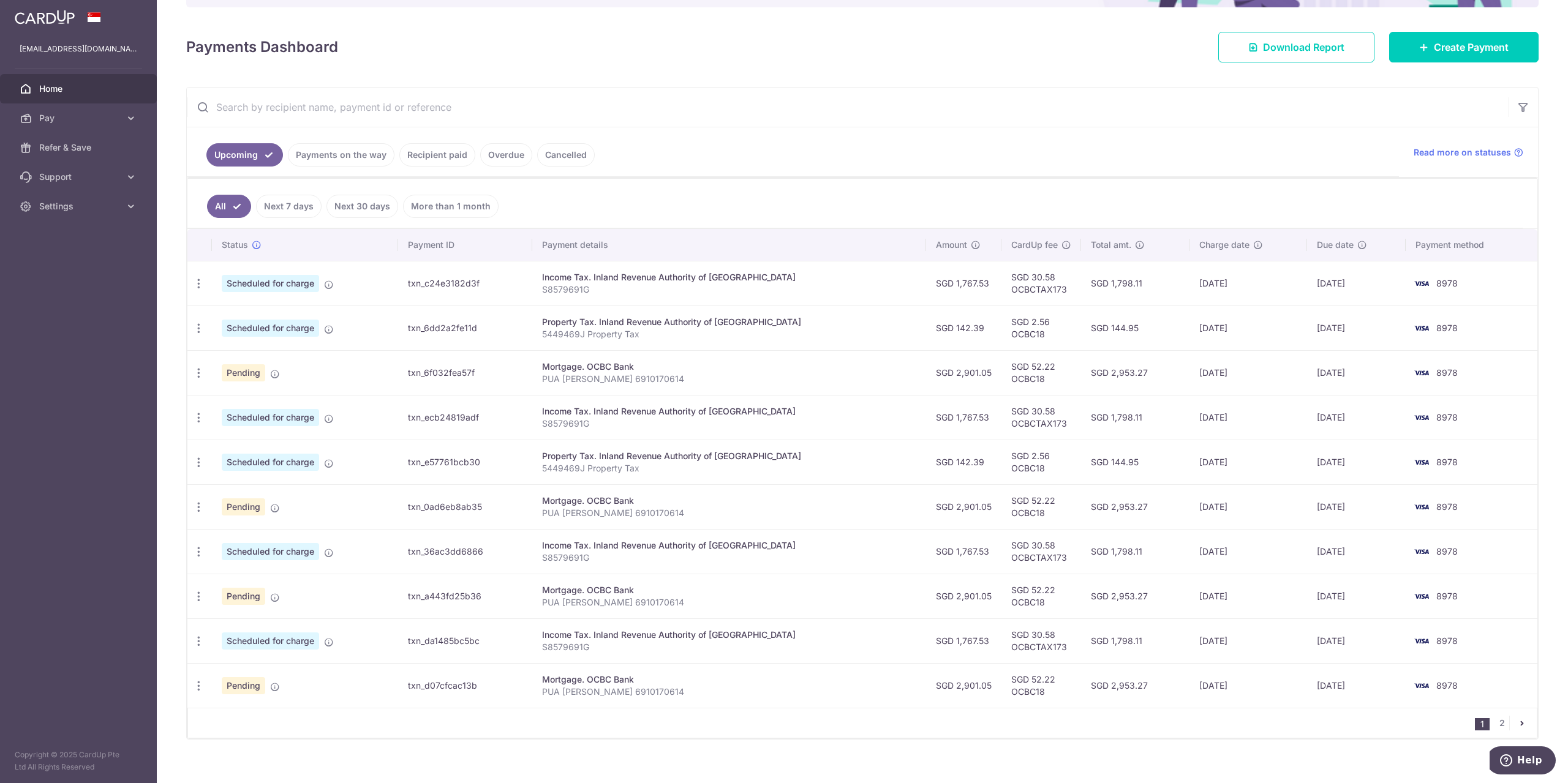
scroll to position [164, 0]
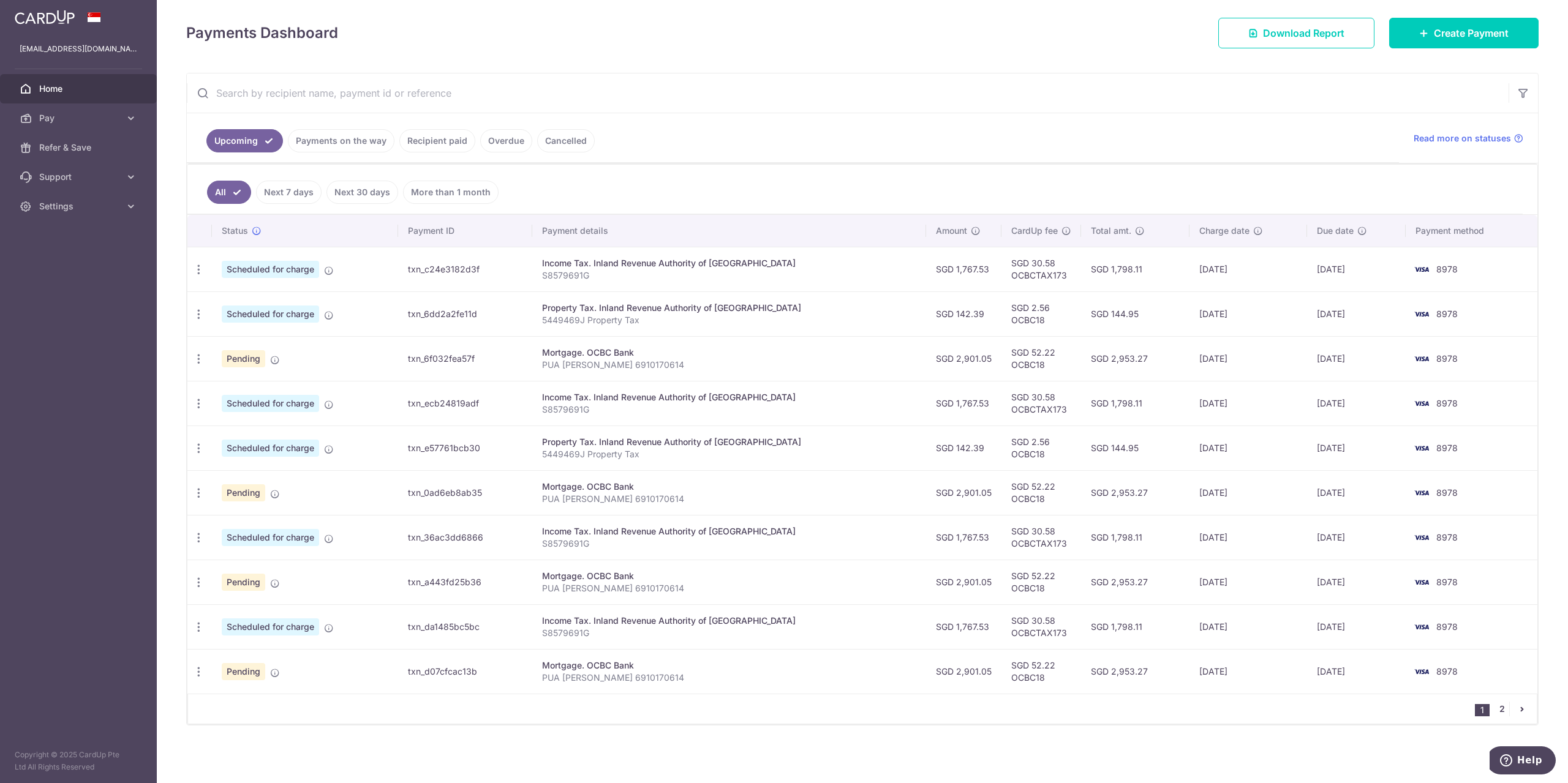
click at [1499, 706] on link "2" at bounding box center [1501, 708] width 15 height 15
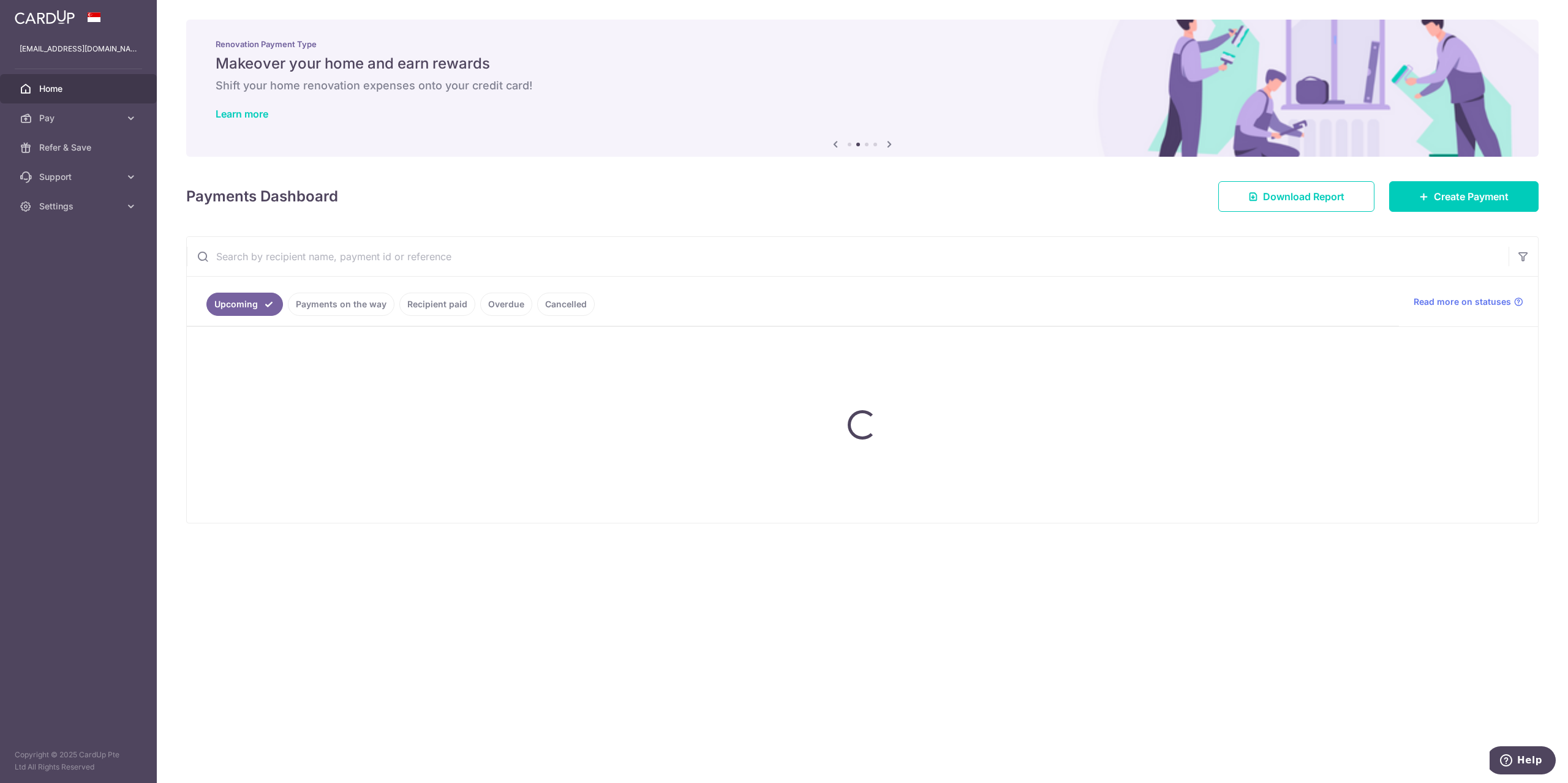
scroll to position [0, 0]
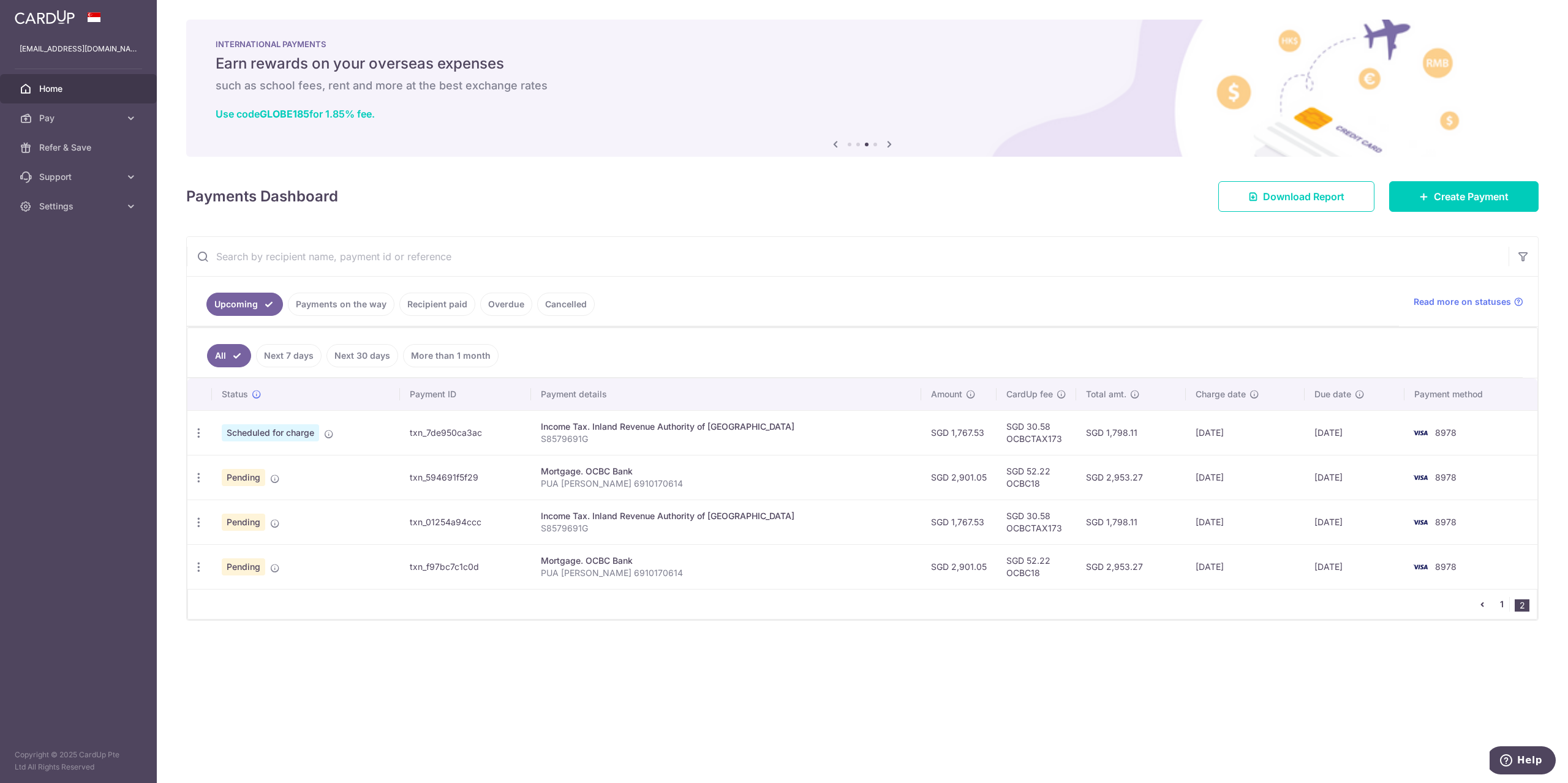
click at [1500, 605] on link "1" at bounding box center [1501, 604] width 15 height 15
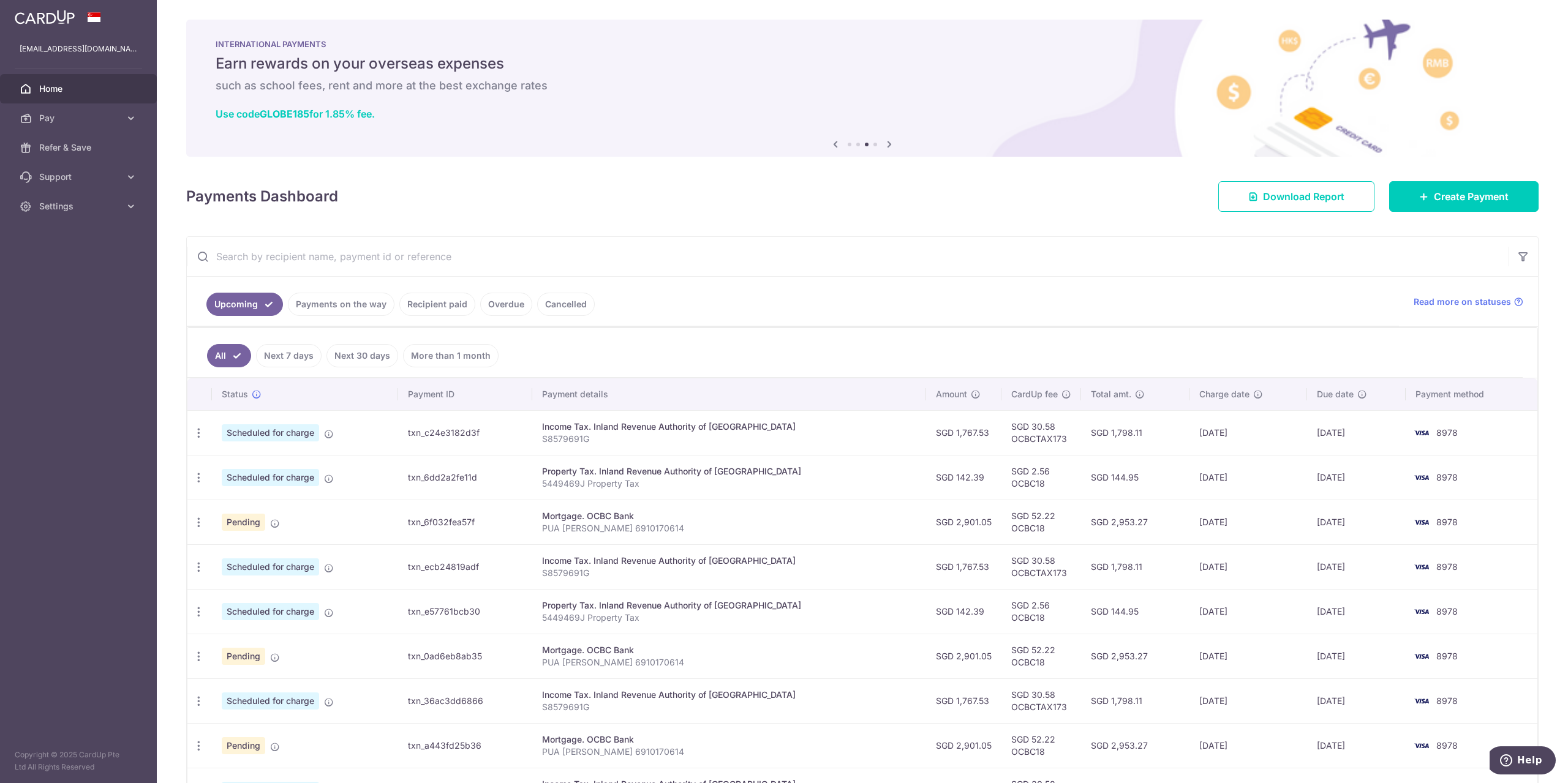
click at [550, 300] on link "Cancelled" at bounding box center [566, 304] width 58 height 23
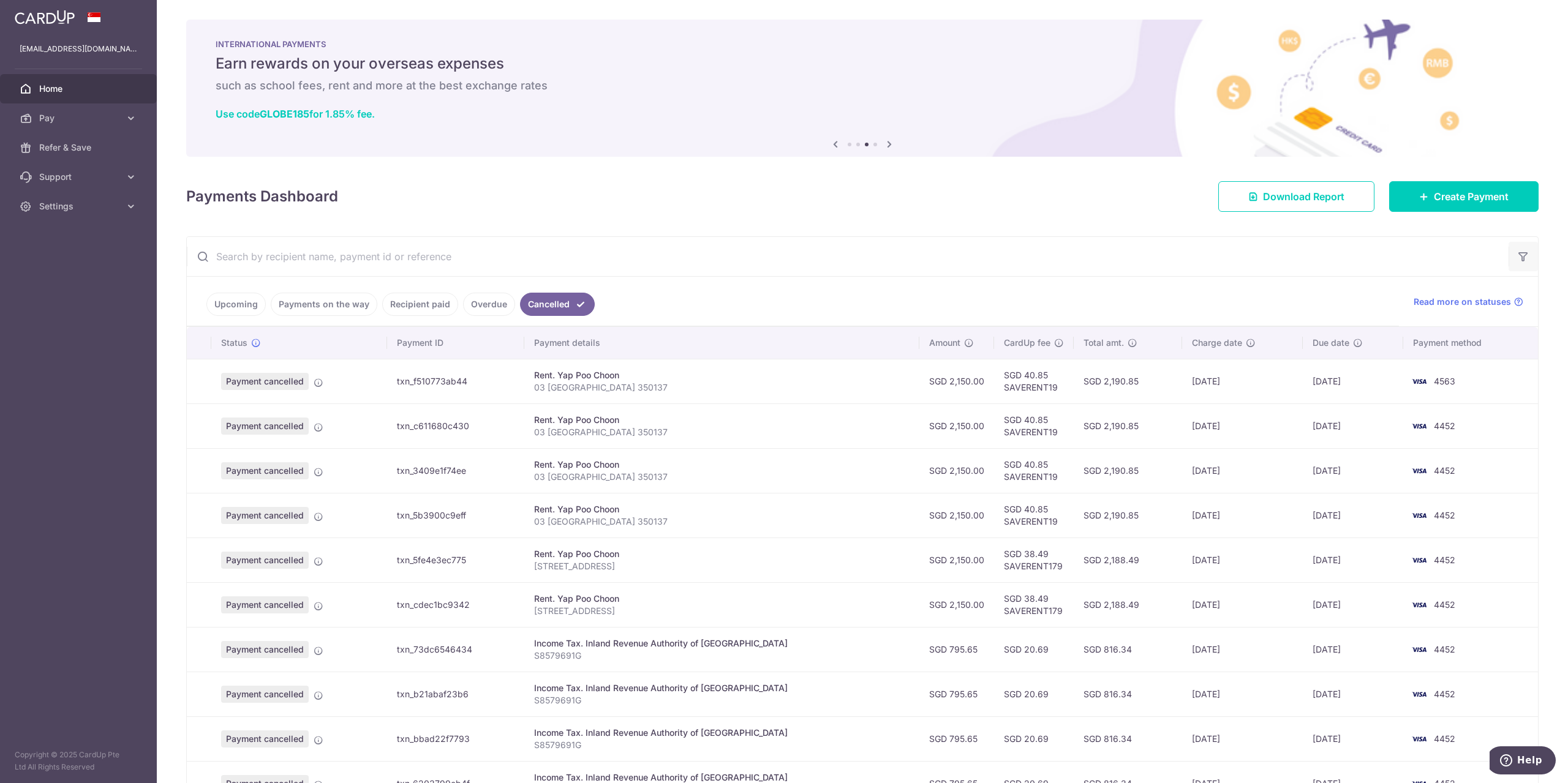
click at [1512, 270] on button "button" at bounding box center [1523, 257] width 29 height 29
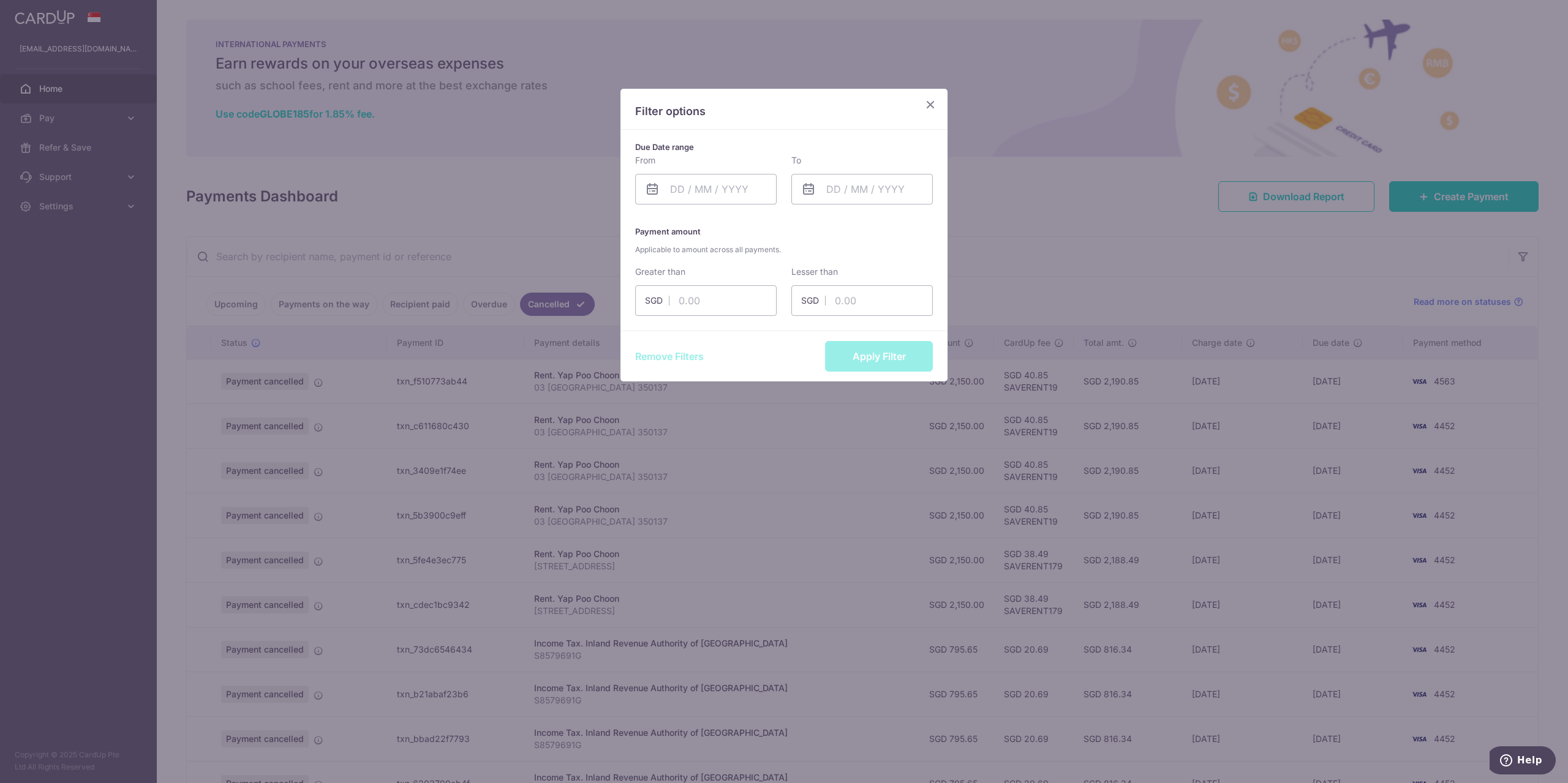
click at [928, 105] on icon "Close" at bounding box center [930, 105] width 15 height 15
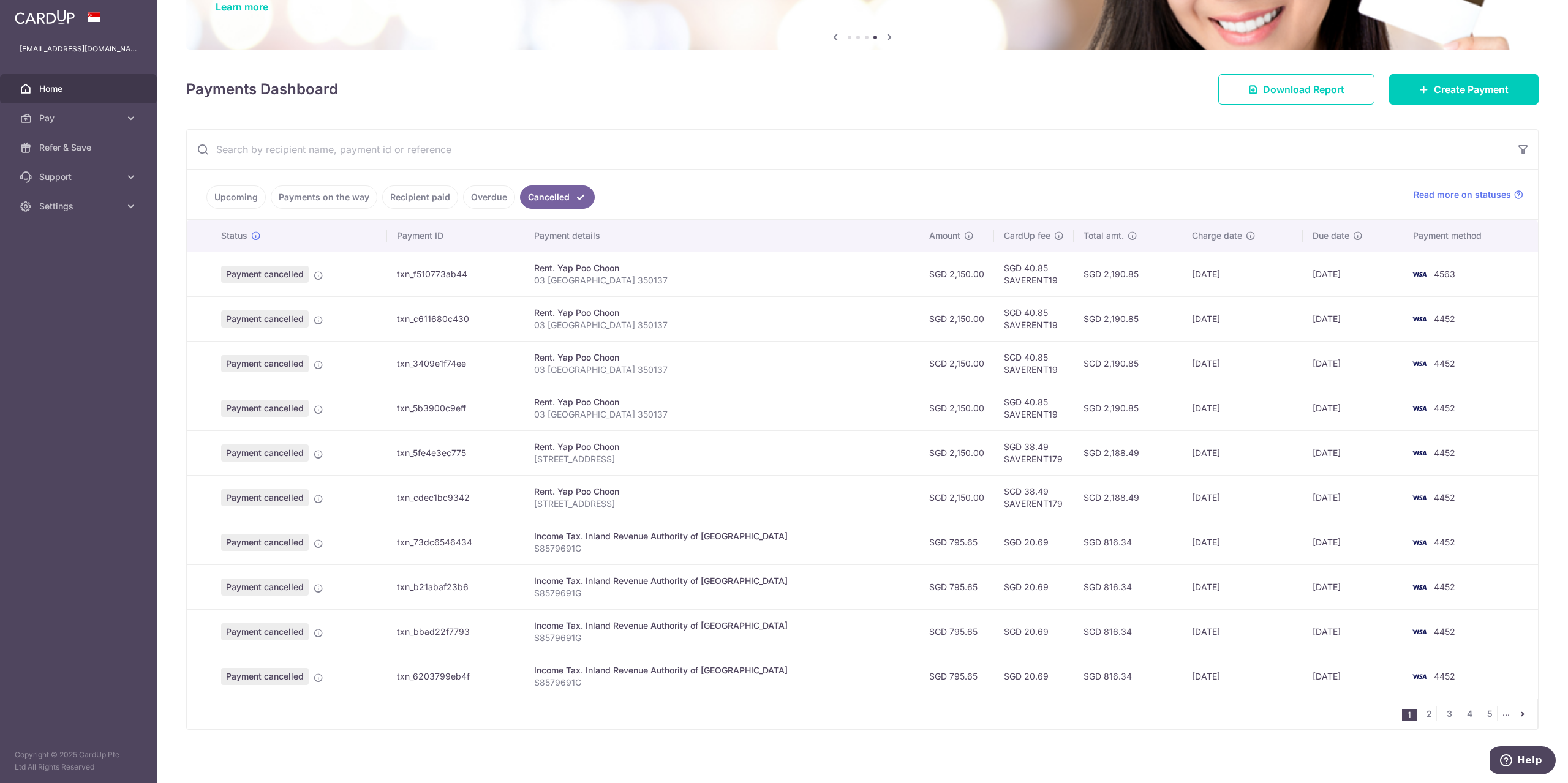
scroll to position [111, 0]
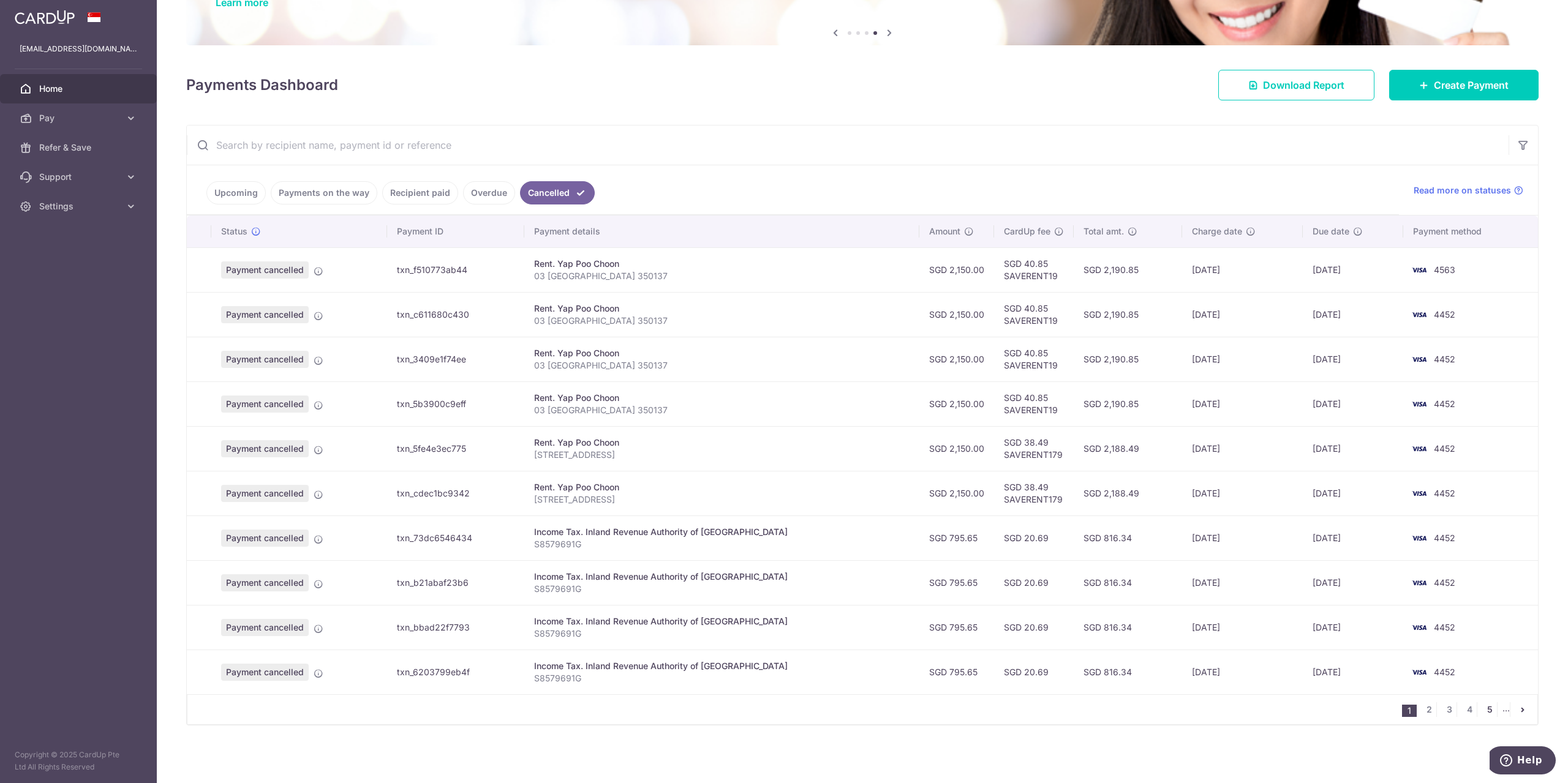
click at [1482, 709] on link "5" at bounding box center [1489, 709] width 15 height 15
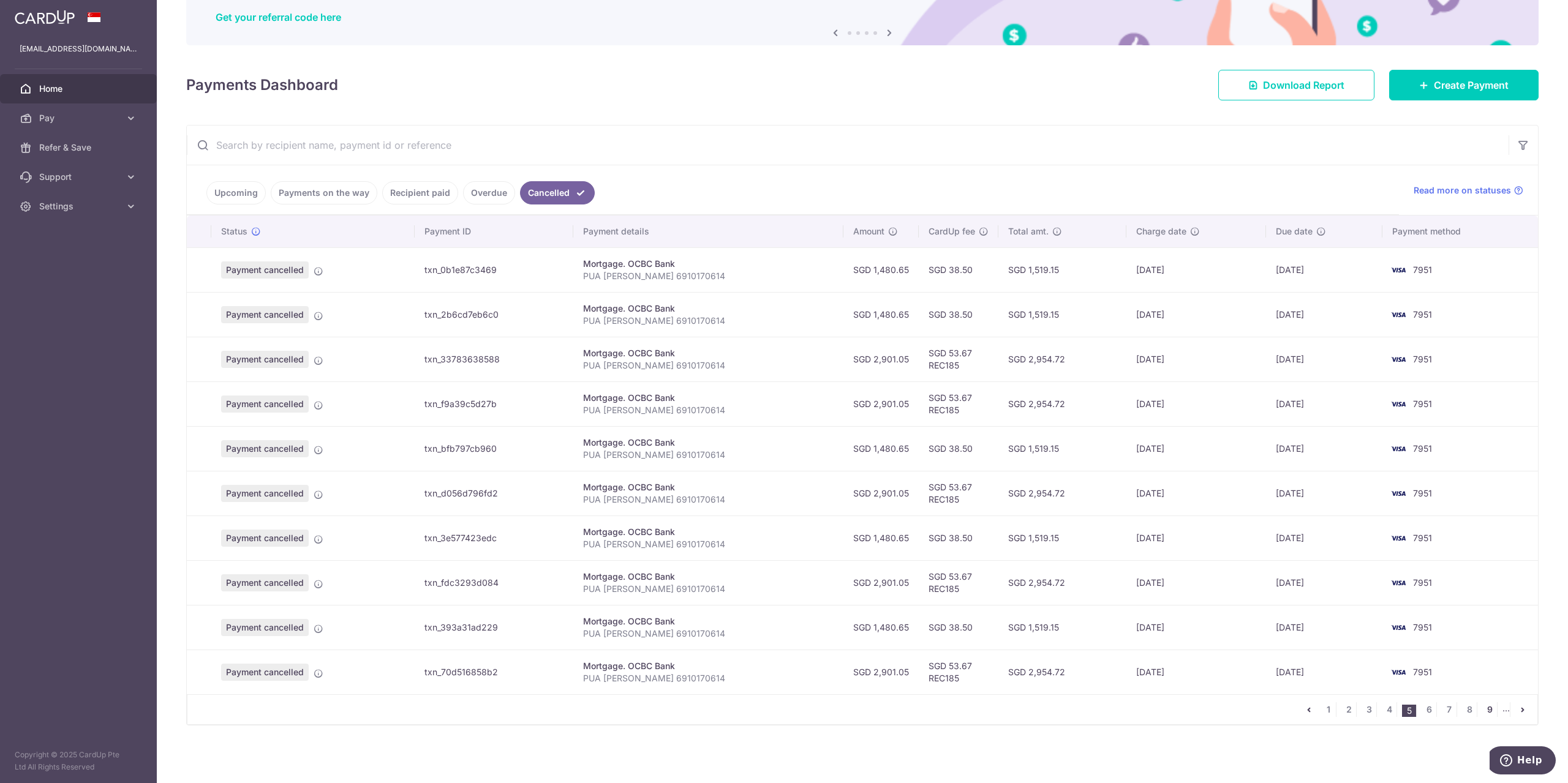
click at [1487, 710] on link "9" at bounding box center [1489, 709] width 15 height 15
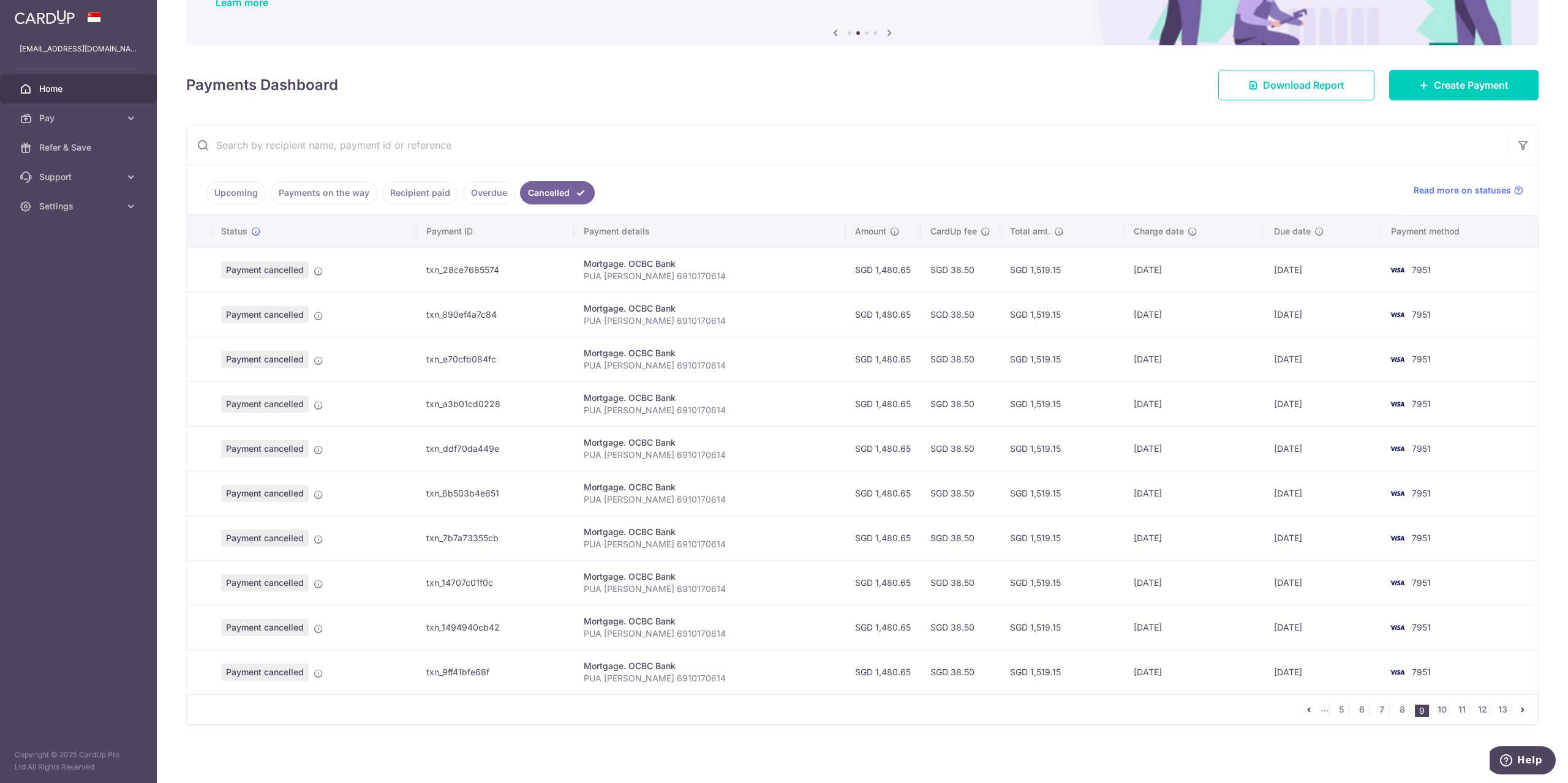
click at [221, 198] on link "Upcoming" at bounding box center [236, 193] width 59 height 23
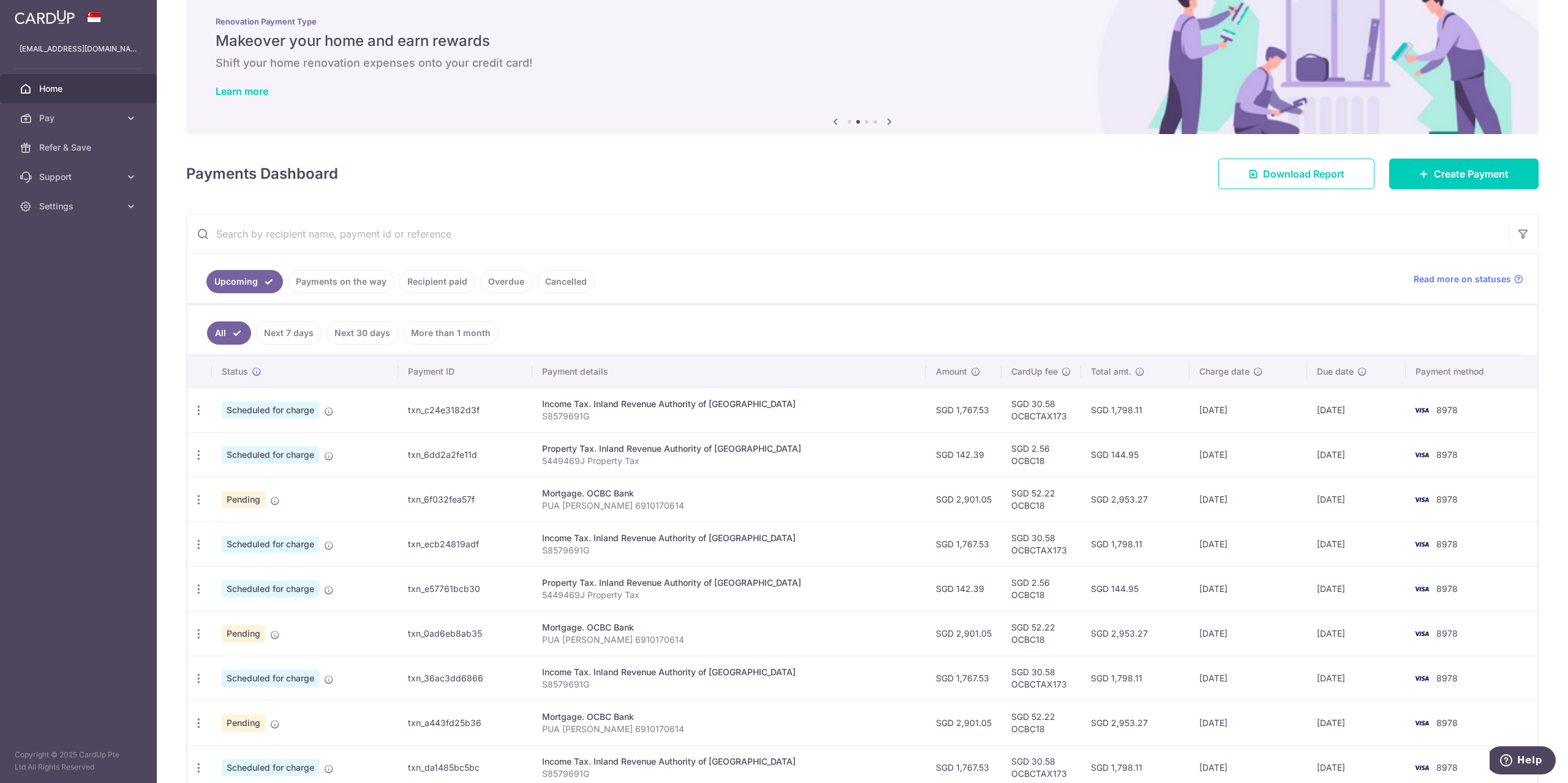
scroll to position [164, 0]
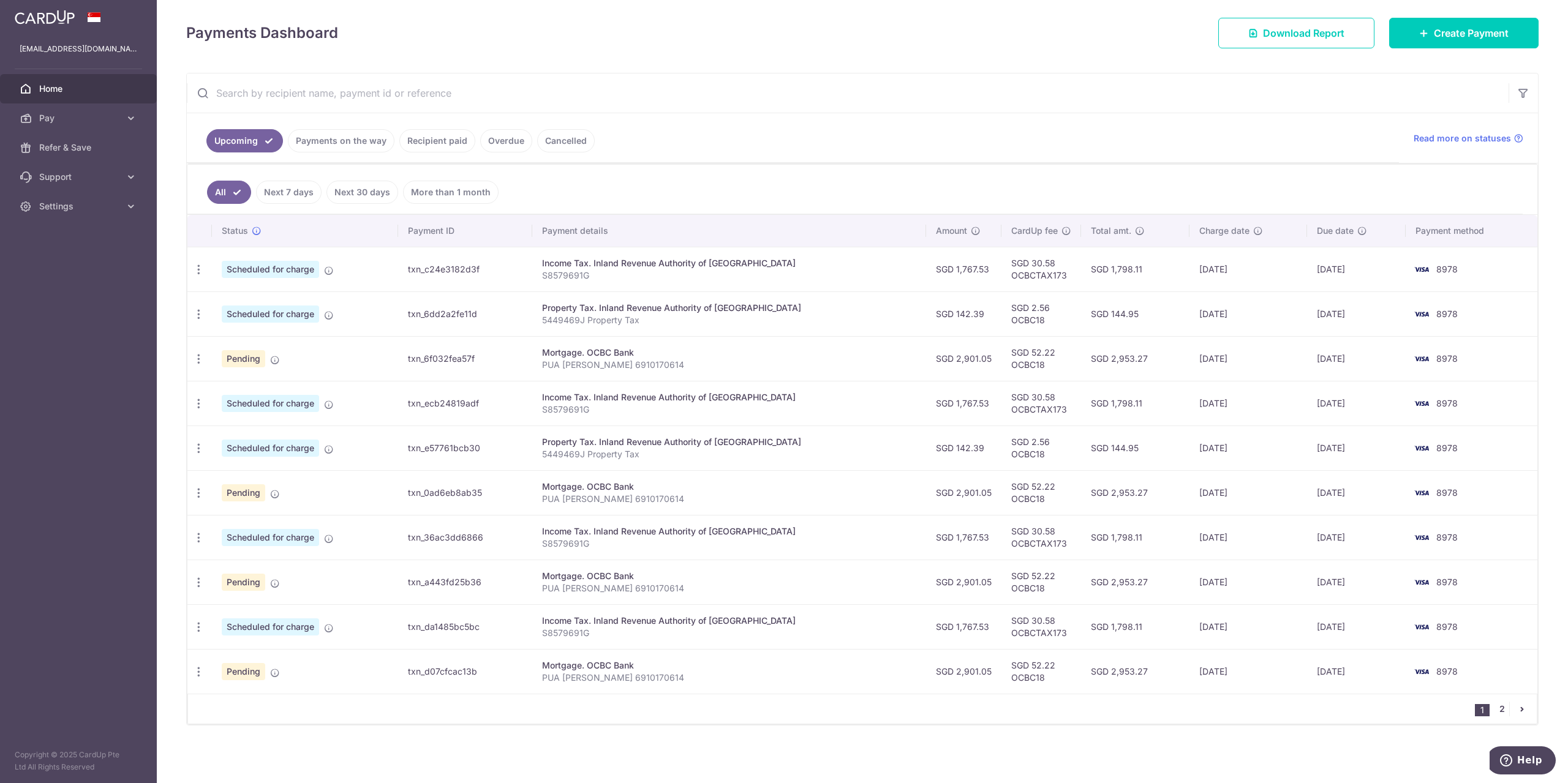
click at [1494, 710] on link "2" at bounding box center [1501, 708] width 15 height 15
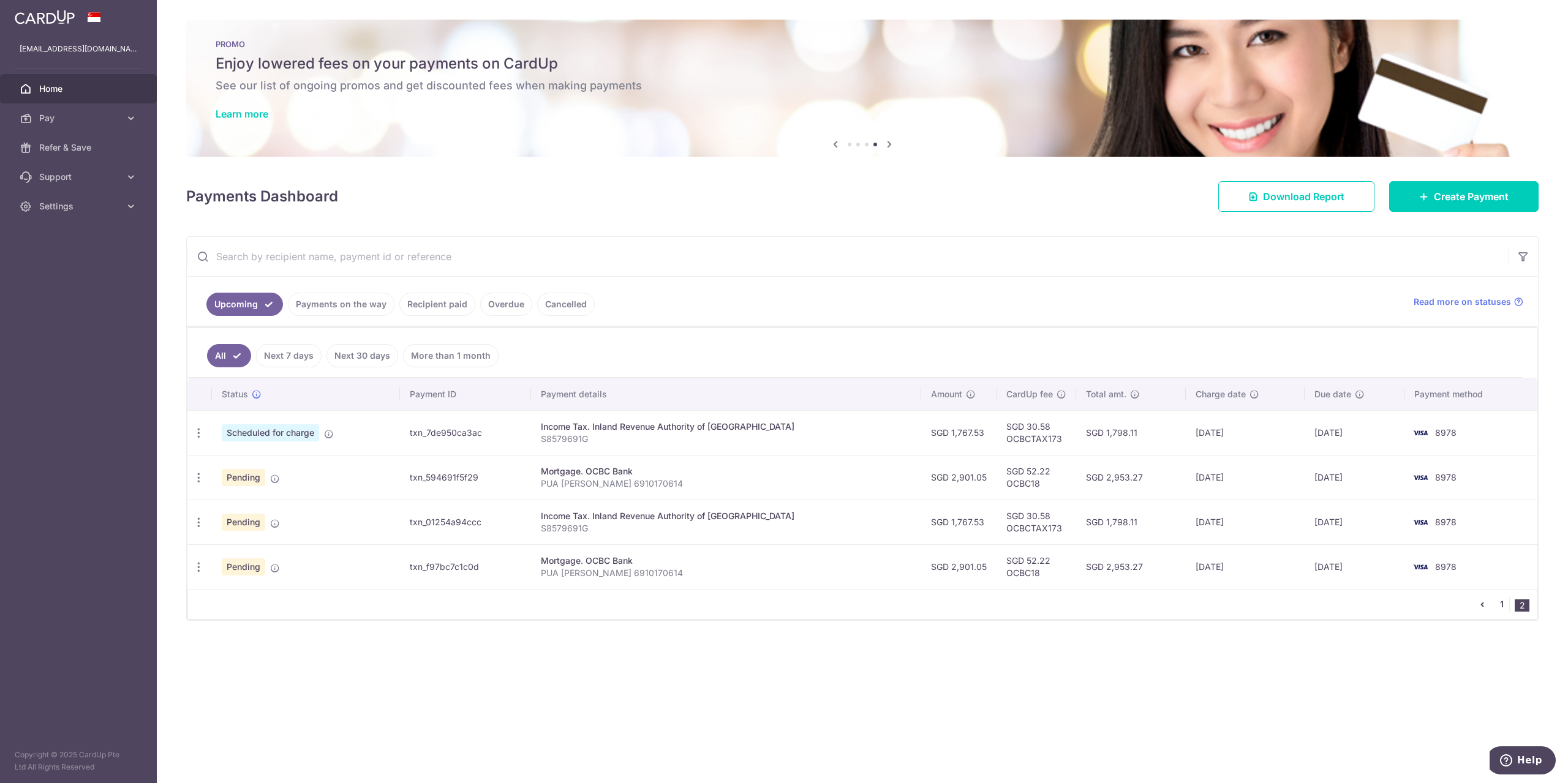
click at [1497, 608] on link "1" at bounding box center [1501, 604] width 15 height 15
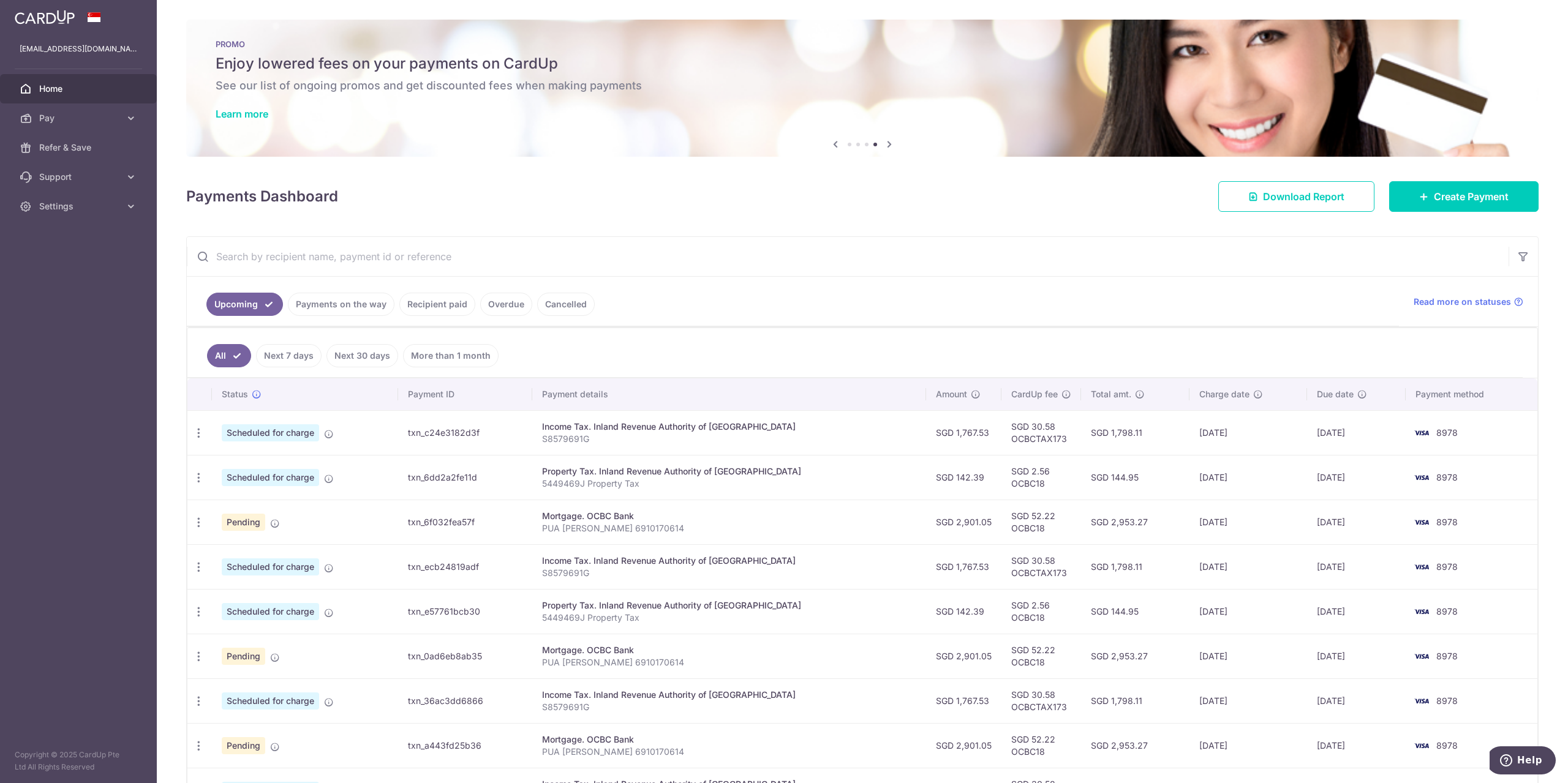
click at [443, 309] on link "Recipient paid" at bounding box center [437, 304] width 76 height 23
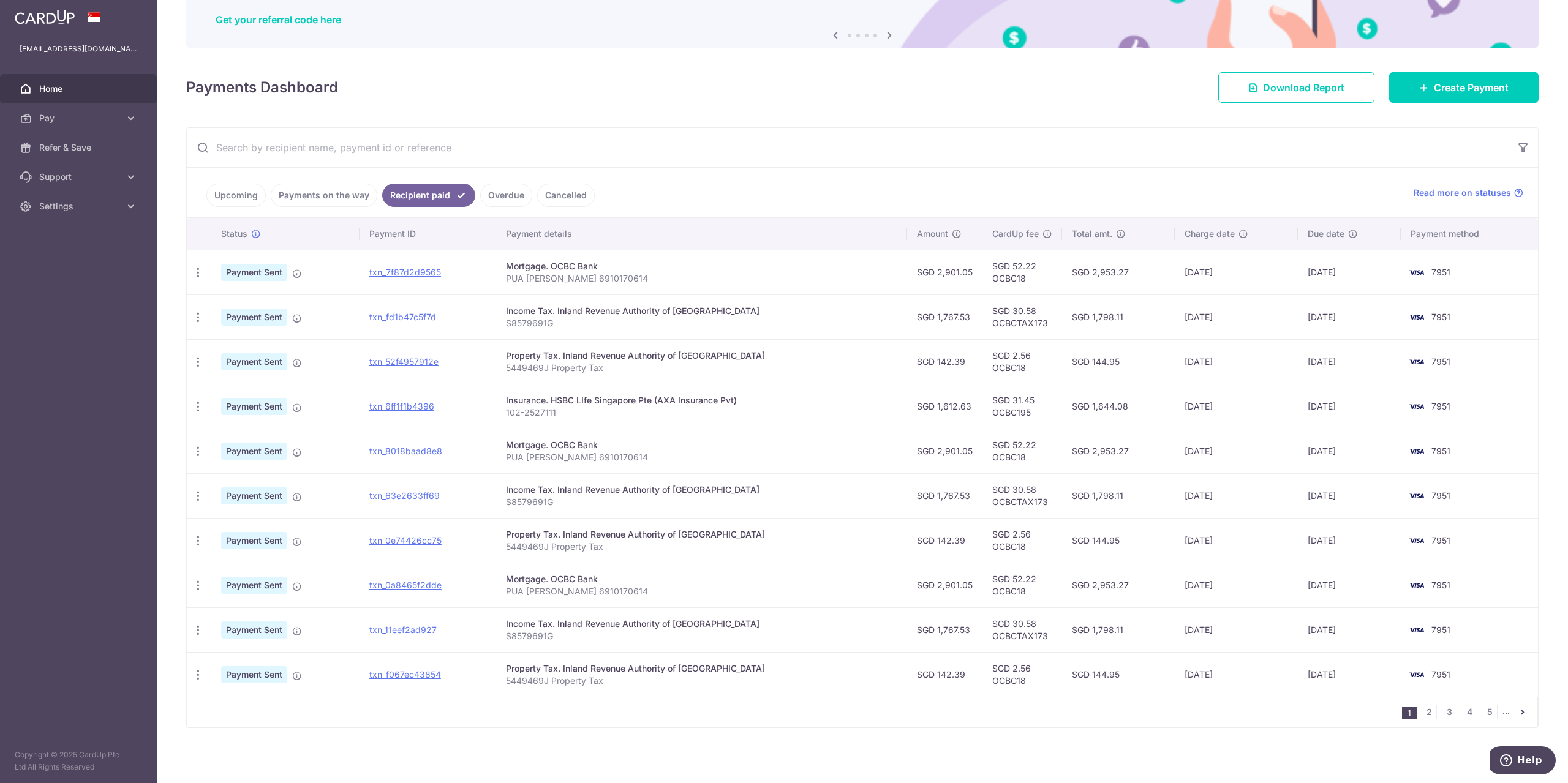
scroll to position [111, 0]
click at [1427, 710] on link "2" at bounding box center [1429, 709] width 15 height 15
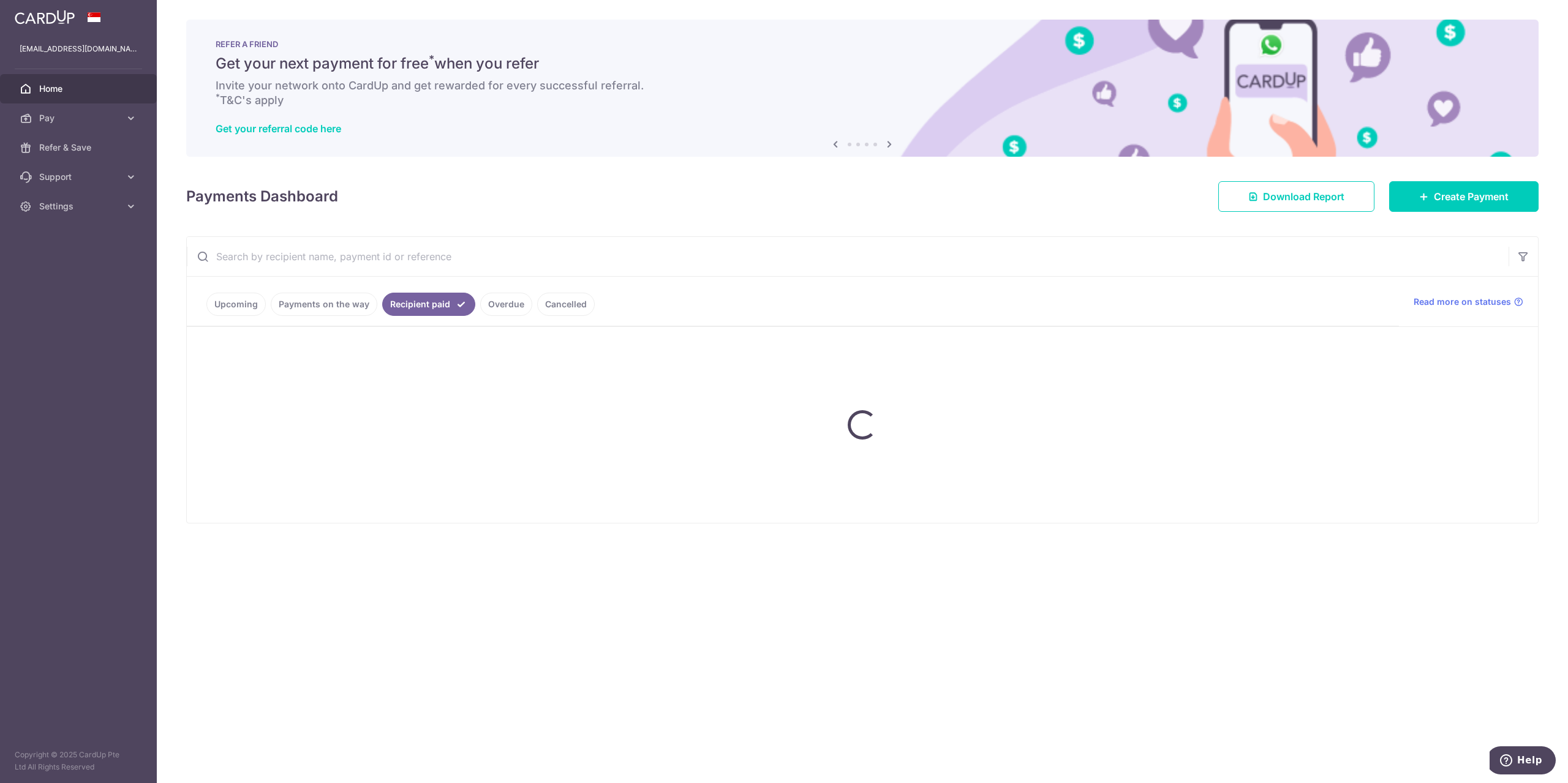
scroll to position [0, 0]
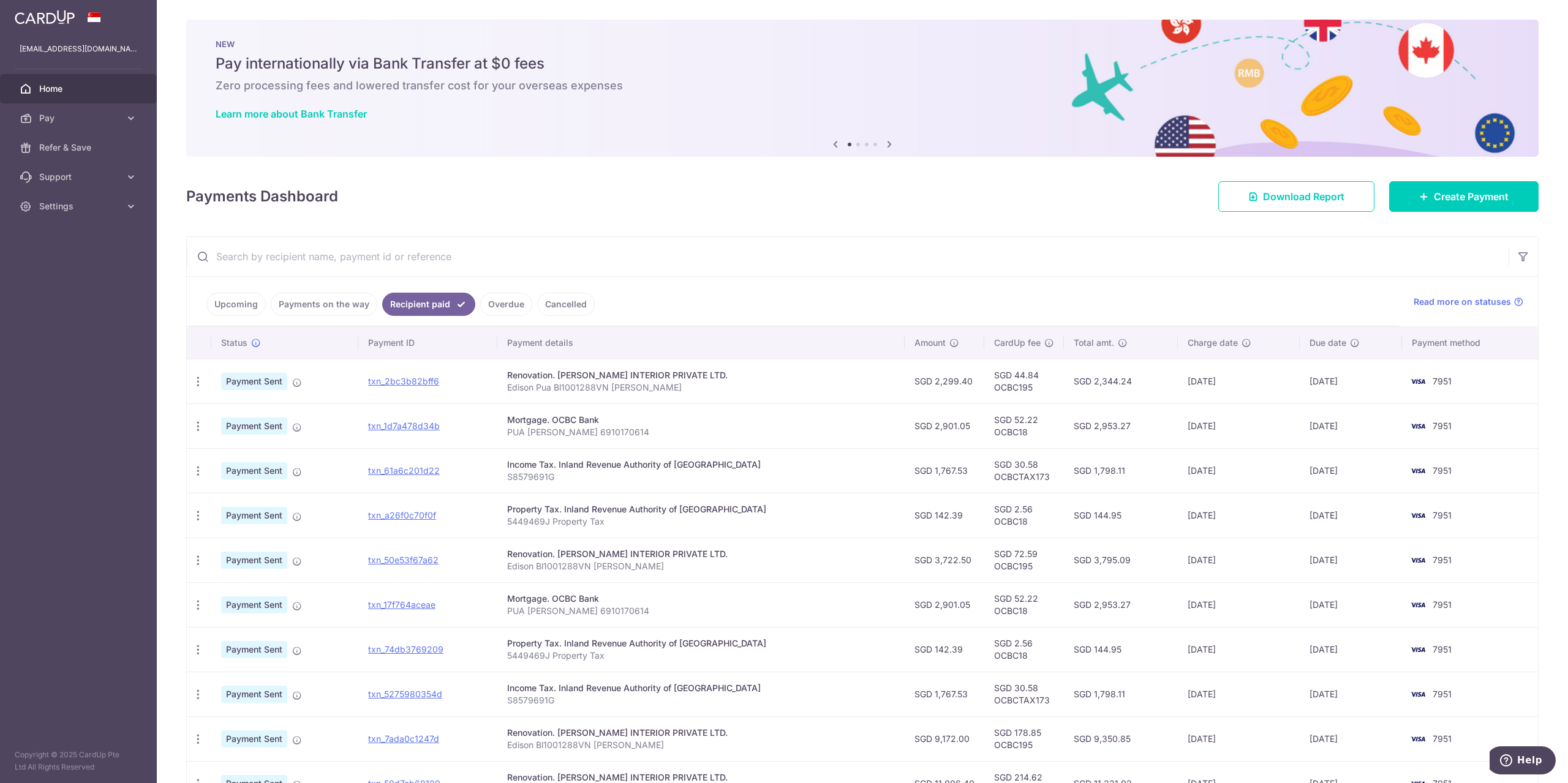
click at [224, 297] on link "Upcoming" at bounding box center [236, 304] width 59 height 23
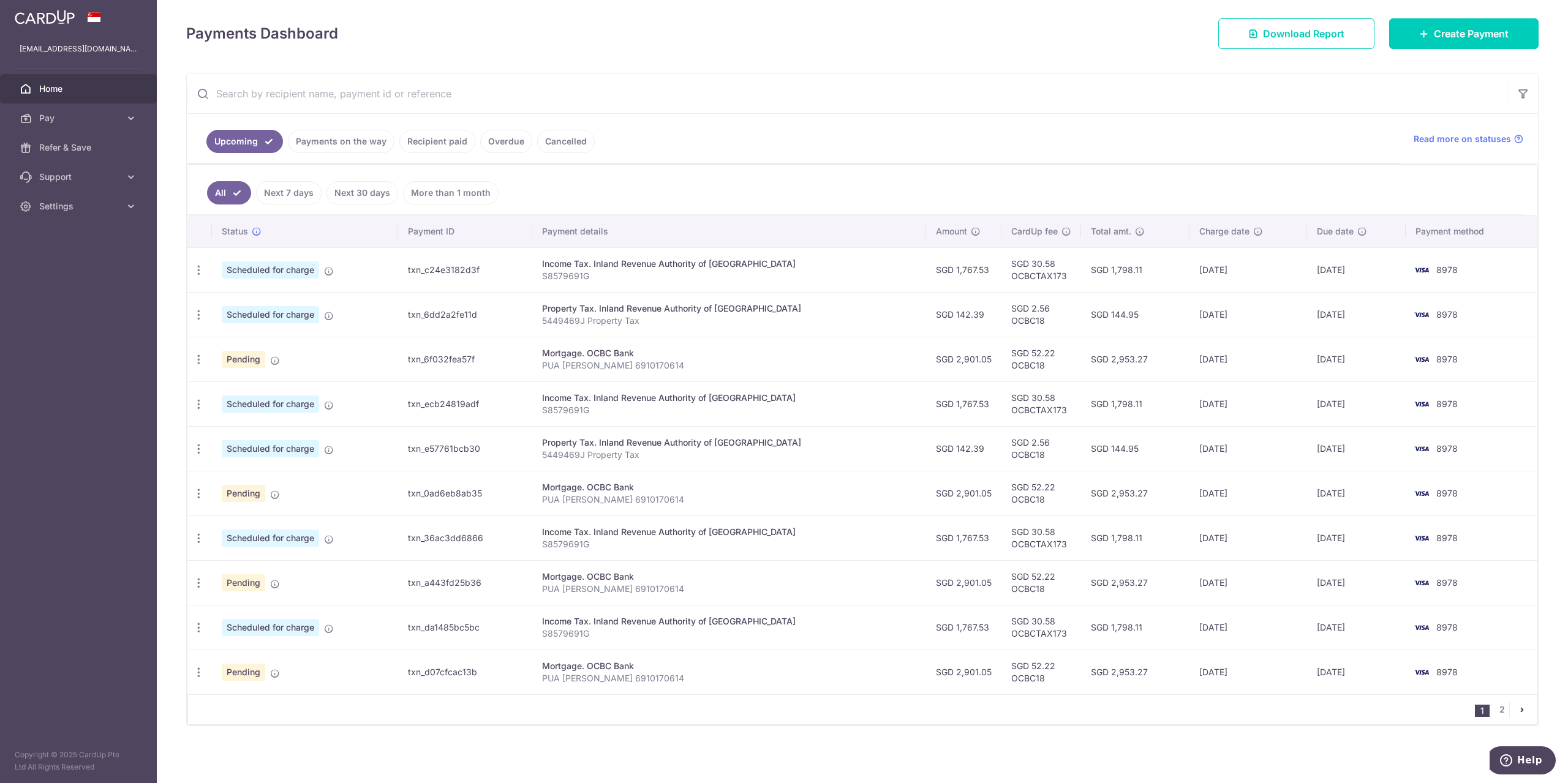
scroll to position [164, 0]
click at [277, 360] on icon at bounding box center [274, 360] width 10 height 10
click at [85, 214] on link "Settings" at bounding box center [78, 206] width 157 height 29
click at [58, 266] on span "Logout" at bounding box center [79, 265] width 81 height 12
